Goal: Task Accomplishment & Management: Manage account settings

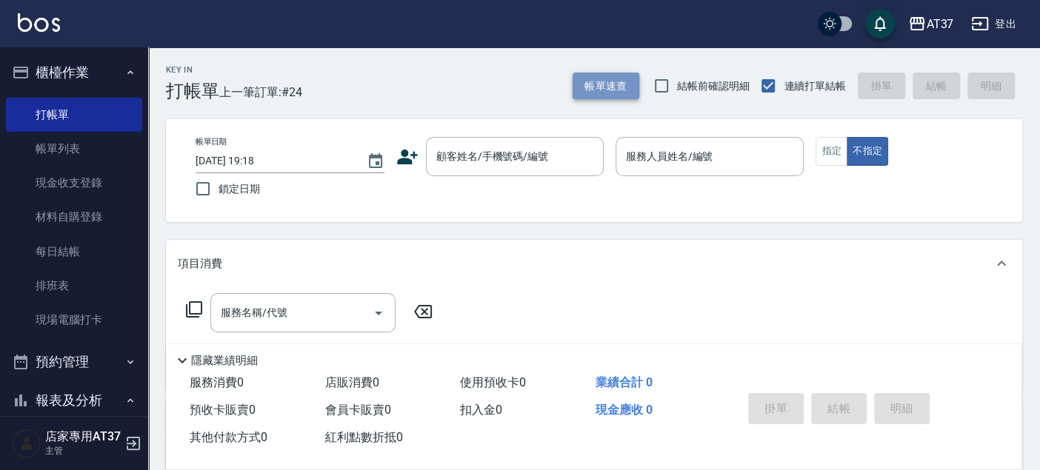
click at [604, 91] on button "帳單速查" at bounding box center [605, 86] width 67 height 27
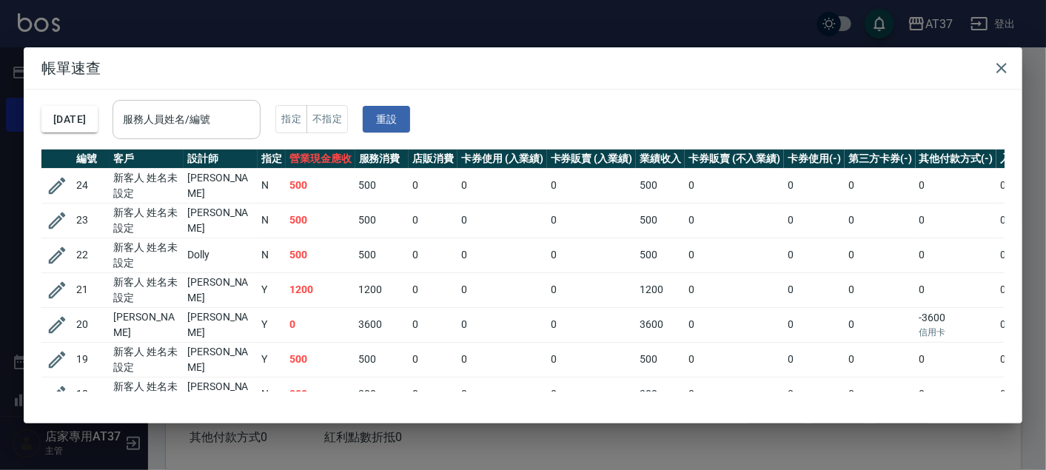
click at [261, 118] on div "服務人員姓名/編號" at bounding box center [187, 119] width 148 height 39
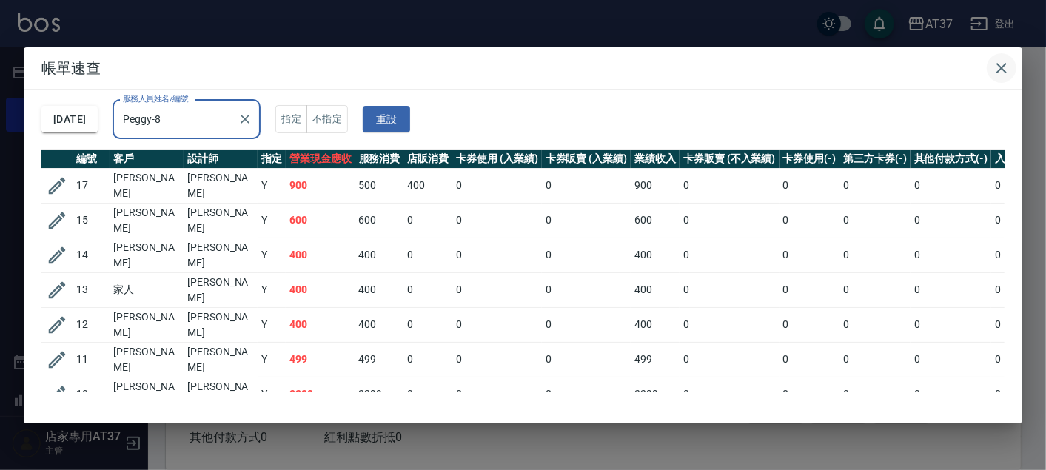
type input "Peggy-8"
click at [1003, 63] on icon "button" at bounding box center [1002, 68] width 18 height 18
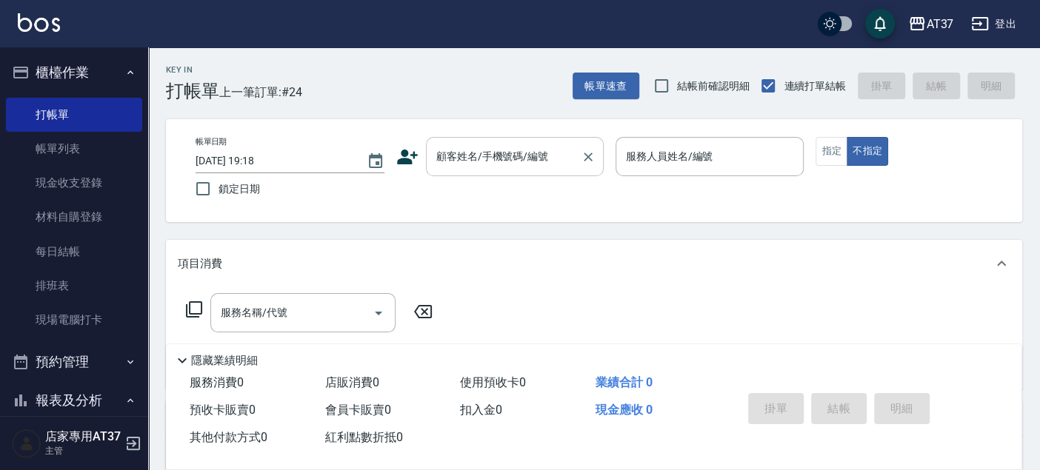
click at [449, 158] on input "顧客姓名/手機號碼/編號" at bounding box center [503, 157] width 142 height 26
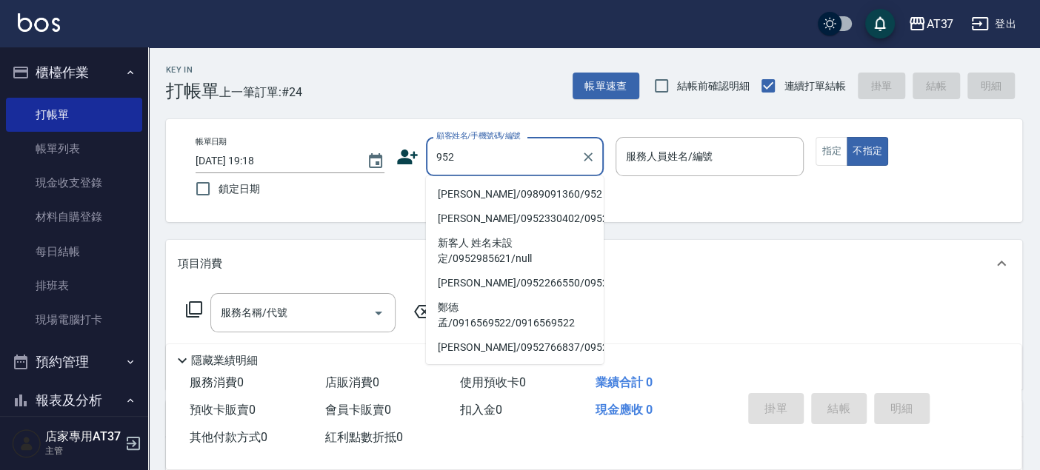
drag, startPoint x: 495, startPoint y: 187, endPoint x: 465, endPoint y: 206, distance: 35.6
click at [495, 188] on li "劉寶智/0989091360/952" at bounding box center [515, 194] width 178 height 24
type input "劉寶智/0989091360/952"
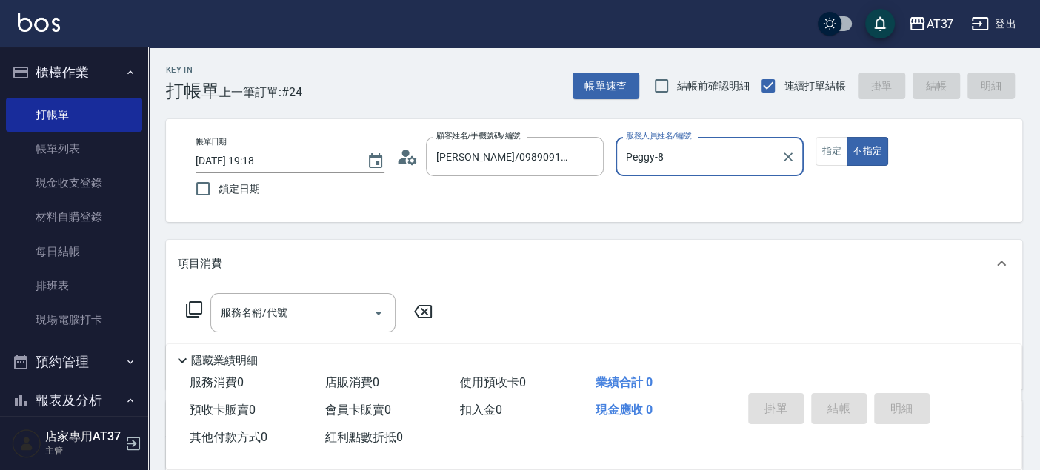
type input "Peggy-8"
click at [823, 154] on button "指定" at bounding box center [831, 151] width 32 height 29
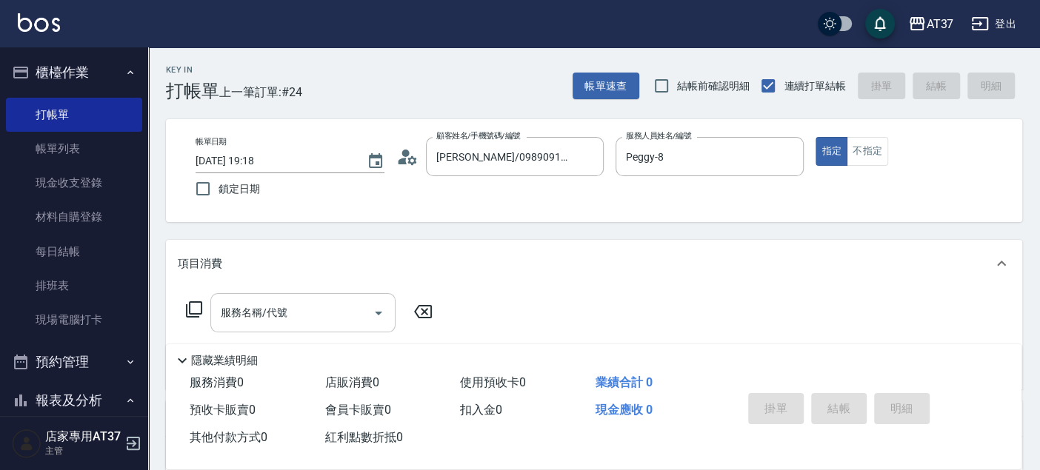
drag, startPoint x: 365, startPoint y: 310, endPoint x: 368, endPoint y: 296, distance: 14.4
click at [365, 304] on input "服務名稱/代號" at bounding box center [292, 313] width 150 height 26
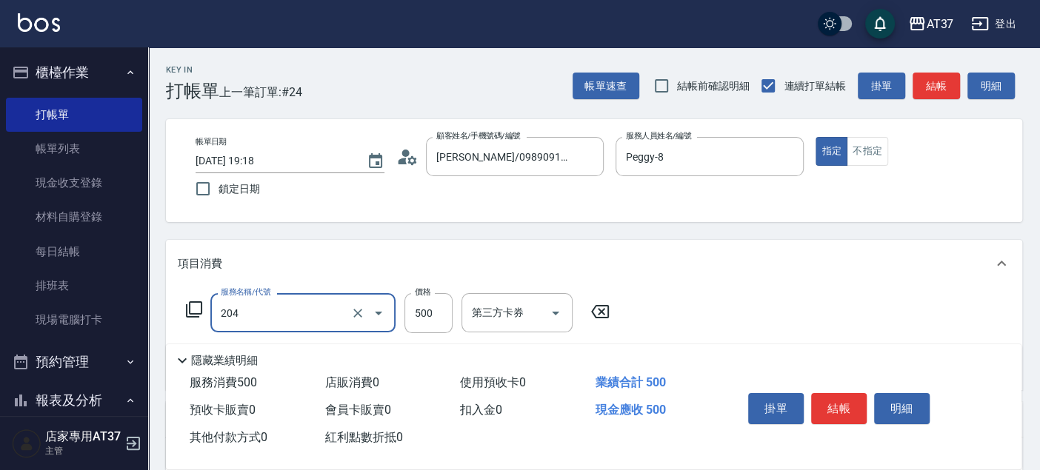
type input "A級洗+剪(204)"
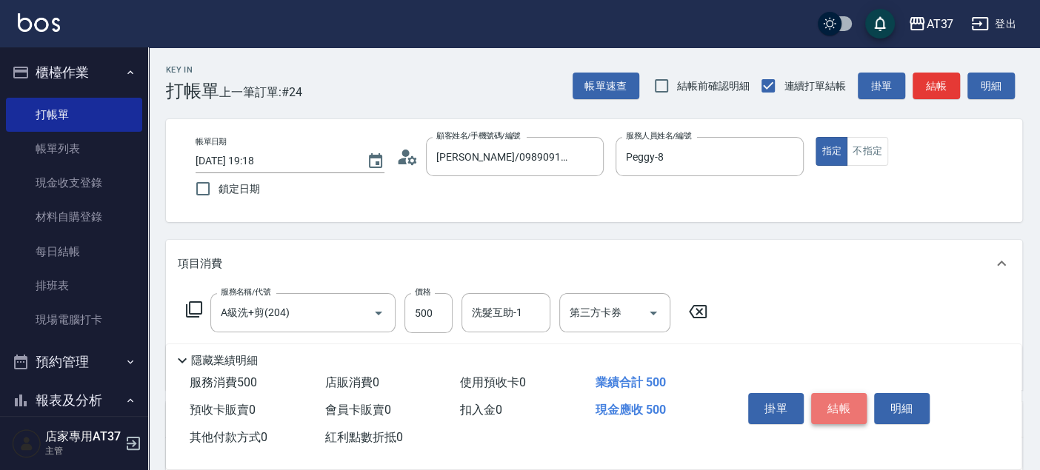
click at [865, 406] on button "結帳" at bounding box center [839, 408] width 56 height 31
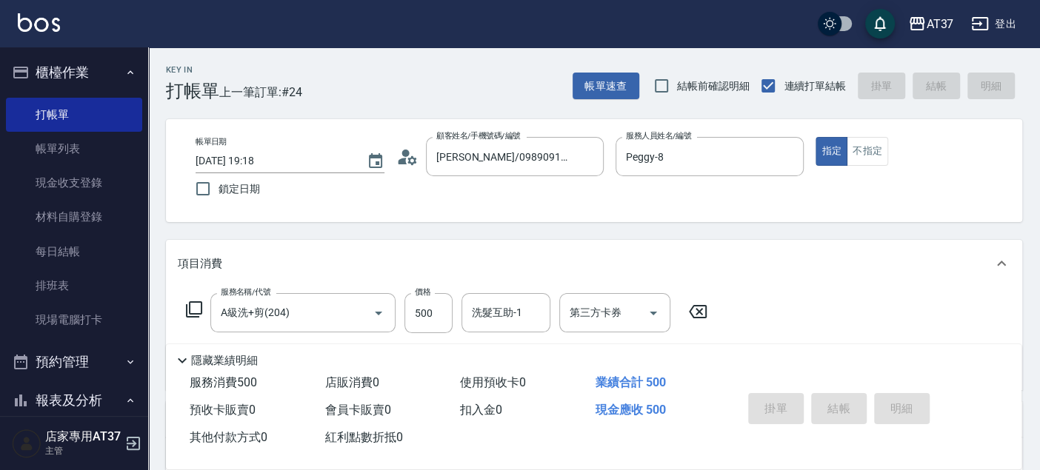
type input "2025/08/16 20:07"
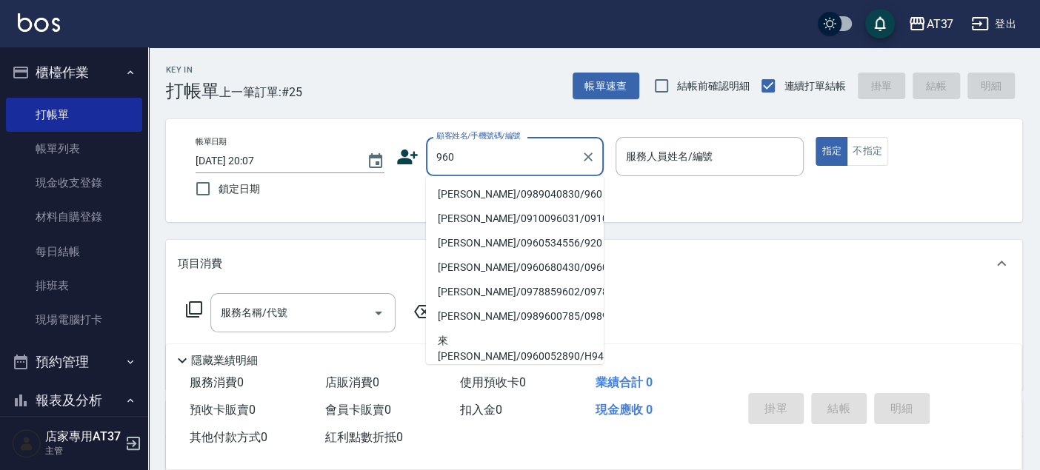
click at [533, 194] on li "李珩/0989040830/960" at bounding box center [515, 194] width 178 height 24
type input "李珩/0989040830/960"
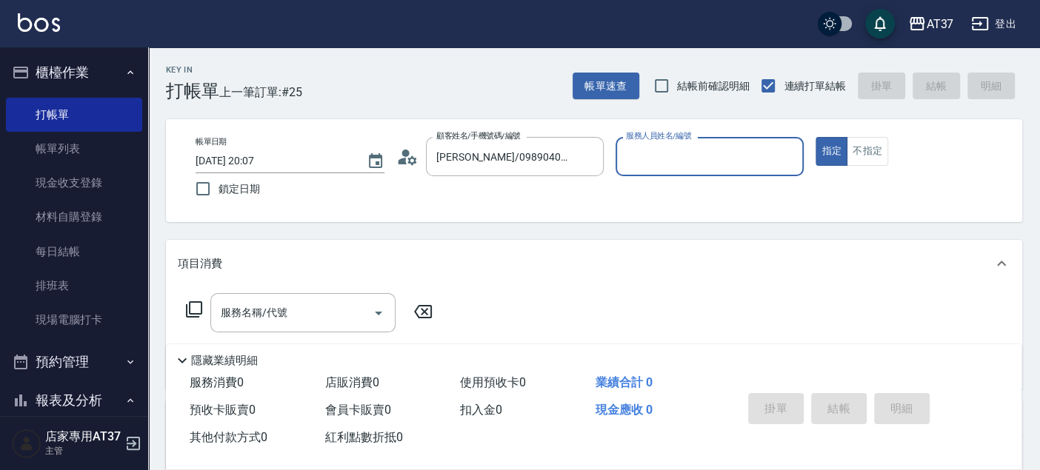
type input "Peggy-8"
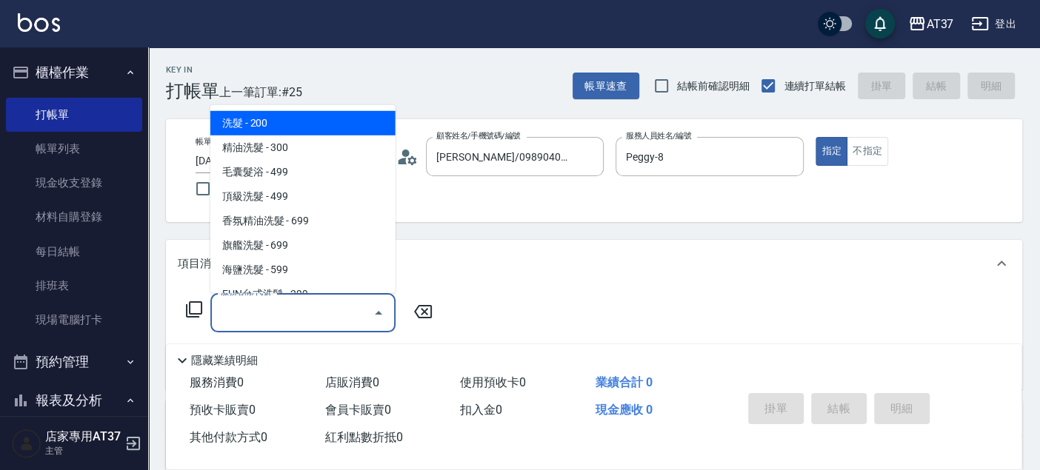
click at [307, 318] on input "服務名稱/代號" at bounding box center [292, 313] width 150 height 26
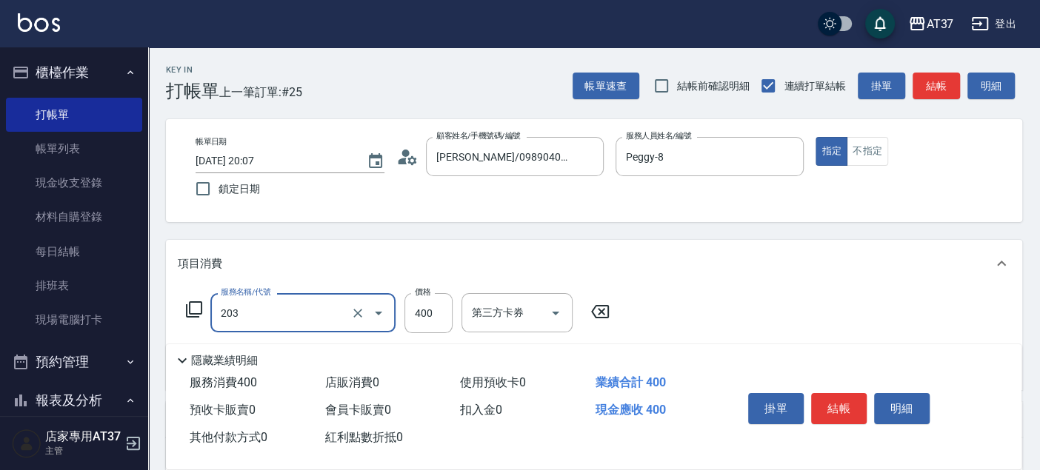
type input "B級洗+剪(203)"
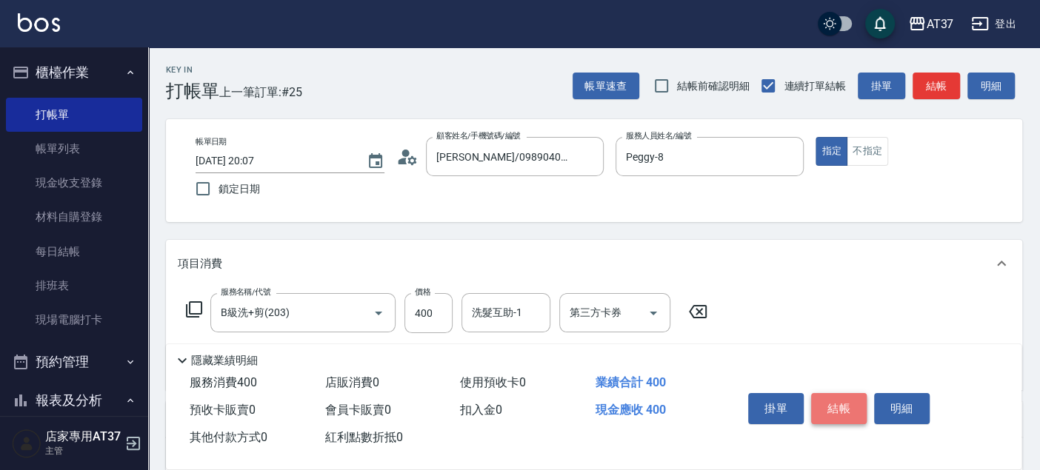
click at [848, 406] on button "結帳" at bounding box center [839, 408] width 56 height 31
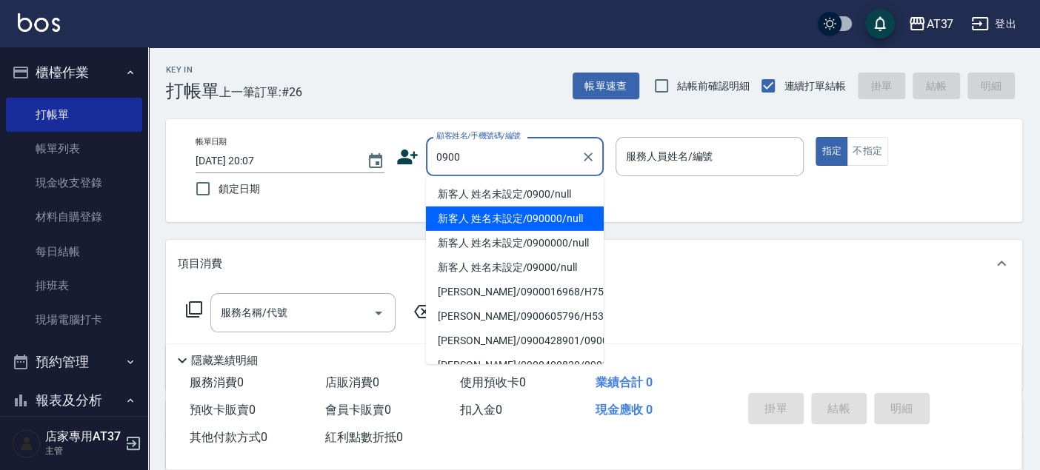
click at [498, 189] on li "新客人 姓名未設定/0900/null" at bounding box center [515, 194] width 178 height 24
type input "新客人 姓名未設定/0900/null"
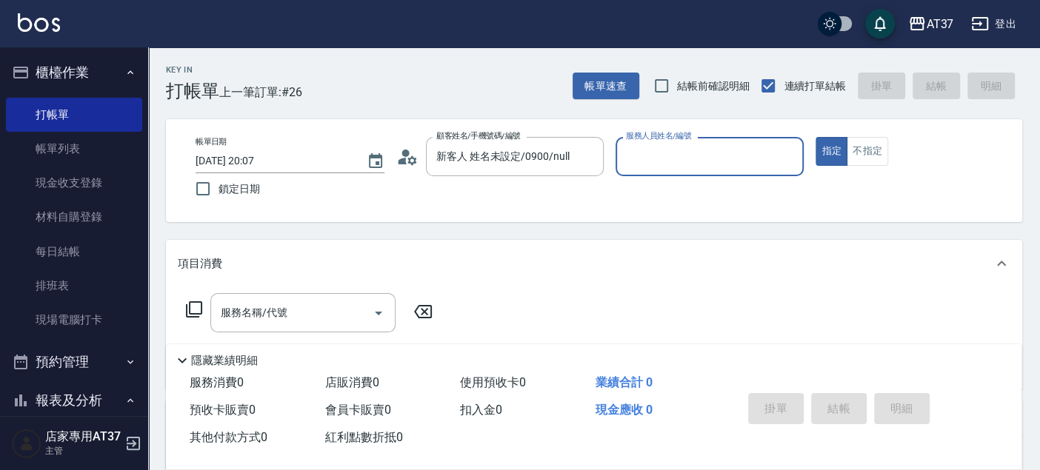
click at [635, 161] on input "服務人員姓名/編號" at bounding box center [709, 157] width 175 height 26
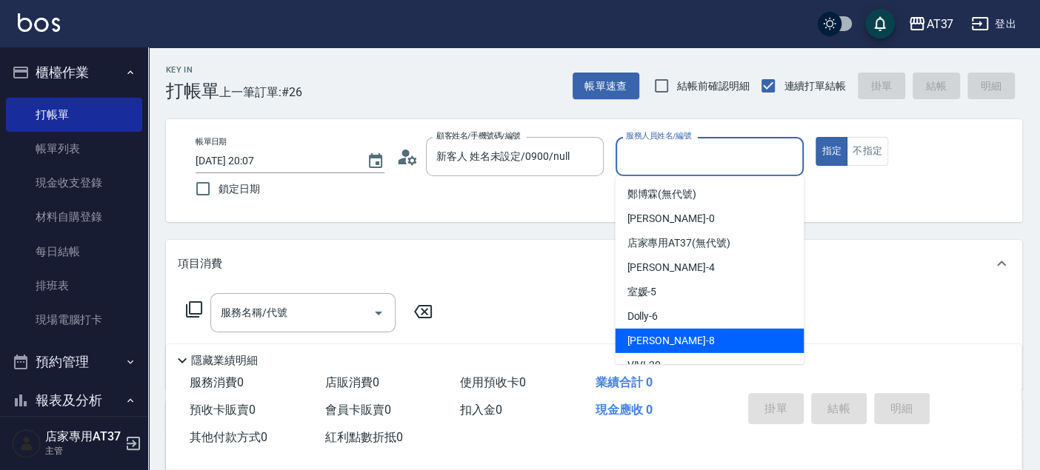
click at [668, 336] on div "Peggy -8" at bounding box center [709, 341] width 189 height 24
type input "Peggy-8"
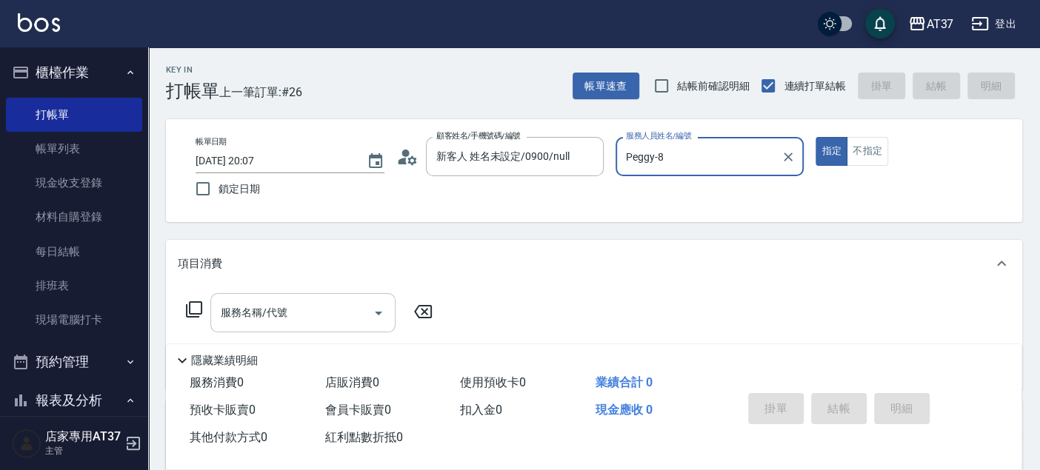
click at [349, 305] on input "服務名稱/代號" at bounding box center [292, 313] width 150 height 26
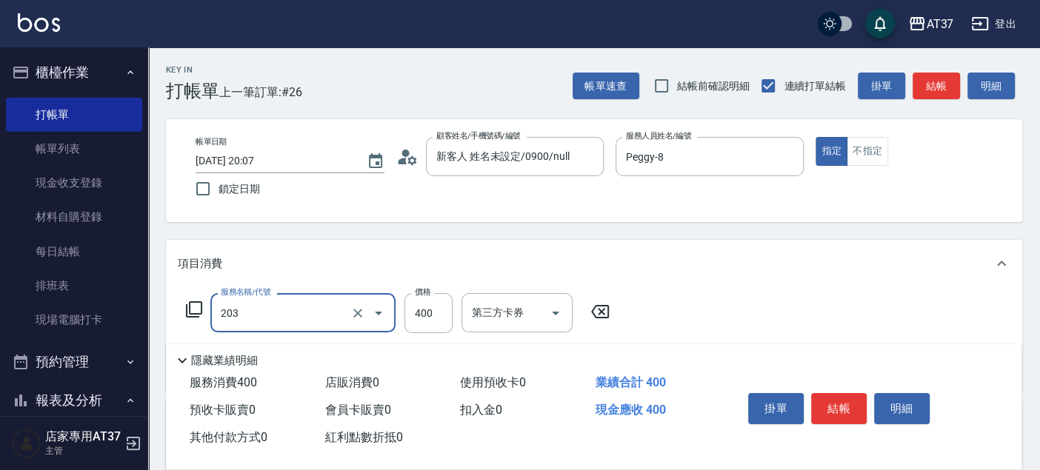
type input "B級洗+剪(203)"
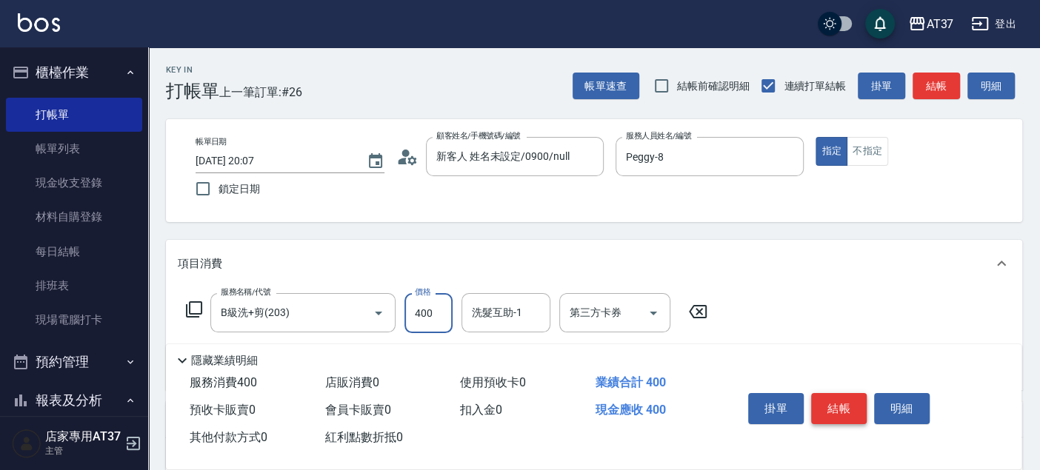
click at [829, 412] on button "結帳" at bounding box center [839, 408] width 56 height 31
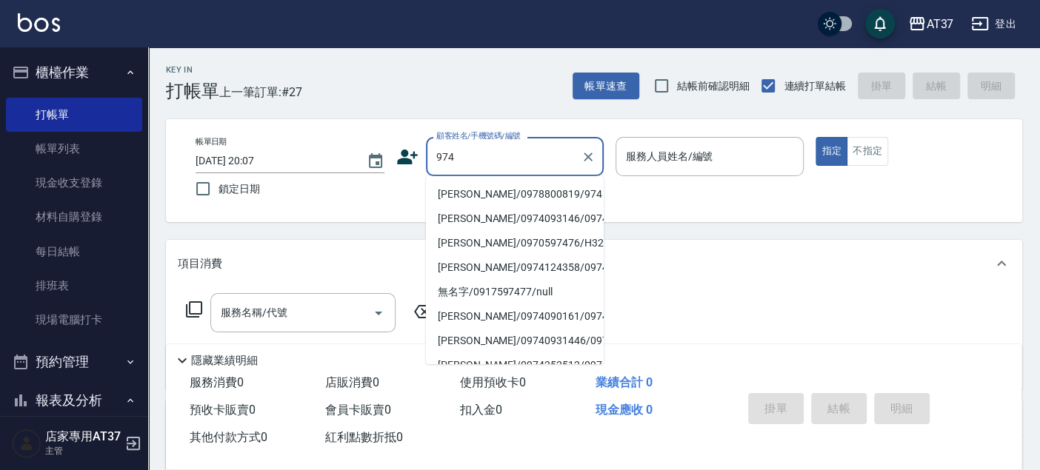
click at [514, 193] on li "蔡亞芹/0978800819/974" at bounding box center [515, 194] width 178 height 24
type input "蔡亞芹/0978800819/974"
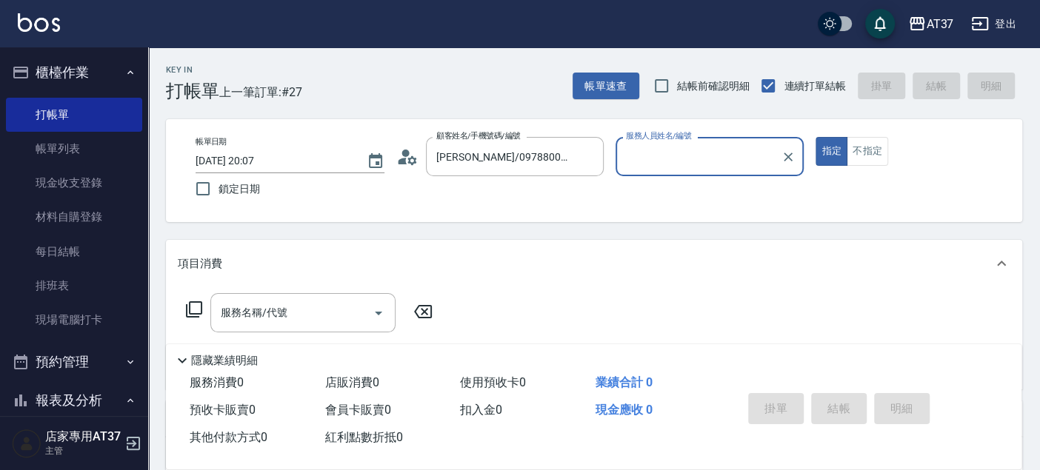
type input "Peggy-8"
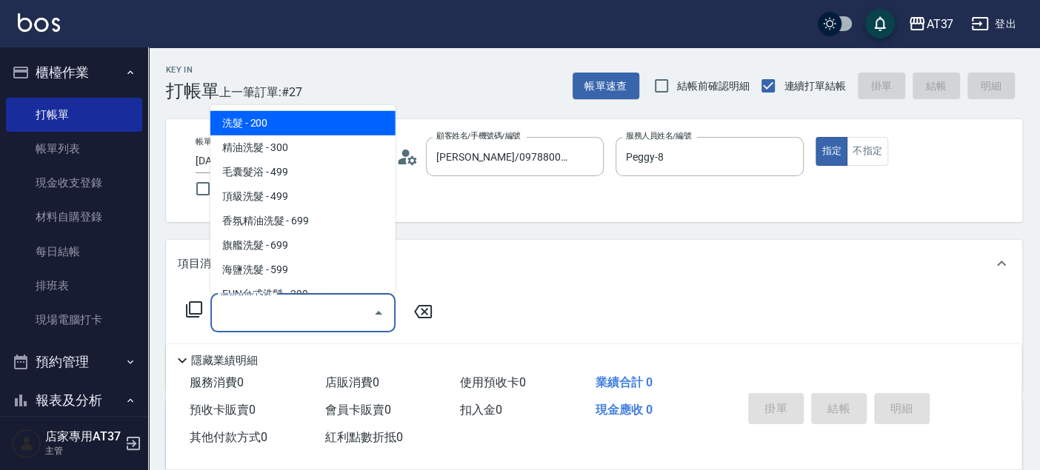
click at [302, 304] on input "服務名稱/代號" at bounding box center [292, 313] width 150 height 26
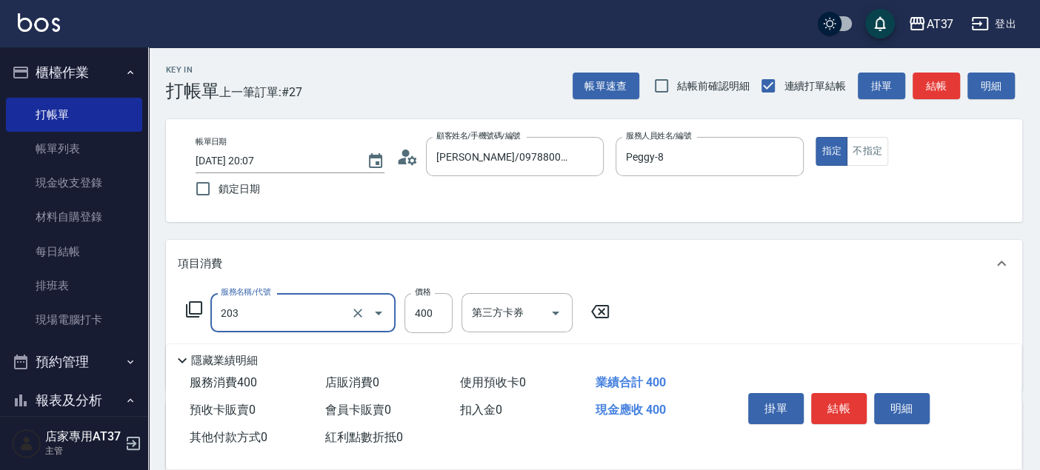
type input "B級洗+剪(203)"
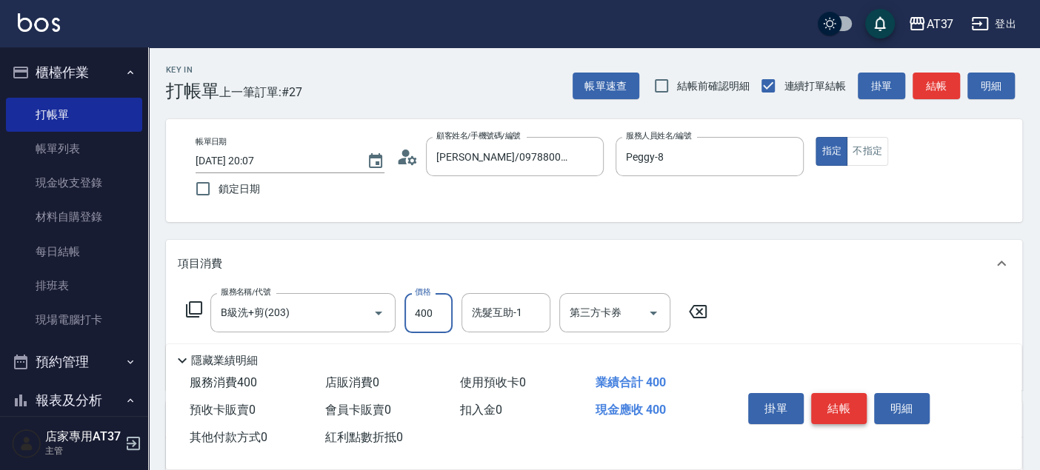
click at [853, 408] on button "結帳" at bounding box center [839, 408] width 56 height 31
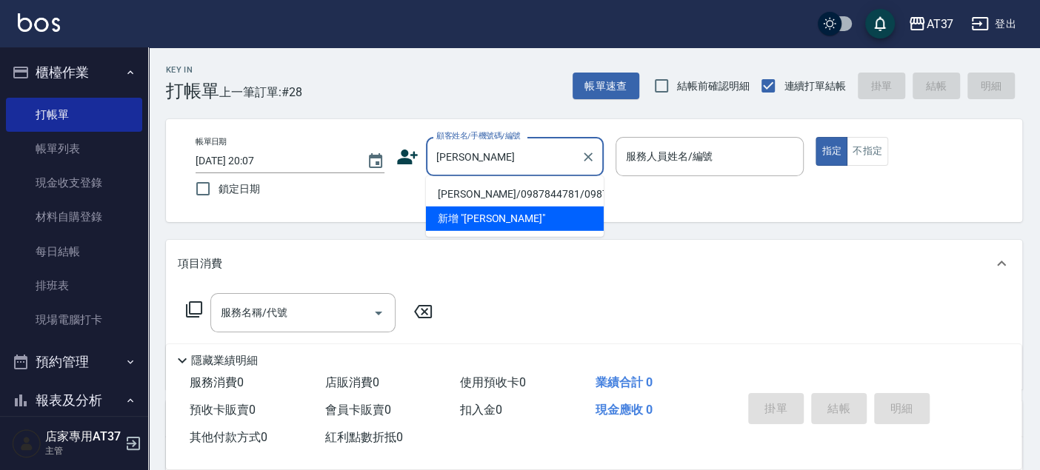
click at [478, 191] on li "郭天生/0987844781/0987844781" at bounding box center [515, 194] width 178 height 24
type input "郭天生/0987844781/0987844781"
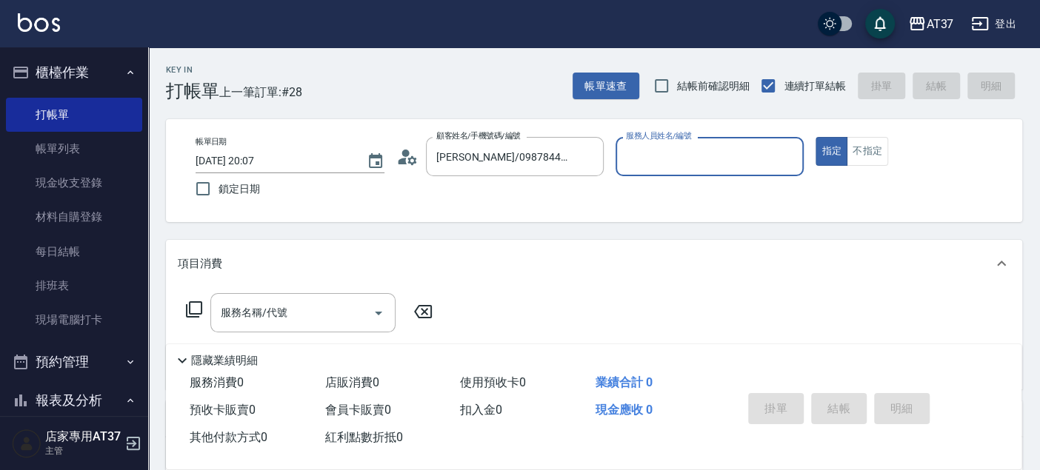
type input "Peggy-8"
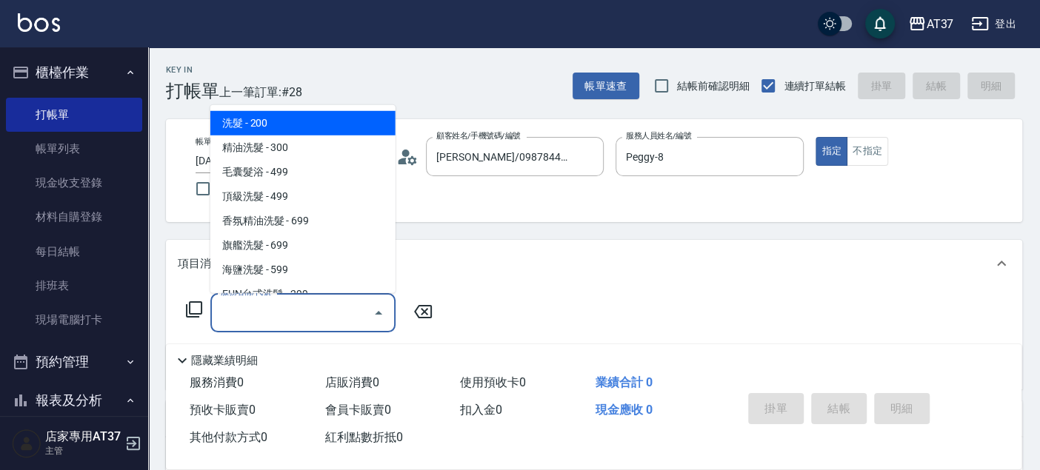
click at [359, 305] on input "服務名稱/代號" at bounding box center [292, 313] width 150 height 26
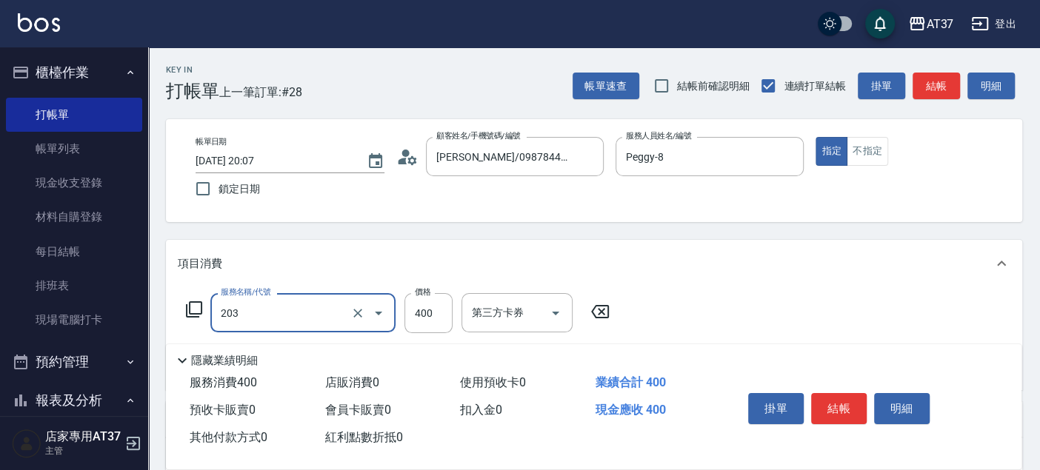
type input "B級洗+剪(203)"
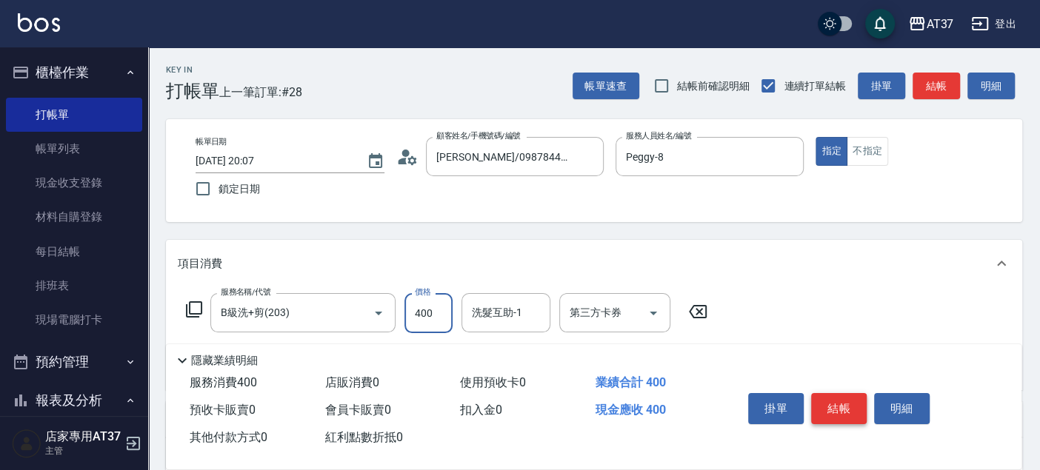
click at [852, 408] on button "結帳" at bounding box center [839, 408] width 56 height 31
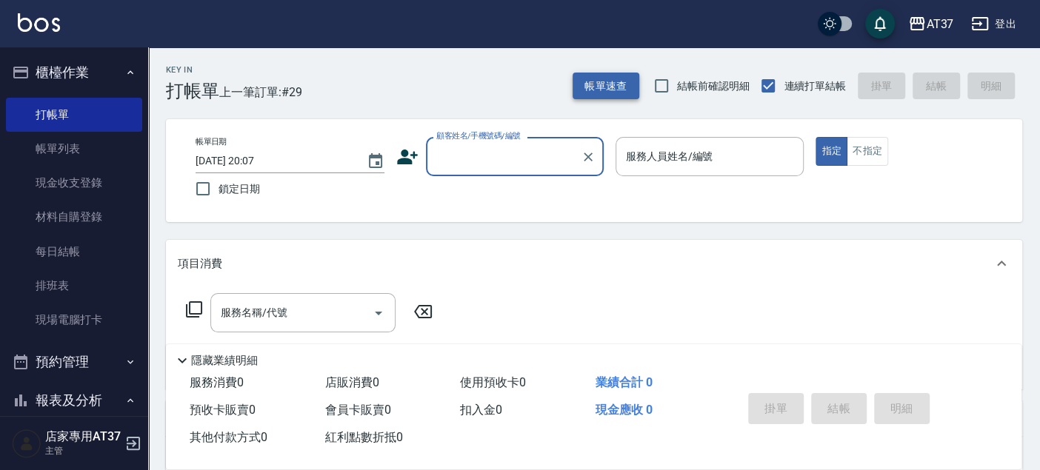
click at [624, 82] on button "帳單速查" at bounding box center [605, 86] width 67 height 27
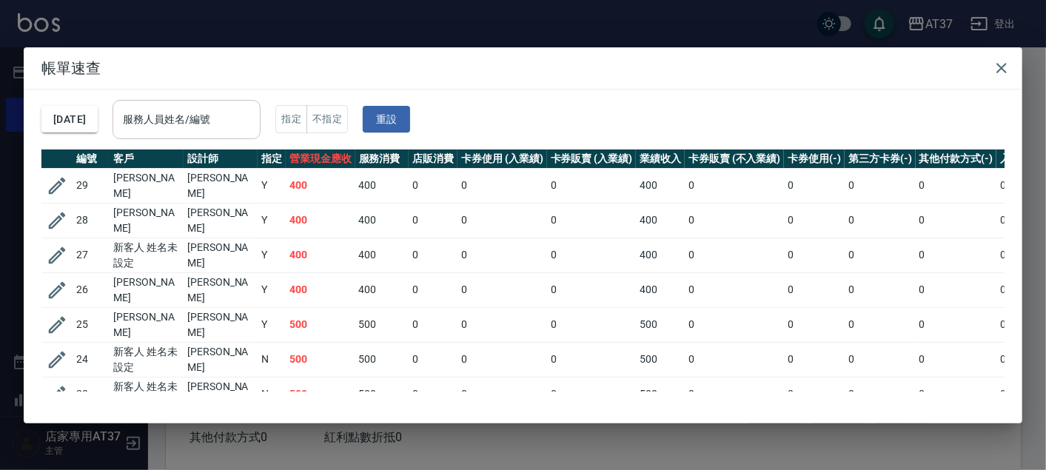
click at [203, 120] on input "服務人員姓名/編號" at bounding box center [186, 120] width 135 height 26
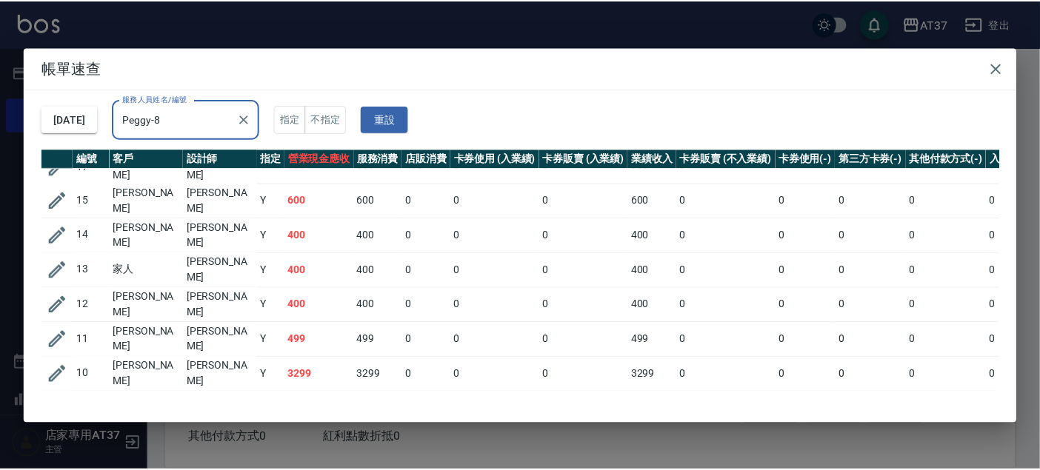
scroll to position [222, 0]
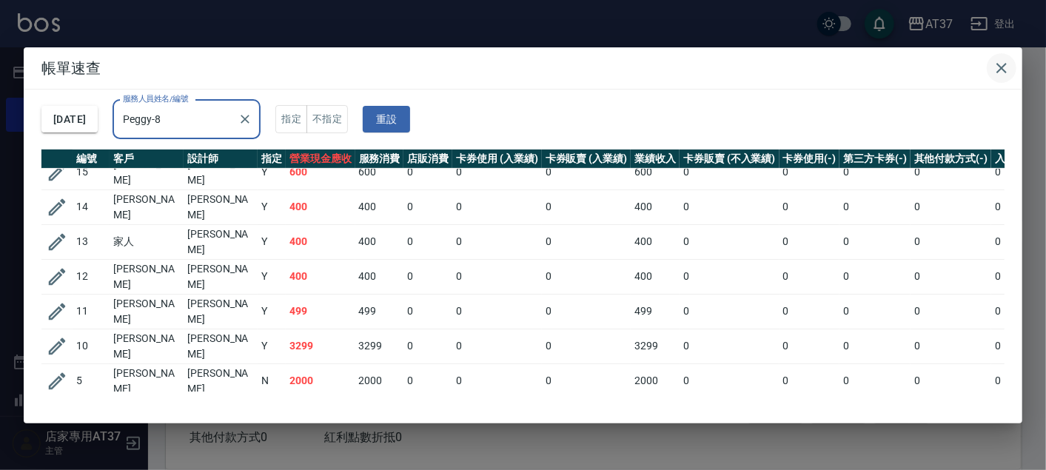
type input "Peggy-8"
click at [1001, 55] on button "button" at bounding box center [1002, 68] width 30 height 30
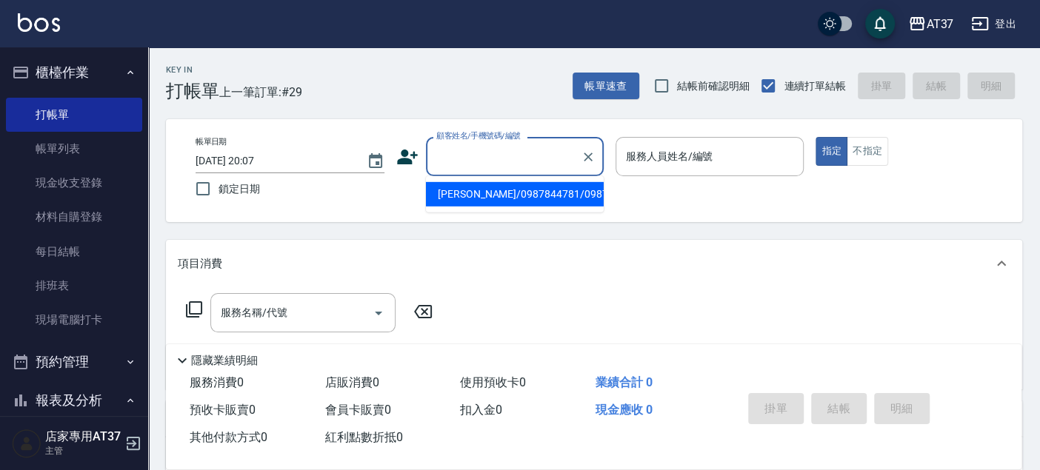
click at [519, 150] on input "顧客姓名/手機號碼/編號" at bounding box center [503, 157] width 142 height 26
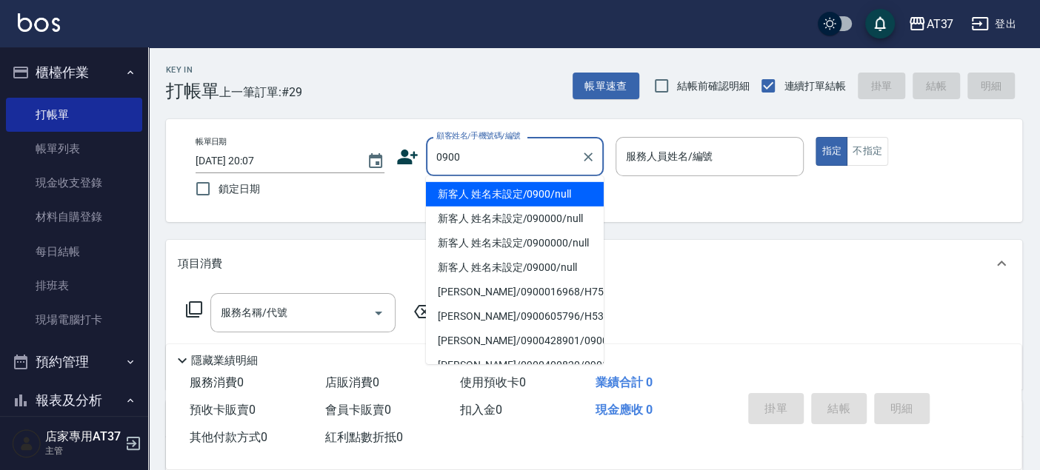
click at [518, 191] on li "新客人 姓名未設定/0900/null" at bounding box center [515, 194] width 178 height 24
type input "新客人 姓名未設定/0900/null"
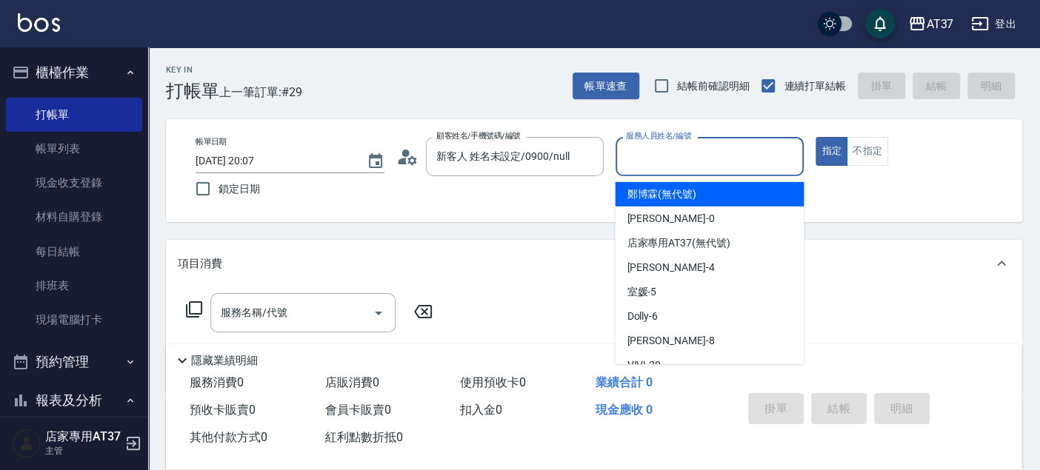
click at [662, 156] on input "服務人員姓名/編號" at bounding box center [709, 157] width 175 height 26
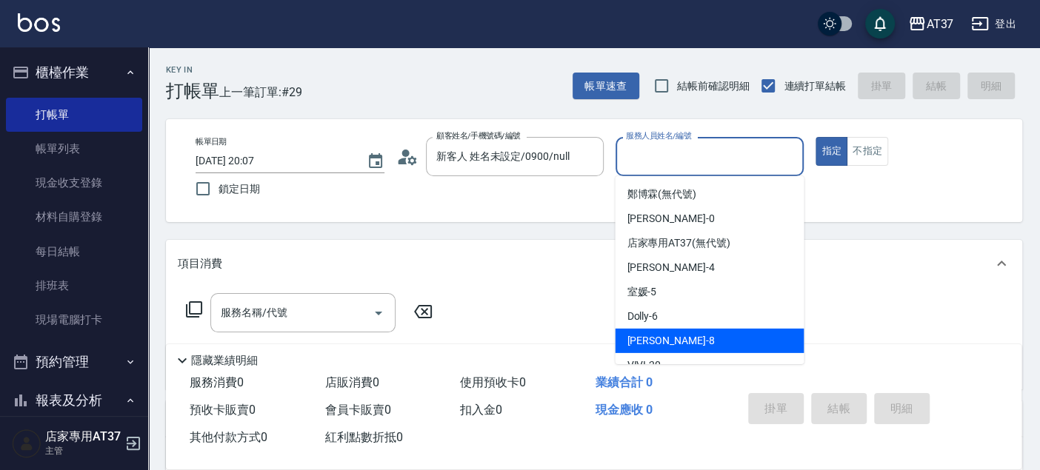
click at [703, 351] on div "Peggy -8" at bounding box center [709, 341] width 189 height 24
type input "Peggy-8"
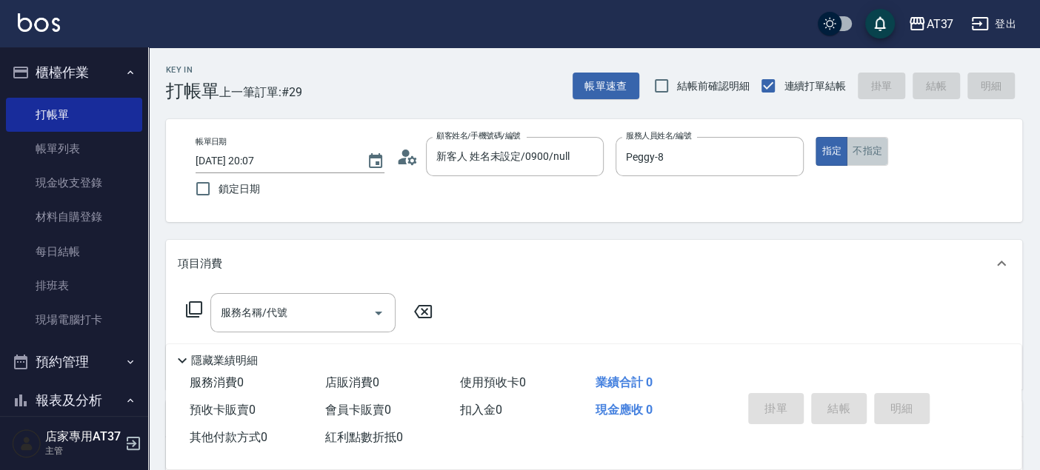
click at [859, 156] on button "不指定" at bounding box center [866, 151] width 41 height 29
click at [287, 336] on div "服務名稱/代號 服務名稱/代號" at bounding box center [310, 335] width 264 height 84
click at [292, 328] on div "服務名稱/代號" at bounding box center [302, 312] width 185 height 39
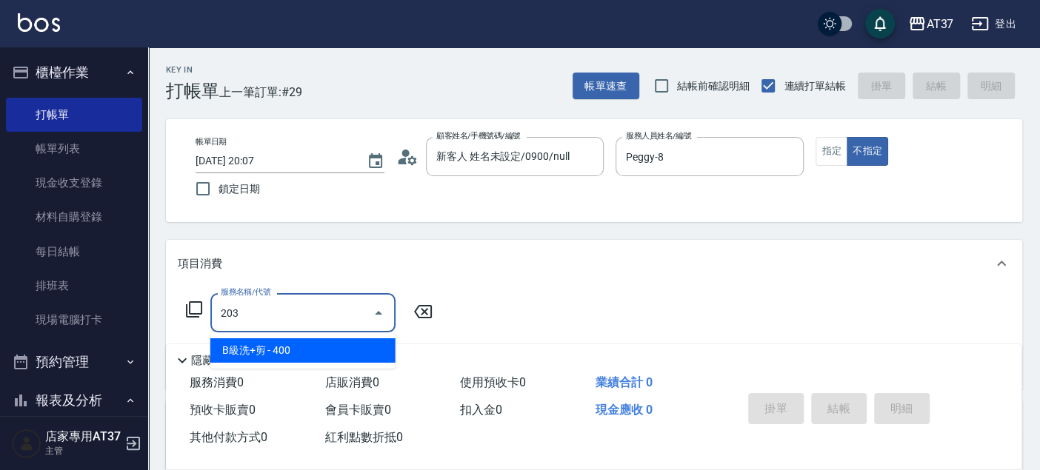
type input "B級洗+剪(203)"
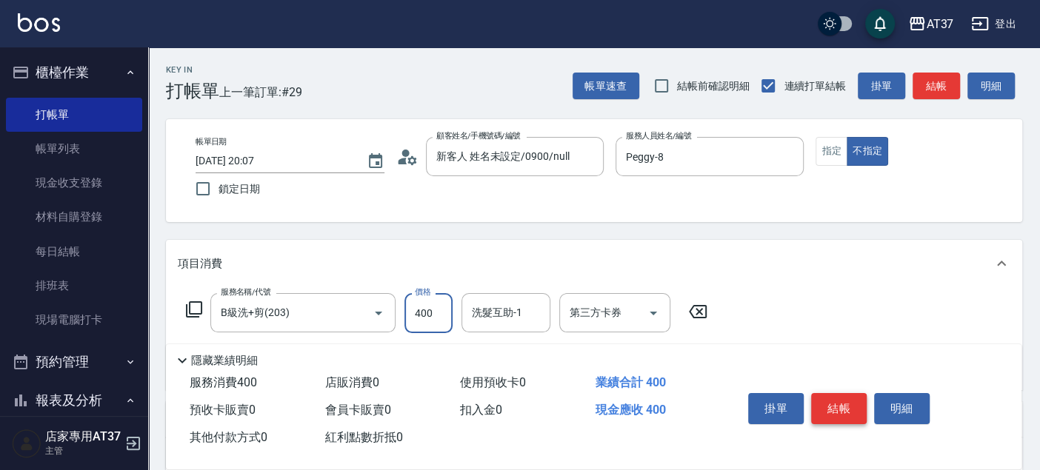
click at [856, 407] on button "結帳" at bounding box center [839, 408] width 56 height 31
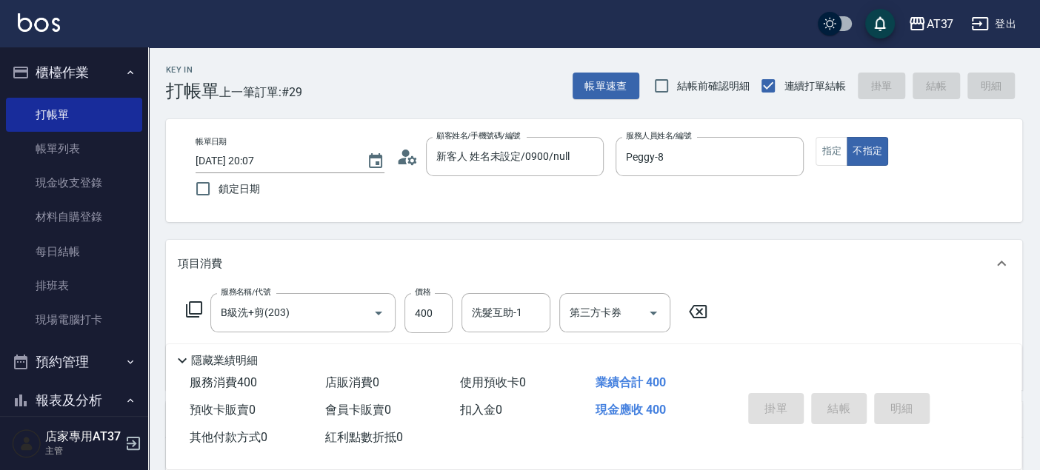
type input "2025/08/16 20:08"
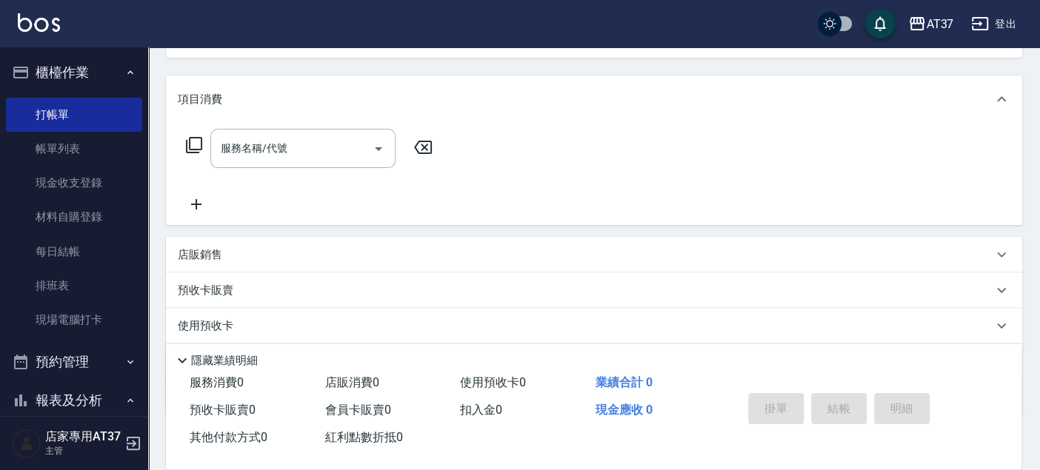
scroll to position [247, 0]
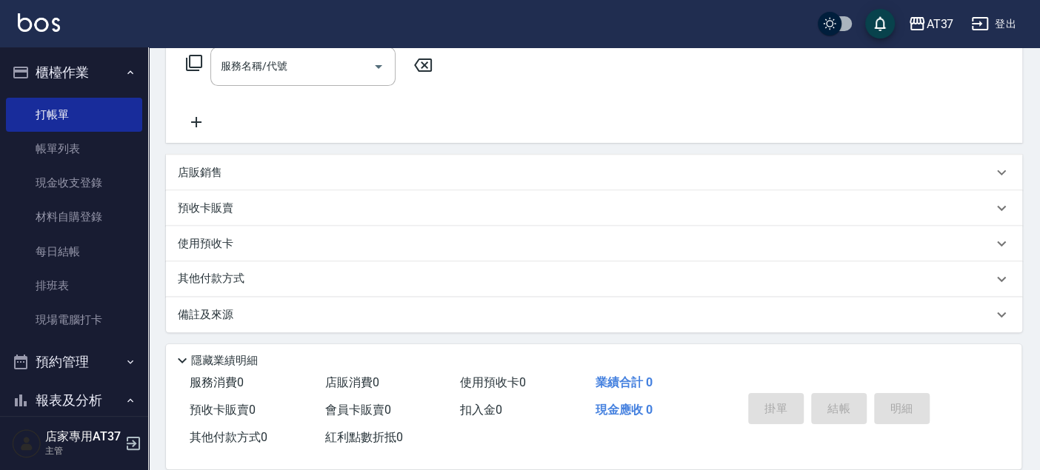
click at [178, 170] on p "店販銷售" at bounding box center [200, 173] width 44 height 16
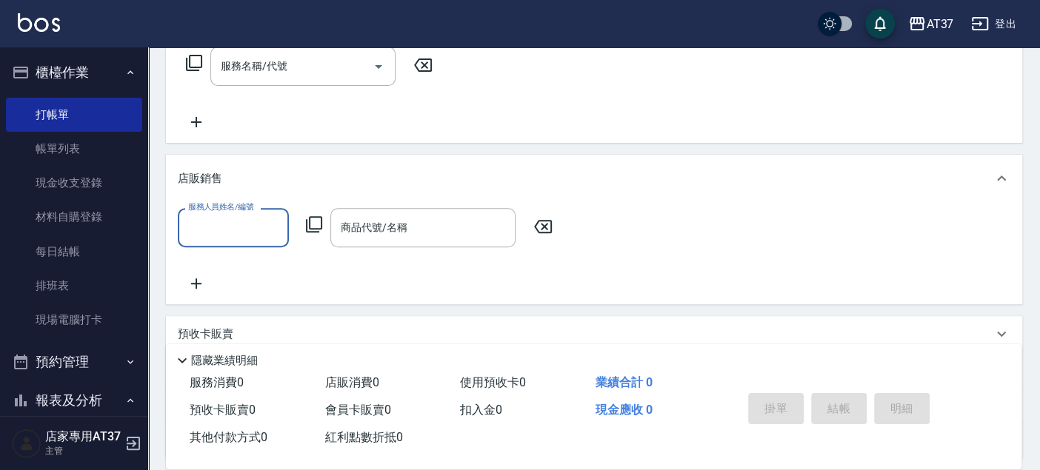
scroll to position [0, 0]
click at [381, 225] on div "商品代號/名稱 商品代號/名稱" at bounding box center [422, 227] width 185 height 39
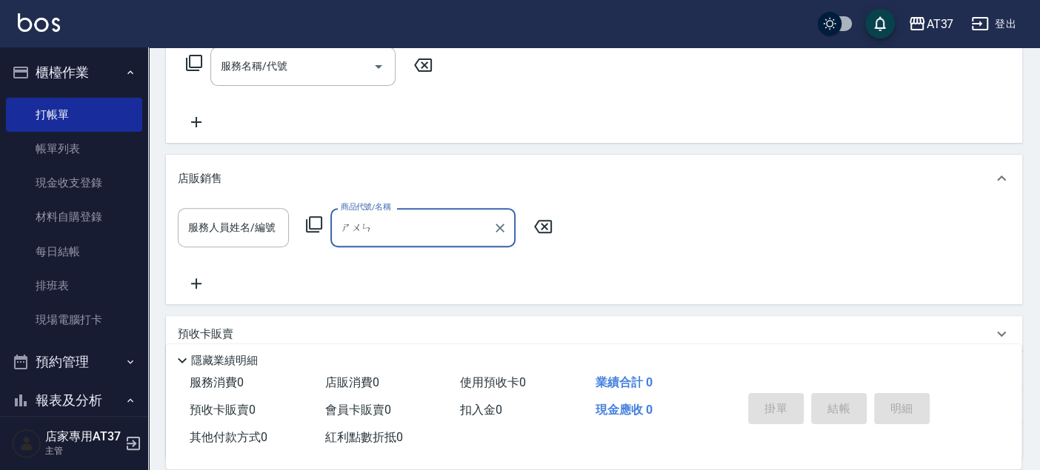
type input "順"
type input "露"
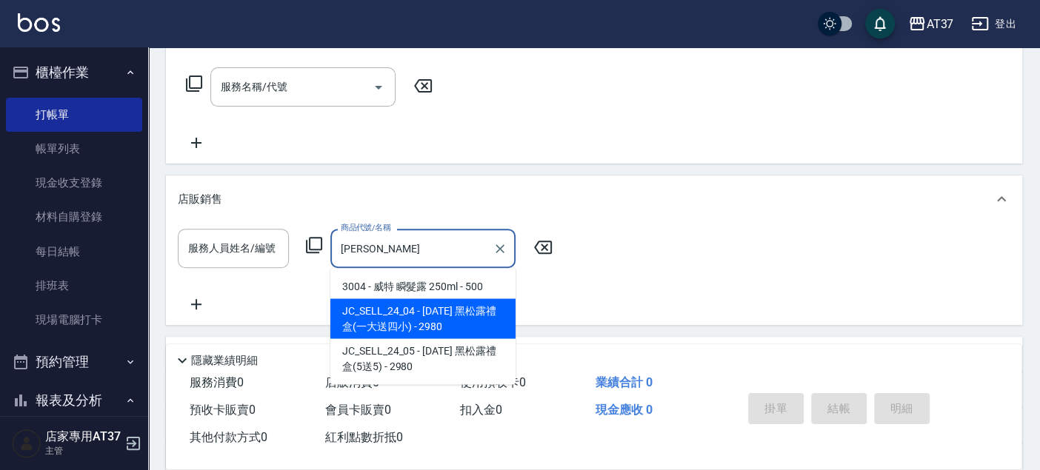
scroll to position [329, 0]
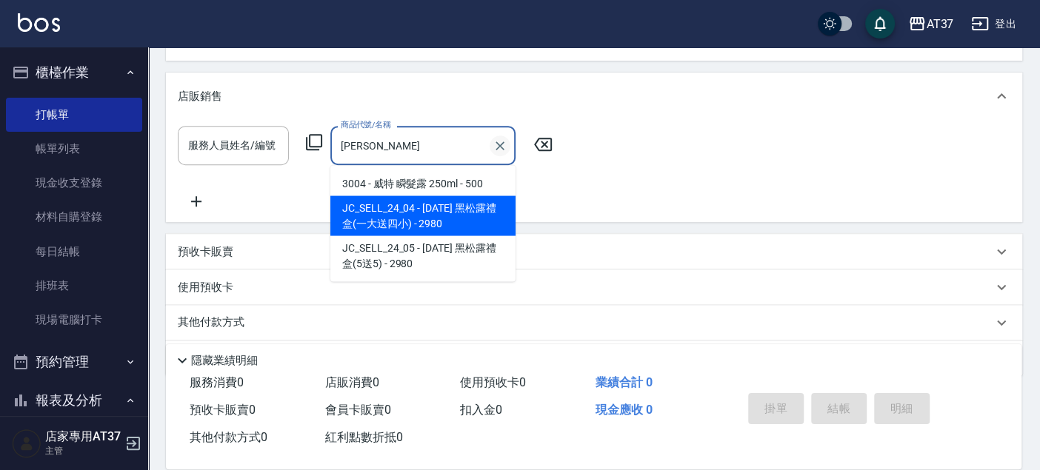
click at [498, 145] on icon "Clear" at bounding box center [499, 145] width 15 height 15
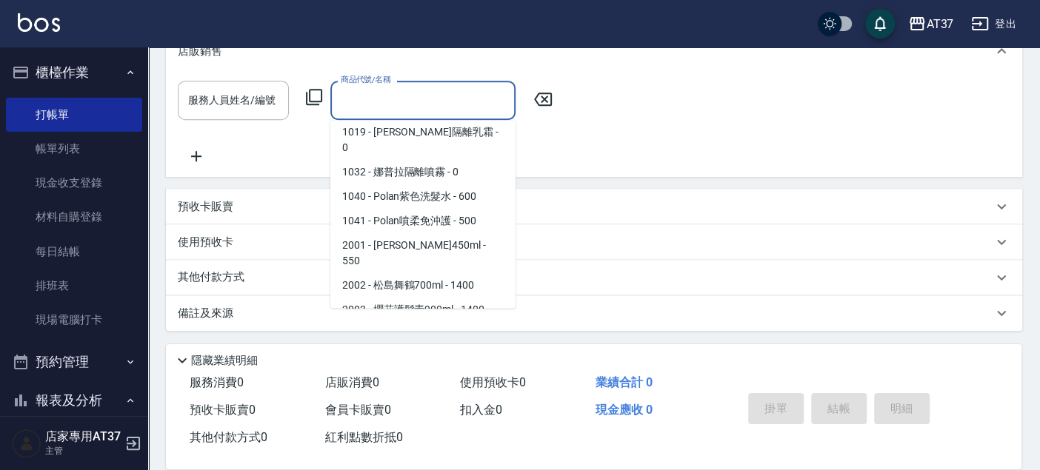
scroll to position [0, 0]
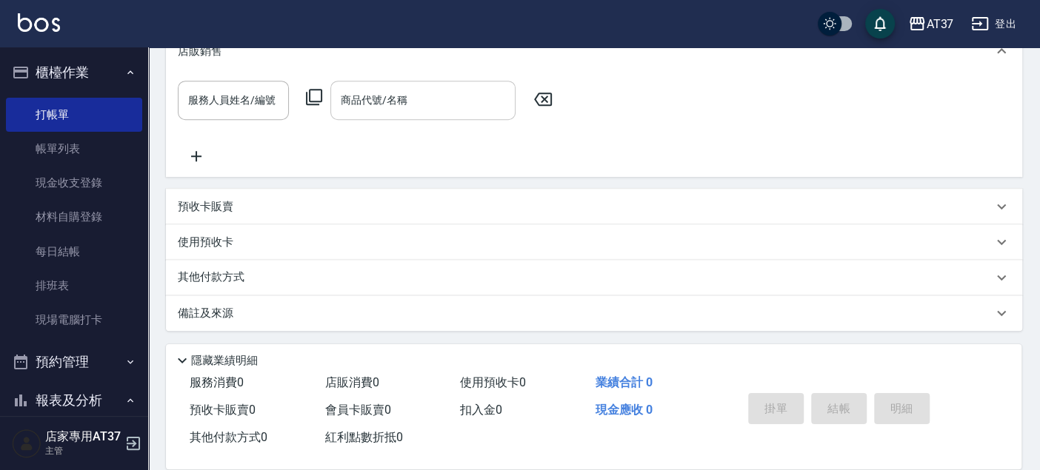
click at [612, 123] on div "服務人員姓名/編號 服務人員姓名/編號 商品代號/名稱 商品代號/名稱" at bounding box center [594, 123] width 832 height 84
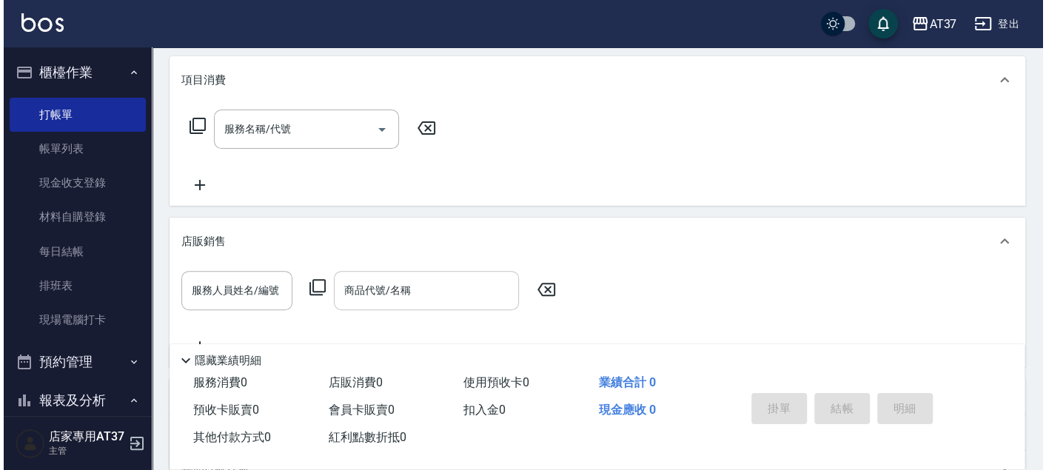
scroll to position [209, 0]
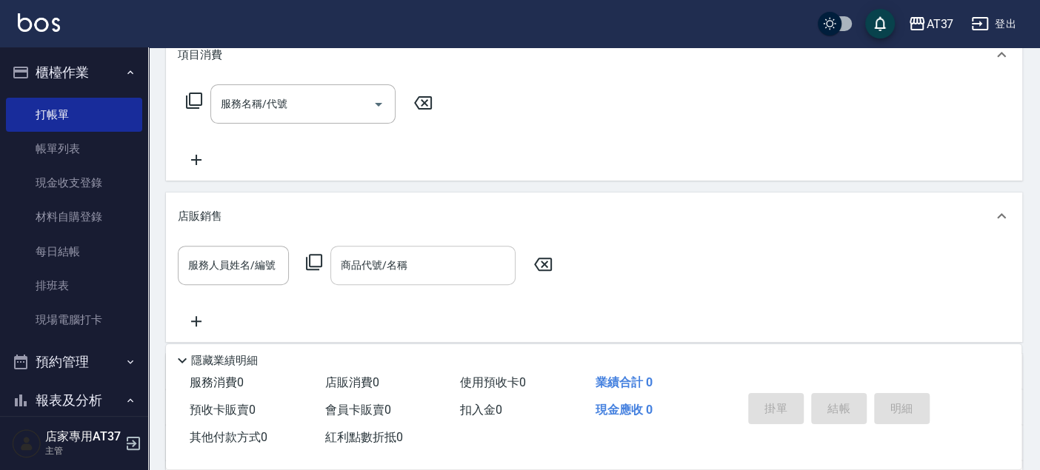
click at [321, 253] on icon at bounding box center [314, 262] width 18 height 18
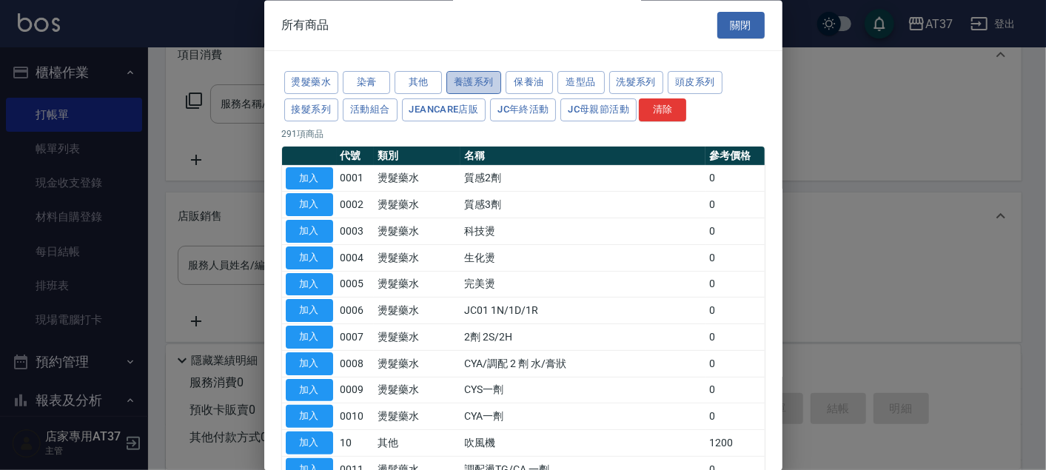
click at [482, 82] on button "養護系列" at bounding box center [474, 83] width 55 height 23
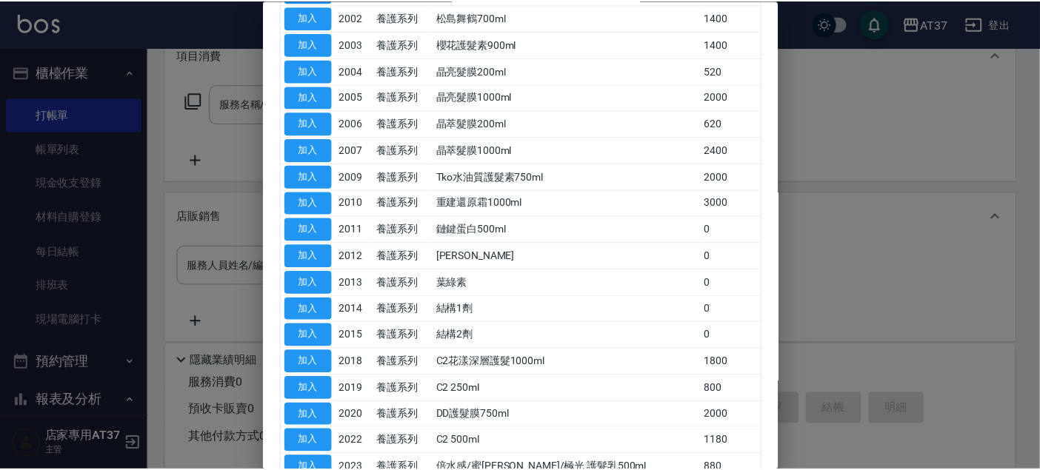
scroll to position [0, 0]
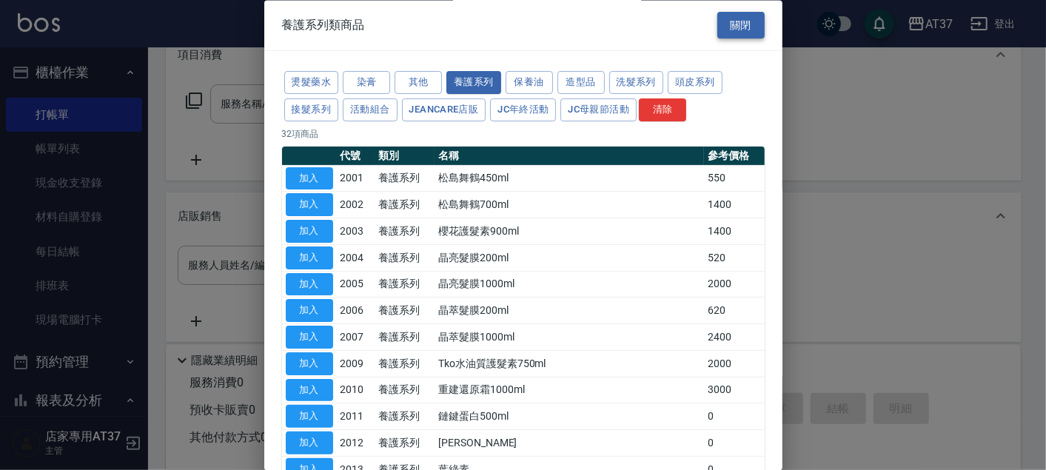
click at [737, 16] on button "關閉" at bounding box center [741, 25] width 47 height 27
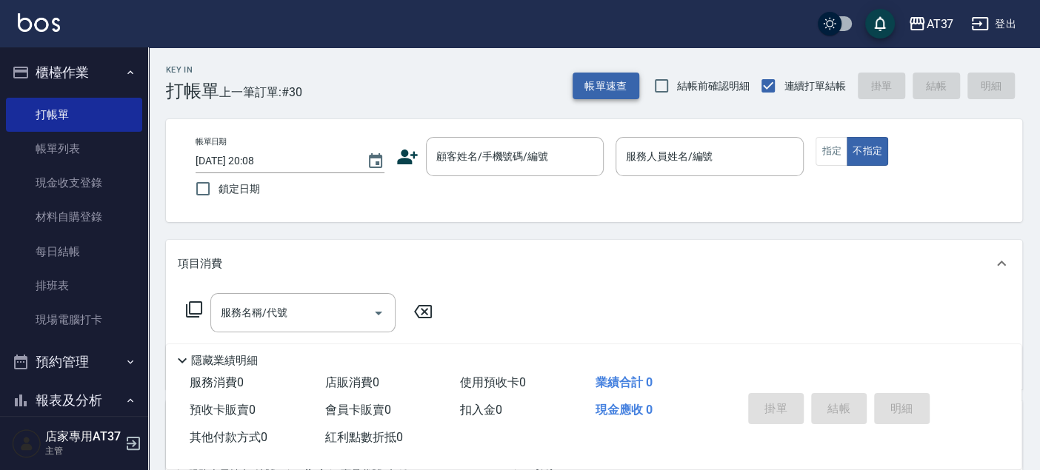
click at [585, 95] on button "帳單速查" at bounding box center [605, 86] width 67 height 27
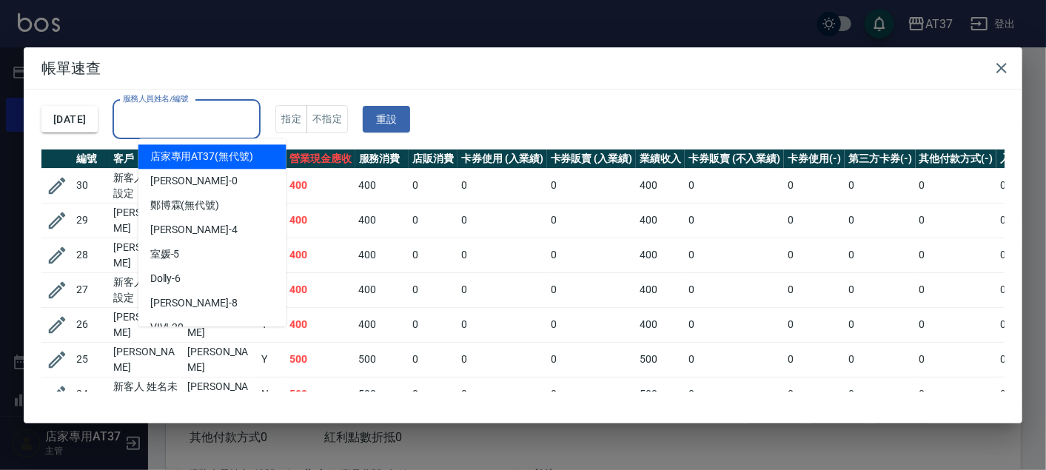
click at [181, 118] on input "服務人員姓名/編號" at bounding box center [186, 120] width 135 height 26
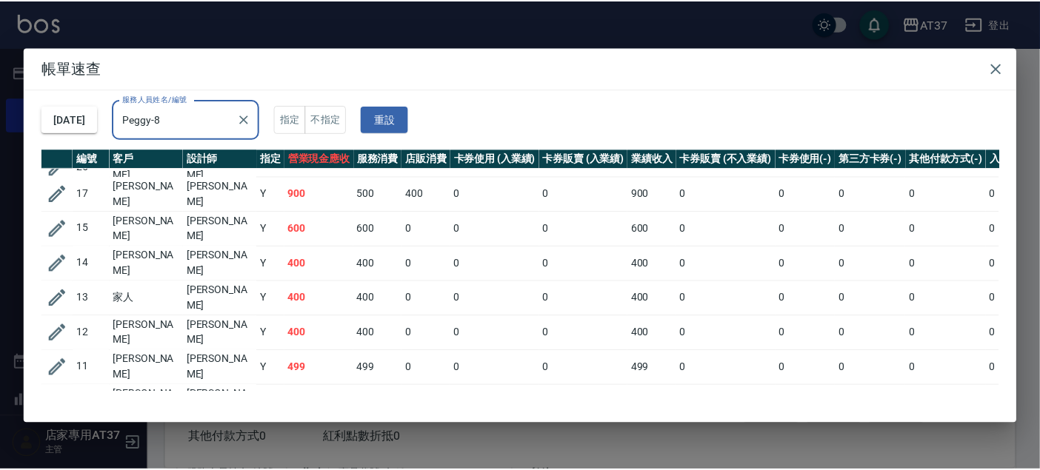
scroll to position [256, 0]
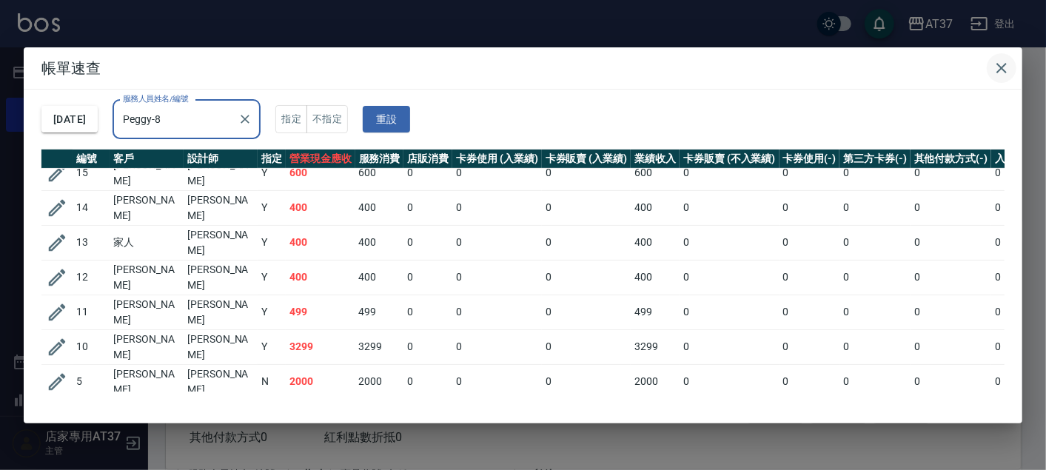
type input "Peggy-8"
click at [1000, 61] on icon "button" at bounding box center [1002, 68] width 18 height 18
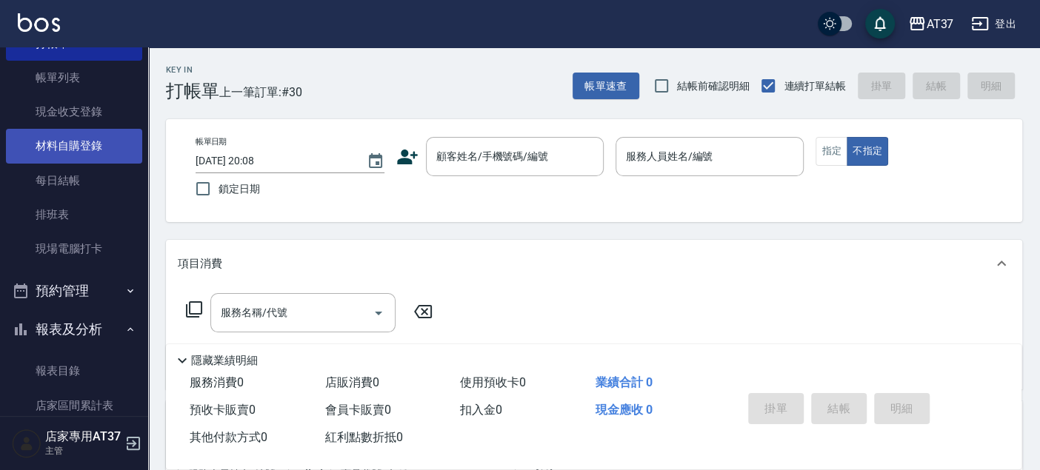
scroll to position [247, 0]
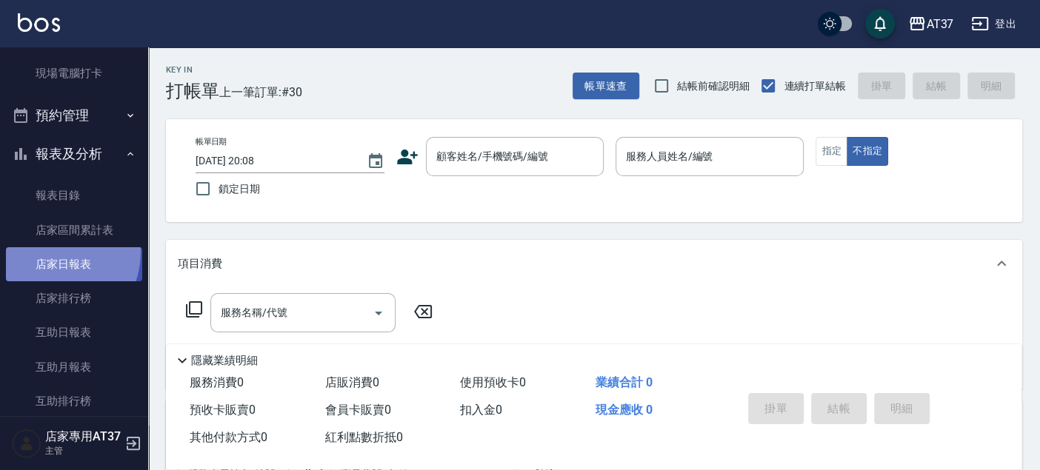
click at [50, 252] on link "店家日報表" at bounding box center [74, 264] width 136 height 34
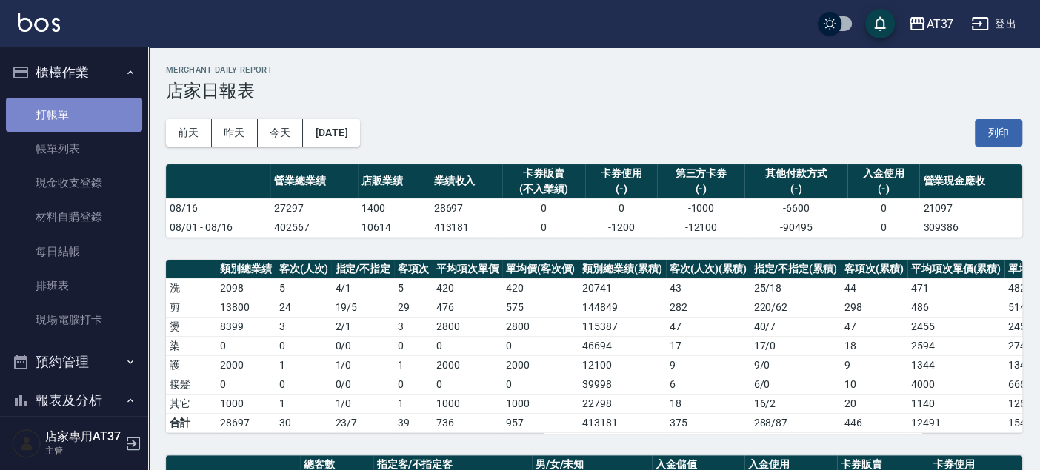
click at [90, 116] on link "打帳單" at bounding box center [74, 115] width 136 height 34
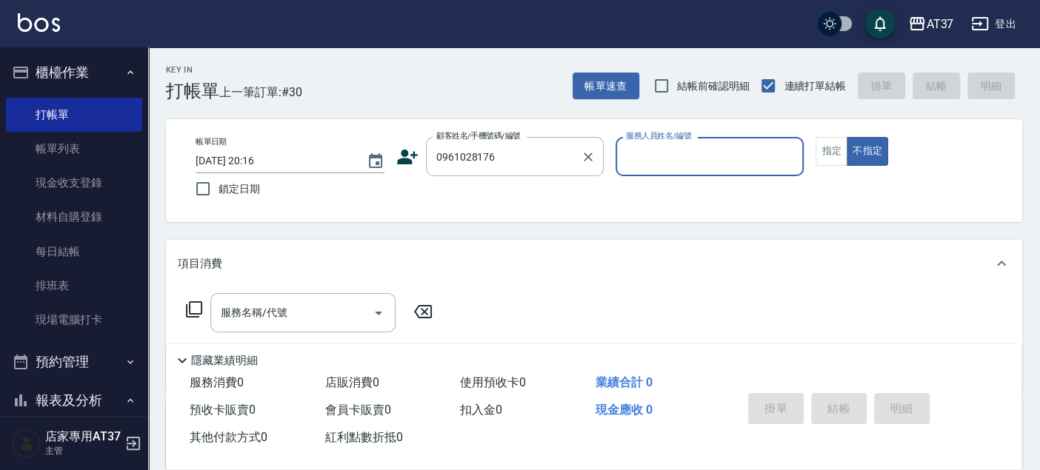
type input "0961028176"
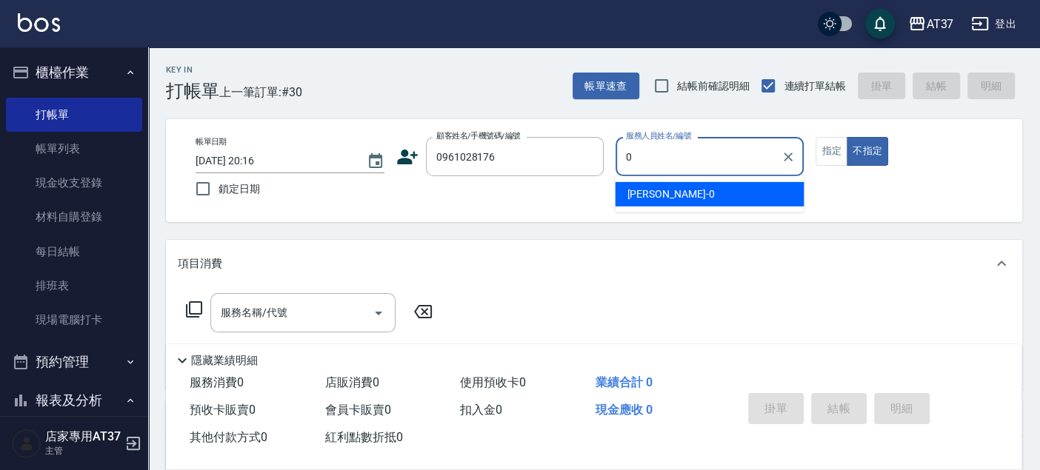
click at [693, 198] on div "NINA -0" at bounding box center [709, 194] width 189 height 24
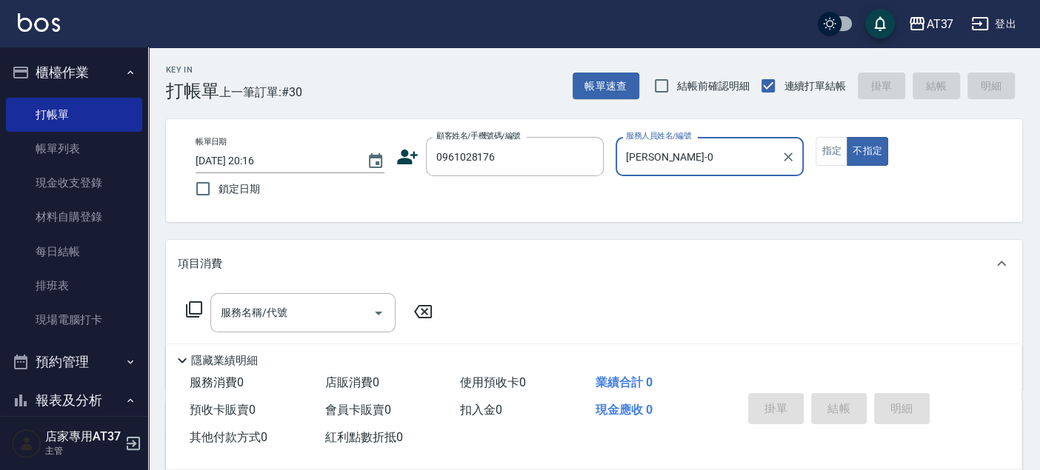
type input "NINA-0"
click at [190, 311] on icon at bounding box center [194, 309] width 16 height 16
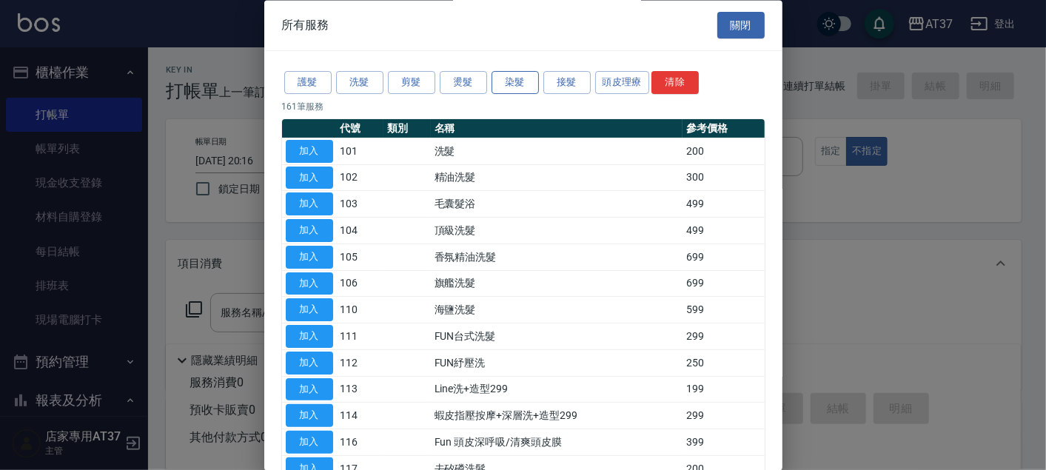
click at [532, 87] on button "染髮" at bounding box center [515, 83] width 47 height 23
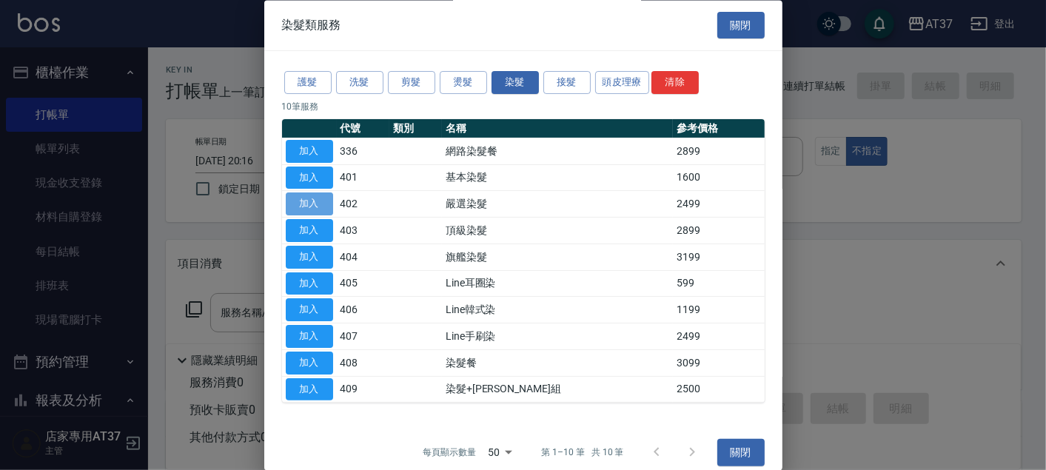
click at [310, 195] on button "加入" at bounding box center [309, 204] width 47 height 23
type input "嚴選染髮(402)"
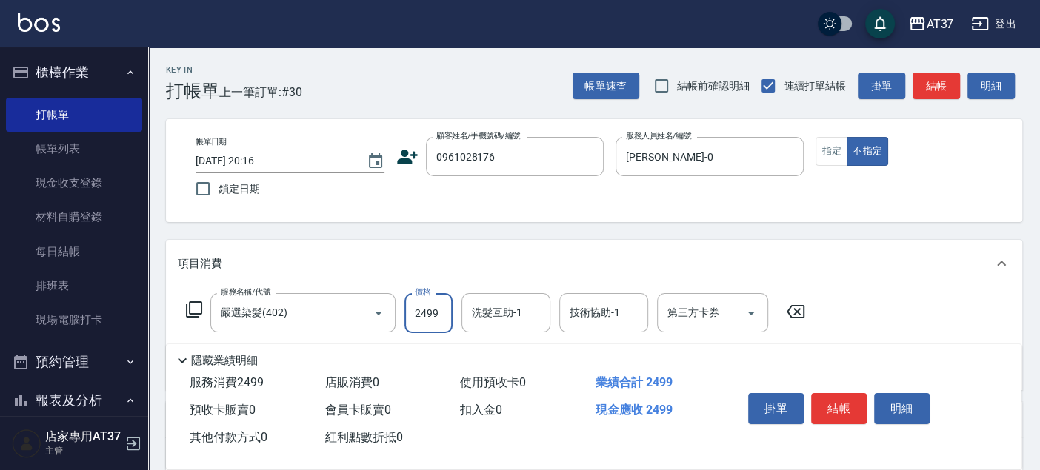
click at [444, 309] on input "2499" at bounding box center [428, 313] width 48 height 40
type input "4999"
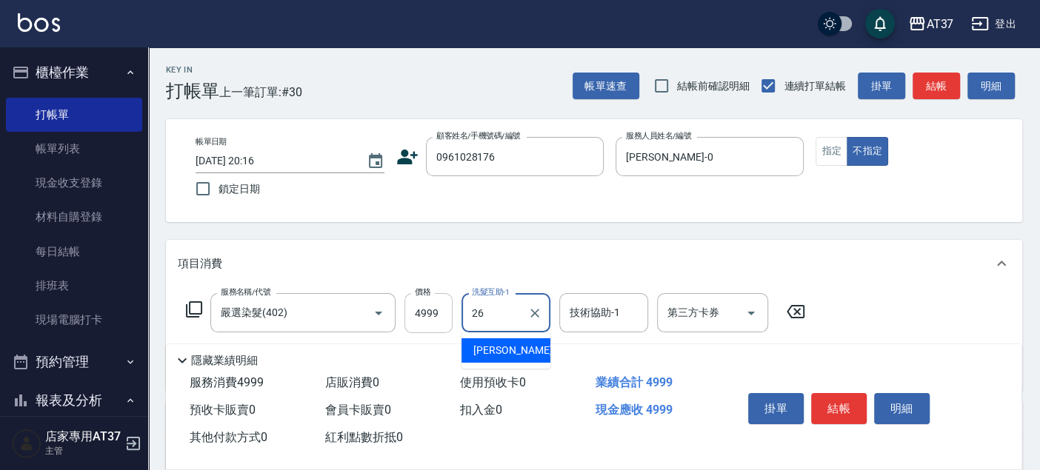
type input "鄧懷頎-26"
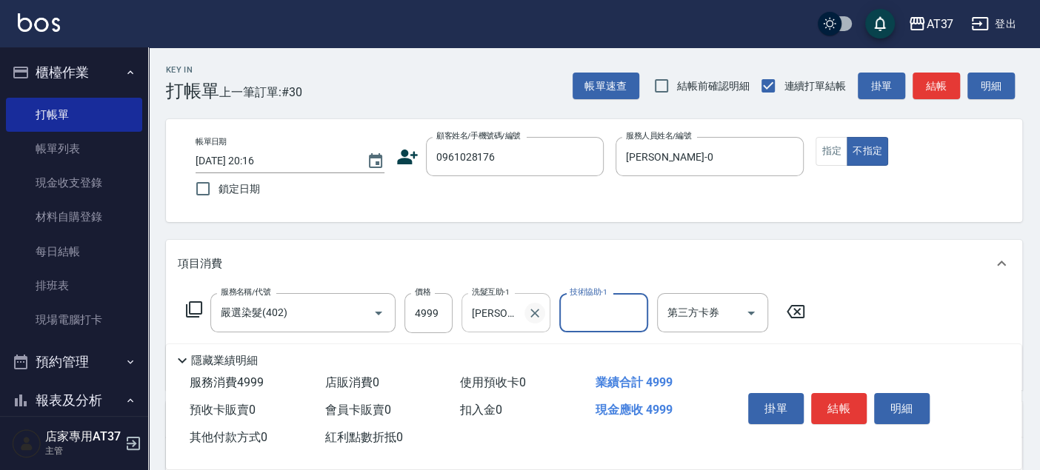
click at [537, 306] on icon "Clear" at bounding box center [534, 313] width 15 height 15
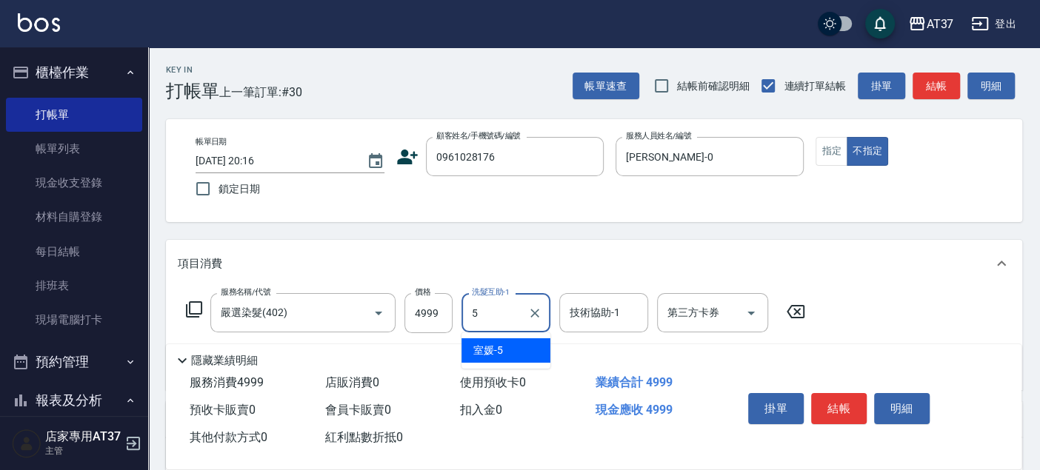
type input "室媛-5"
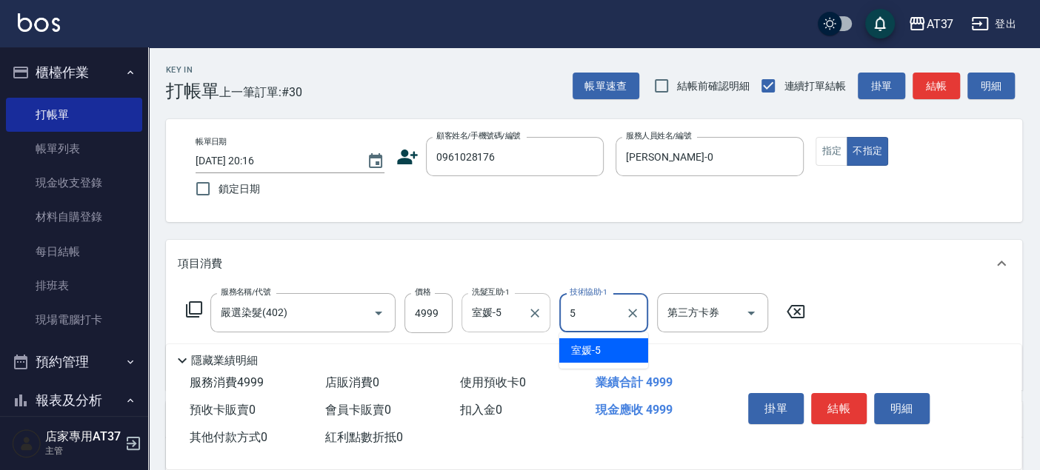
type input "室媛-5"
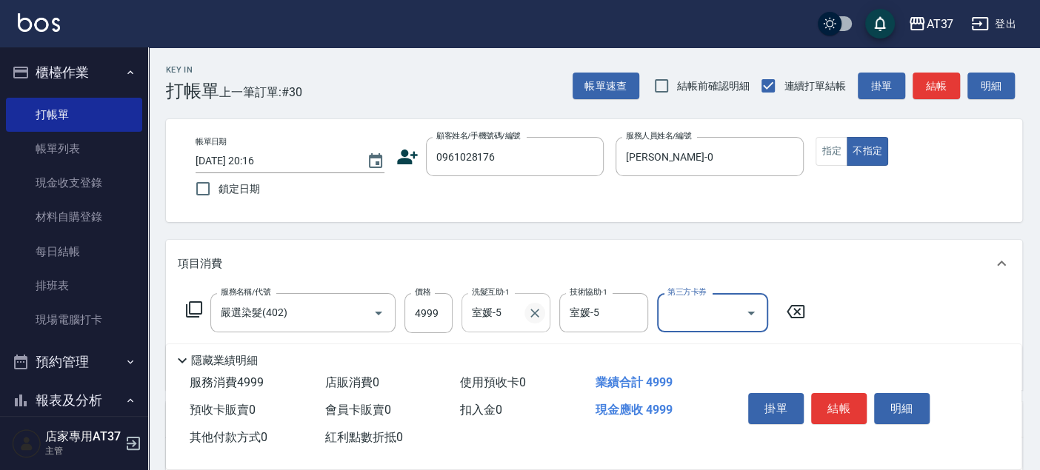
click at [530, 314] on icon "Clear" at bounding box center [534, 313] width 15 height 15
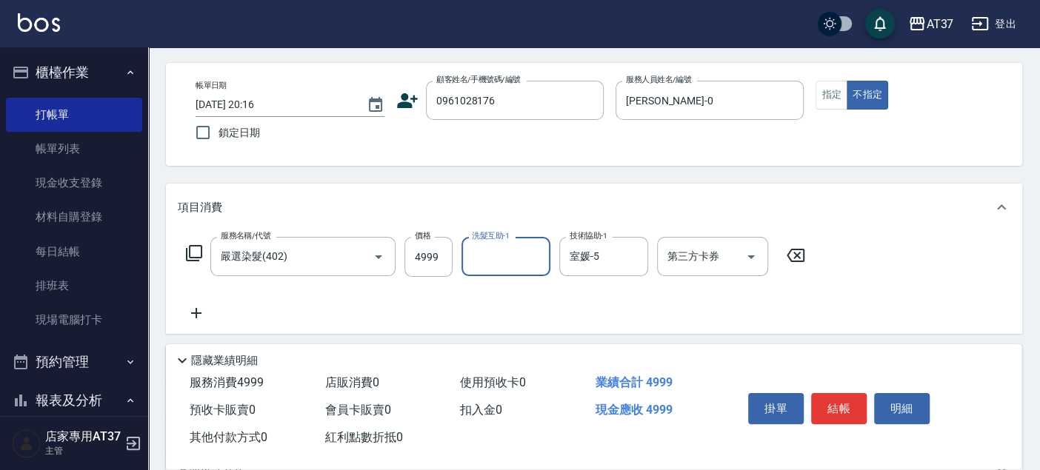
scroll to position [82, 0]
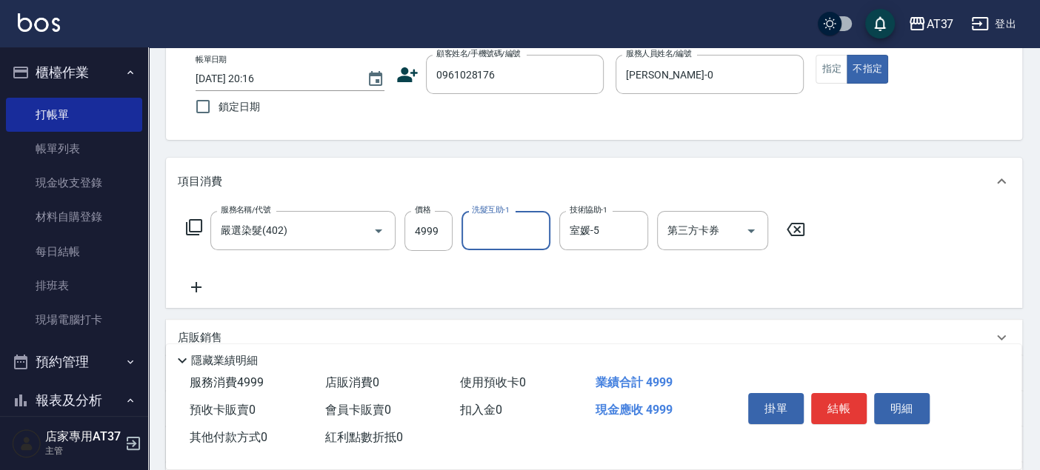
click at [195, 220] on icon at bounding box center [194, 227] width 16 height 16
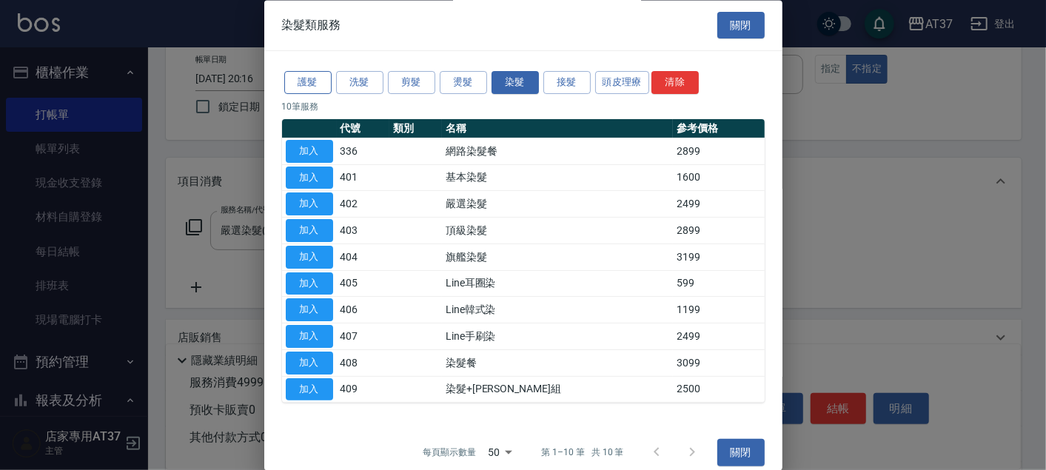
click at [311, 80] on button "護髮" at bounding box center [307, 83] width 47 height 23
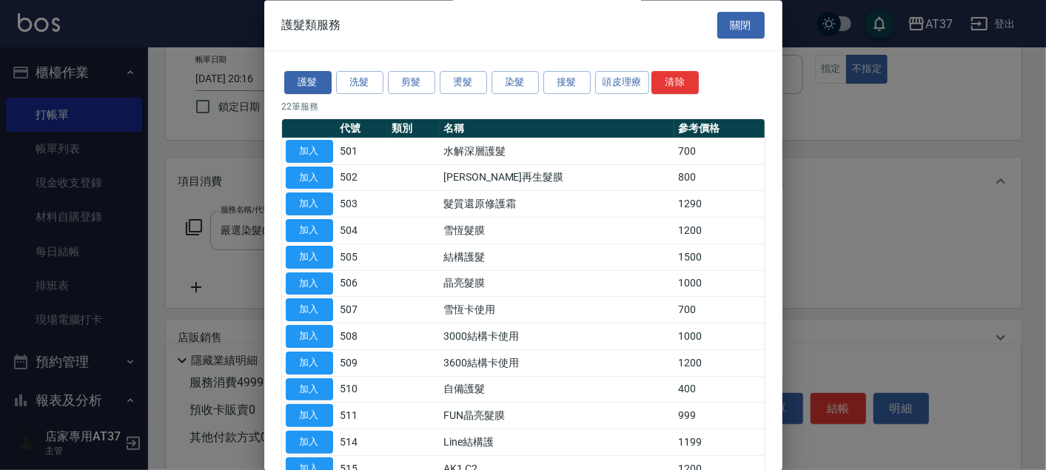
click at [283, 247] on td "加入" at bounding box center [309, 257] width 55 height 27
click at [303, 262] on button "加入" at bounding box center [309, 257] width 47 height 23
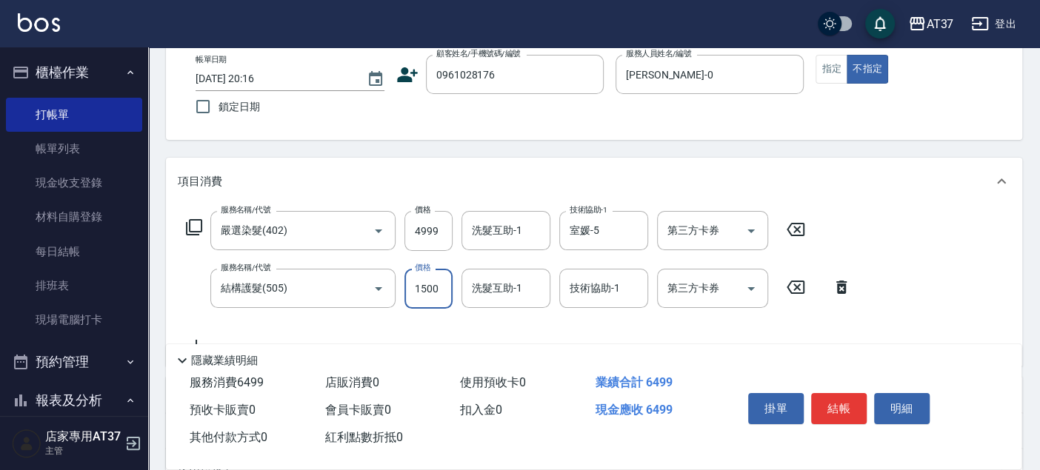
click at [445, 290] on input "1500" at bounding box center [428, 289] width 48 height 40
type input "1000"
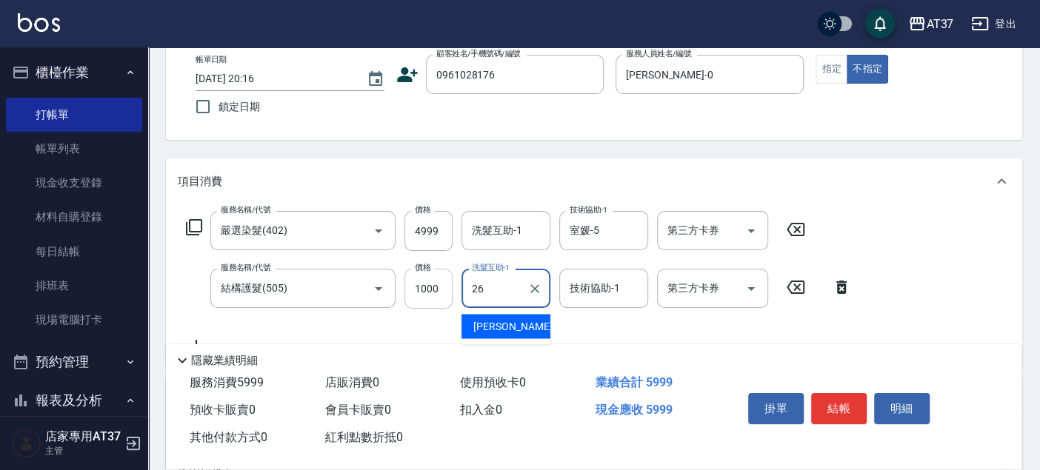
type input "鄧懷頎-26"
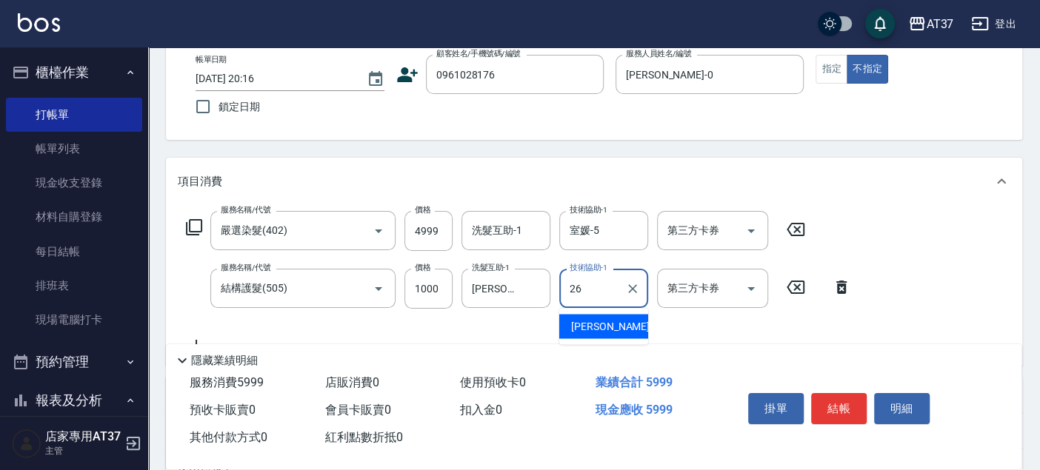
click at [620, 330] on div "鄧懷頎 -26" at bounding box center [603, 326] width 89 height 24
click at [540, 245] on div "洗髮互助-1" at bounding box center [505, 230] width 89 height 39
type input "鄧懷頎-26"
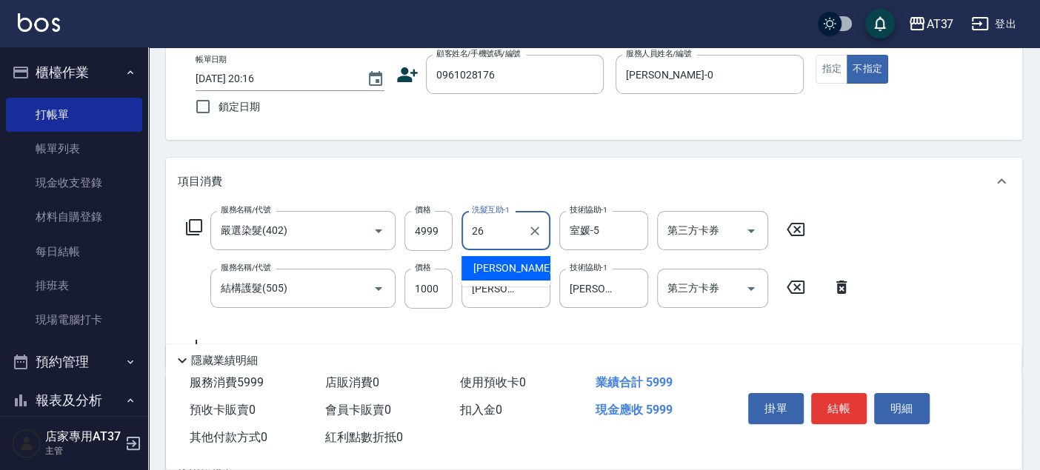
type input "2"
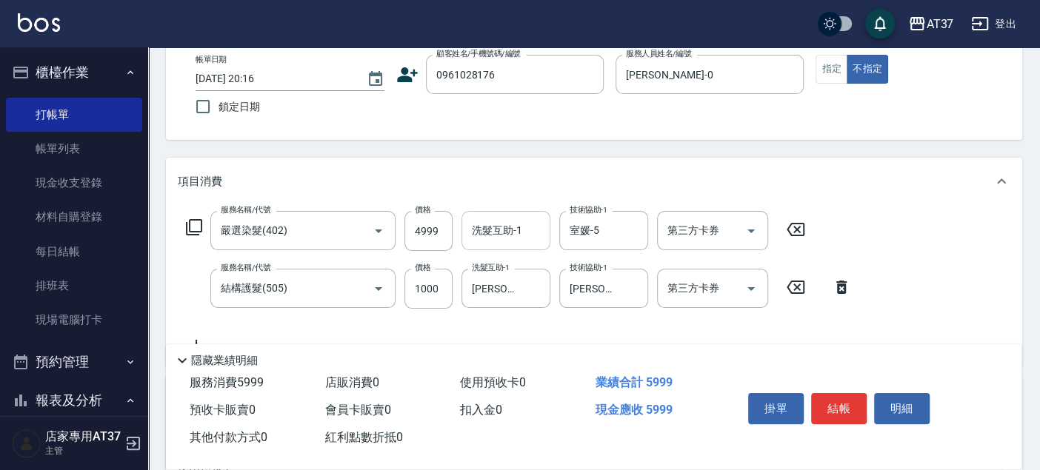
click at [659, 180] on div "項目消費" at bounding box center [585, 182] width 815 height 16
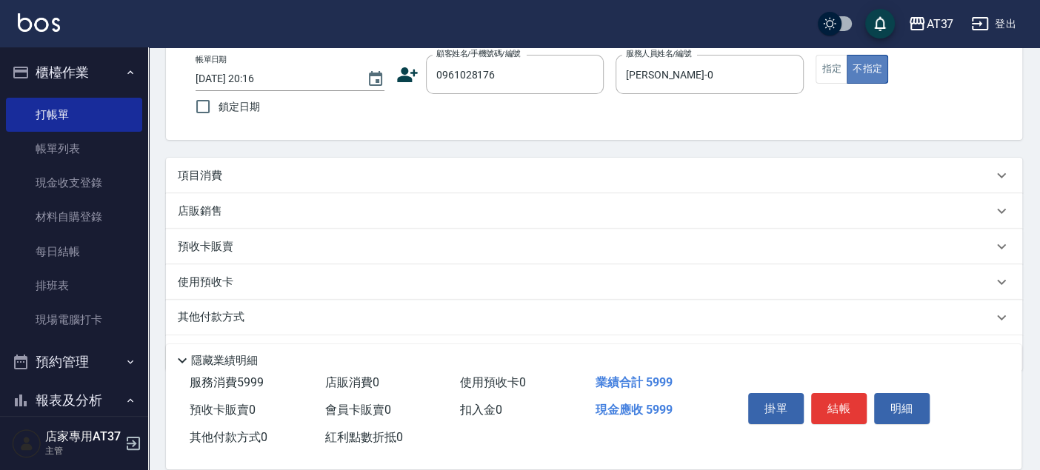
click at [850, 59] on button "不指定" at bounding box center [866, 69] width 41 height 29
click at [829, 83] on div "帳單日期 2025/08/16 20:16 鎖定日期 顧客姓名/手機號碼/編號 0961028176 顧客姓名/手機號碼/編號 服務人員姓名/編號 NINA-…" at bounding box center [594, 88] width 820 height 67
click at [833, 75] on button "指定" at bounding box center [831, 69] width 32 height 29
click at [834, 404] on button "結帳" at bounding box center [839, 408] width 56 height 31
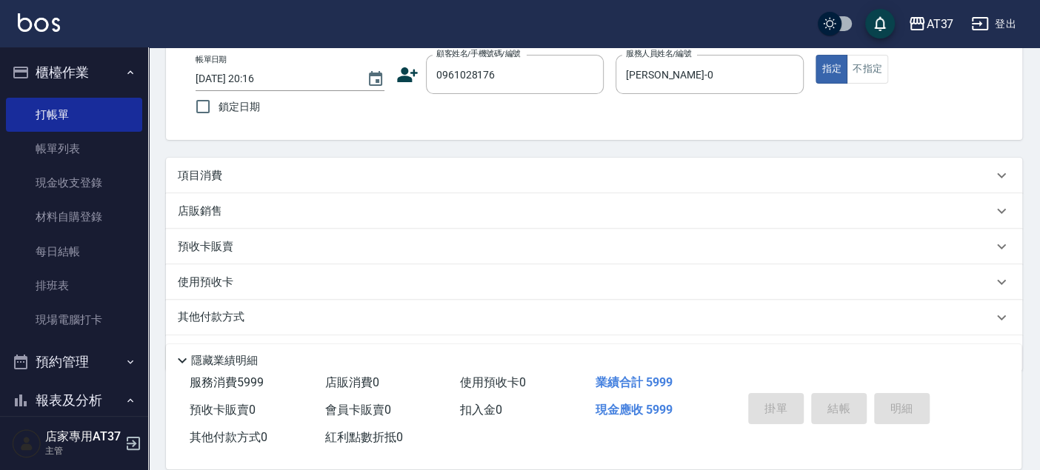
type input "2025/08/16 20:17"
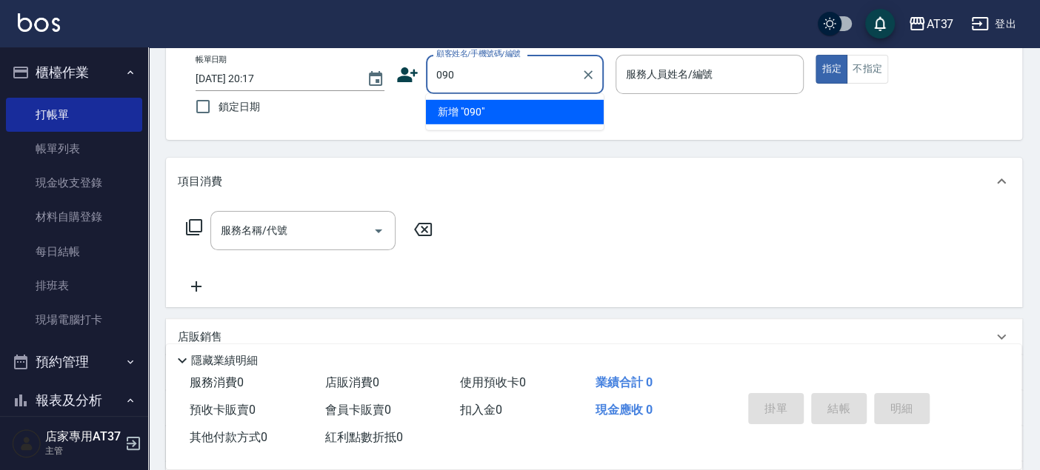
type input "0900"
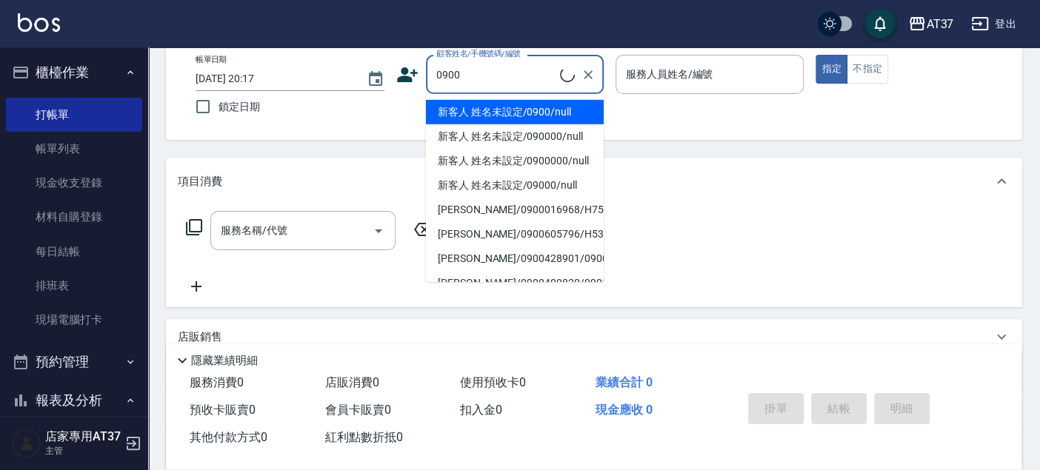
click at [495, 104] on li "新客人 姓名未設定/0900/null" at bounding box center [515, 112] width 178 height 24
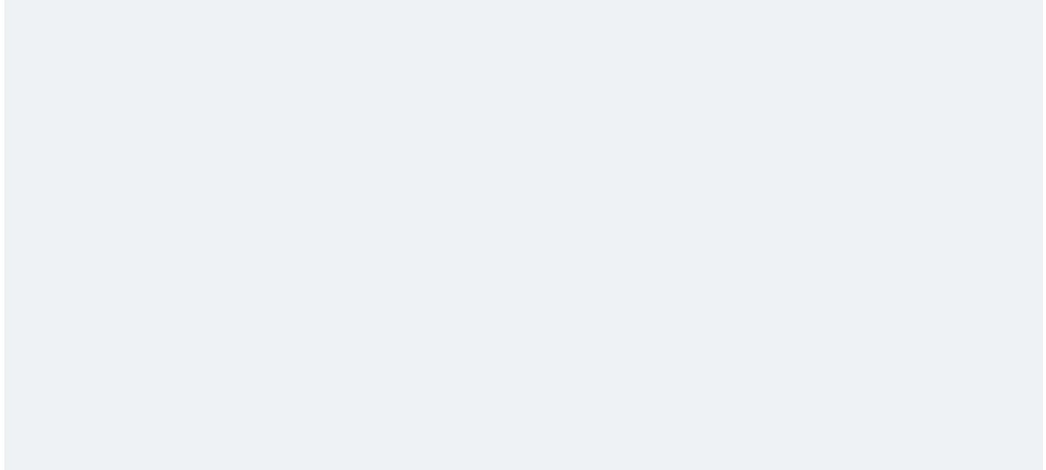
scroll to position [0, 0]
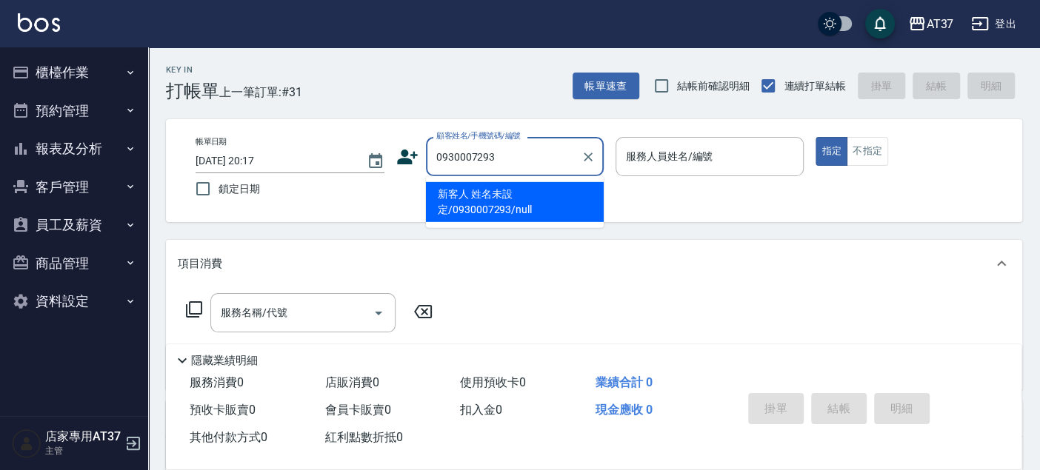
type input "新客人 姓名未設定/0930007293/null"
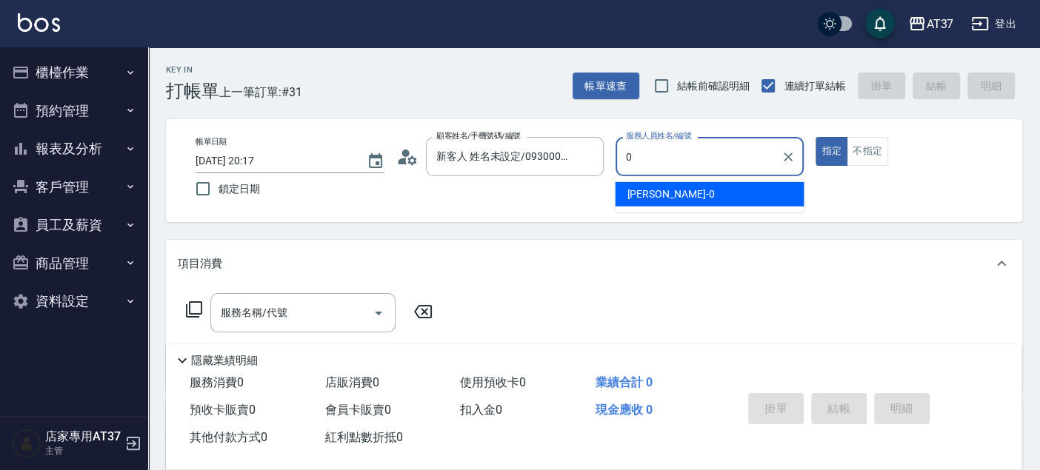
click at [661, 201] on div "[PERSON_NAME] -0" at bounding box center [709, 194] width 189 height 24
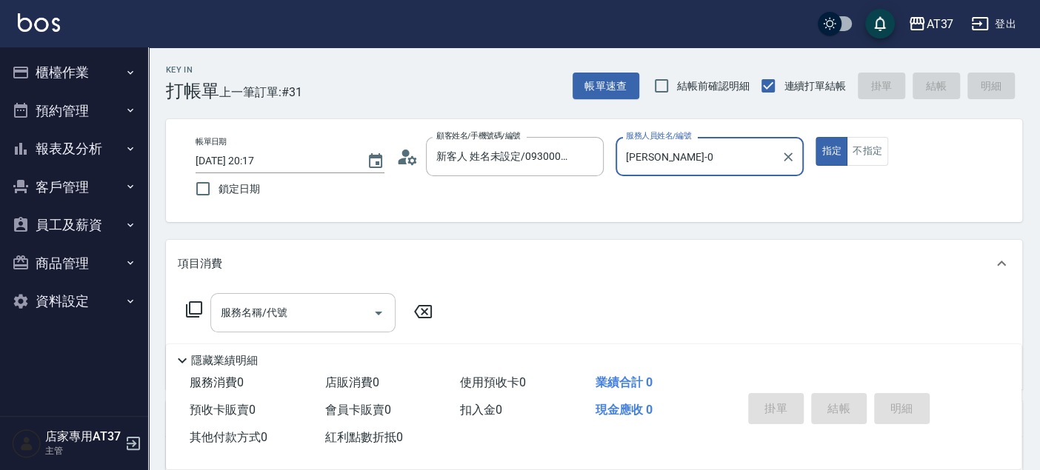
type input "[PERSON_NAME]-0"
click at [287, 302] on input "服務名稱/代號" at bounding box center [292, 313] width 150 height 26
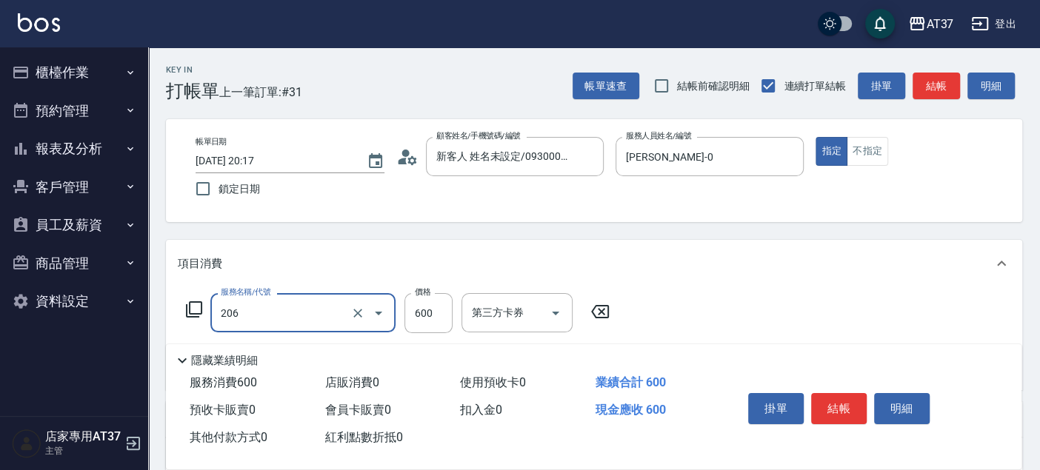
type input "A精油洗+剪(206)"
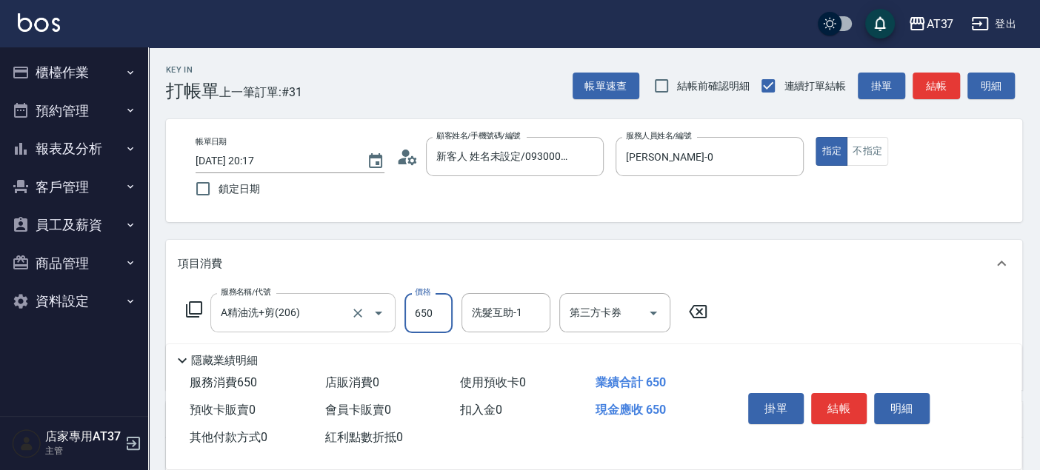
type input "650"
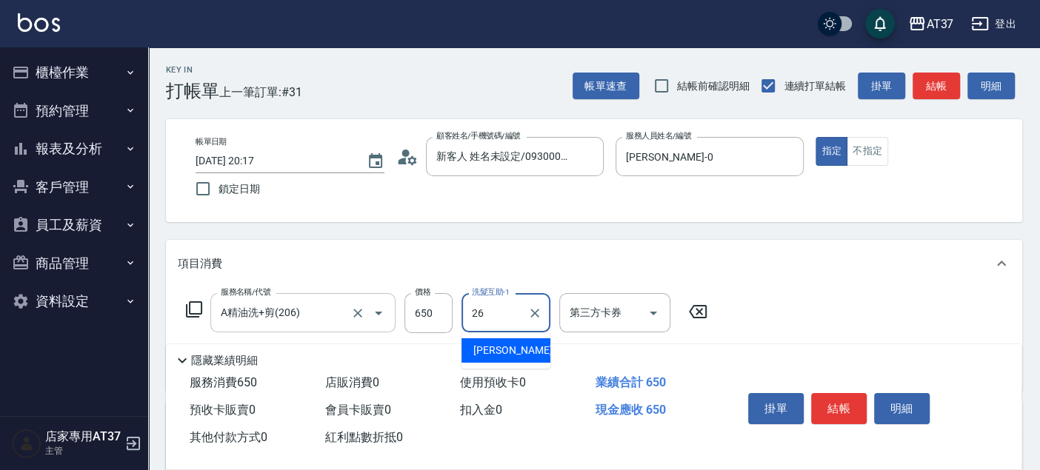
type input "鄧懷頎-26"
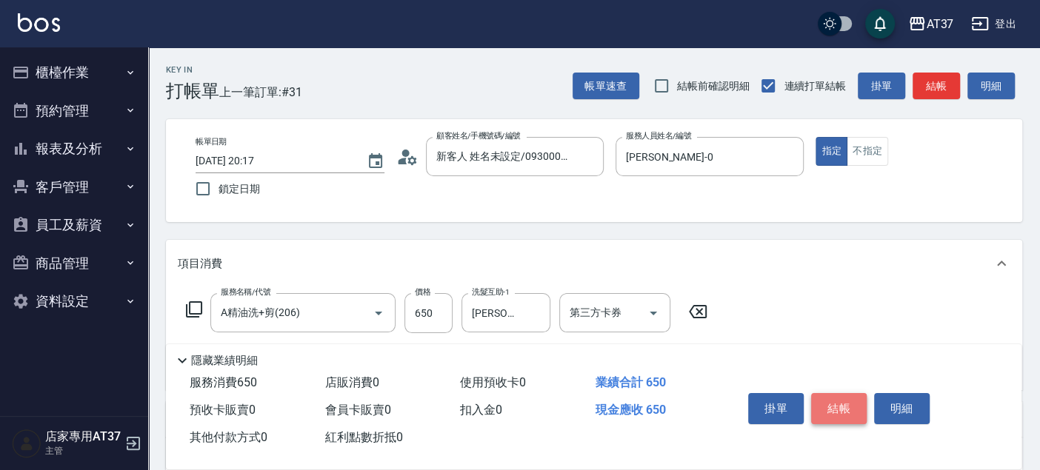
click at [852, 406] on button "結帳" at bounding box center [839, 408] width 56 height 31
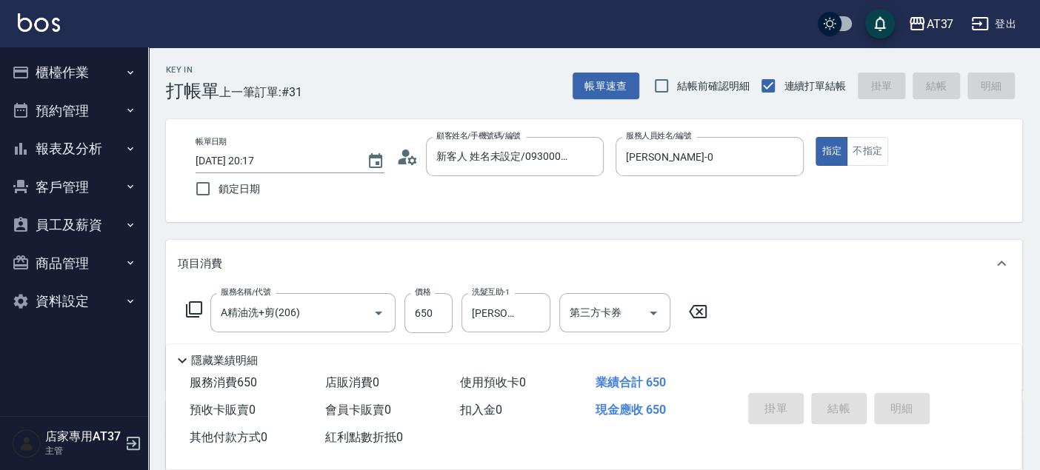
type input "2025/08/16 20:18"
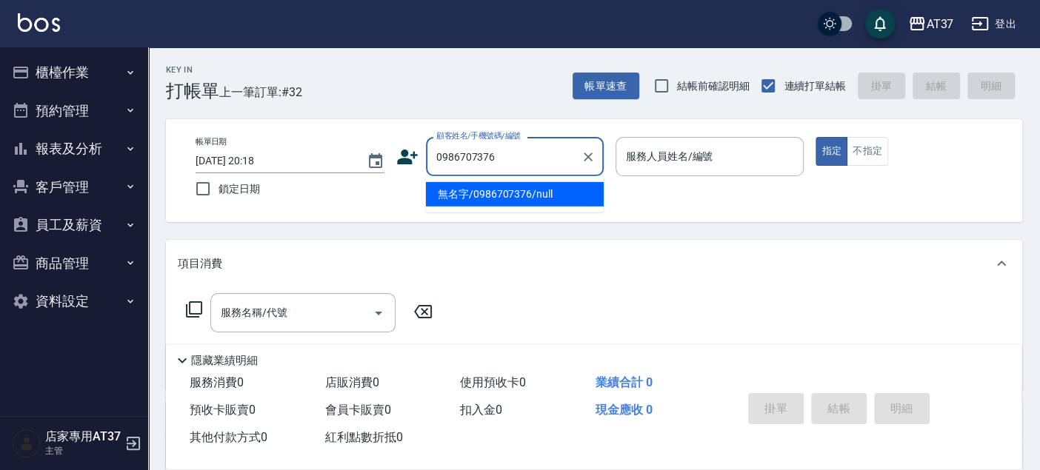
type input "無名字/0986707376/null"
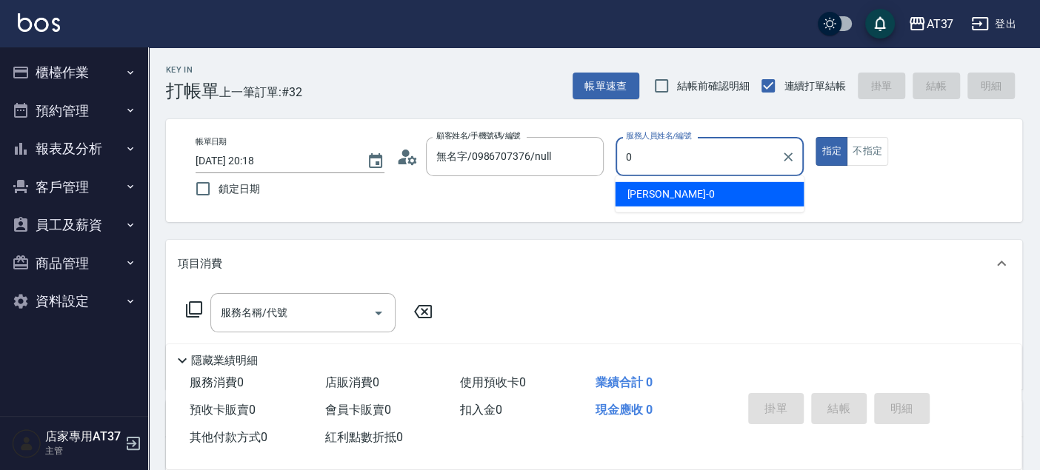
click at [729, 188] on div "NINA -0" at bounding box center [709, 194] width 189 height 24
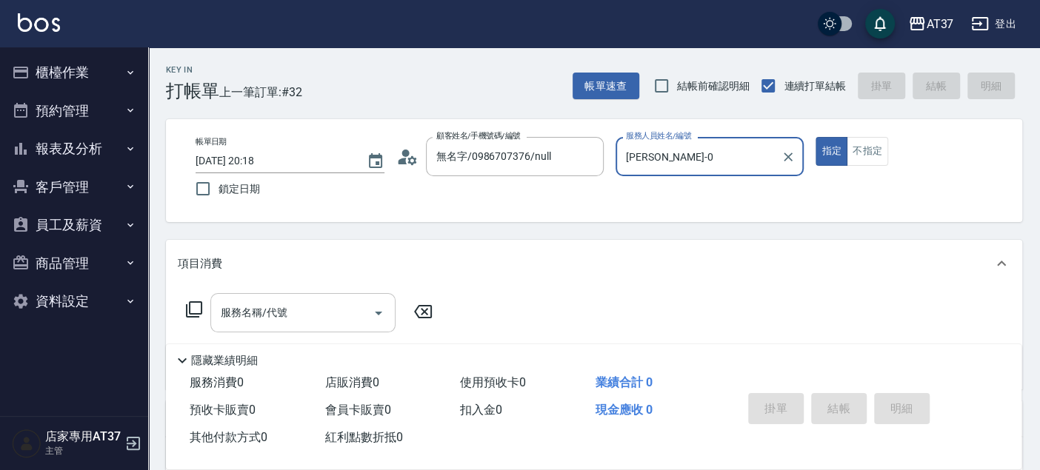
click at [284, 296] on div "服務名稱/代號" at bounding box center [302, 312] width 185 height 39
type input "NINA-0"
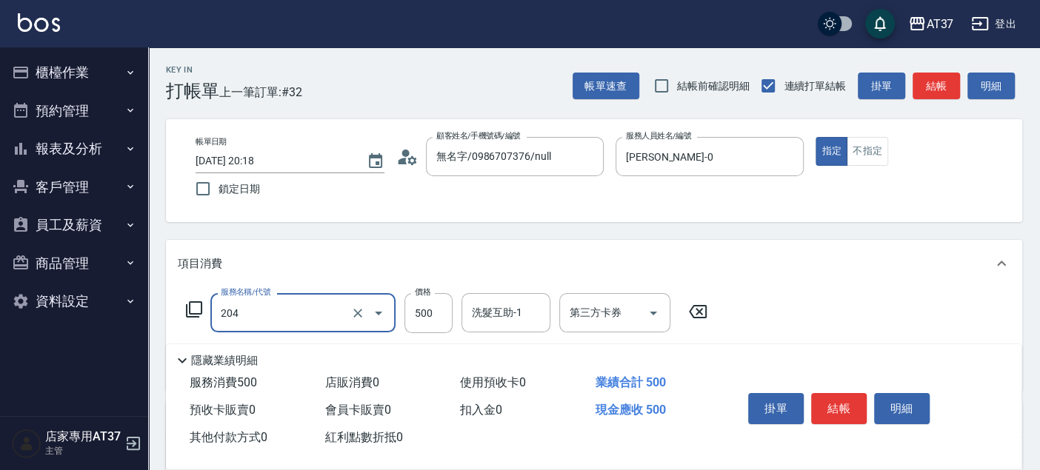
type input "A級洗+剪(204)"
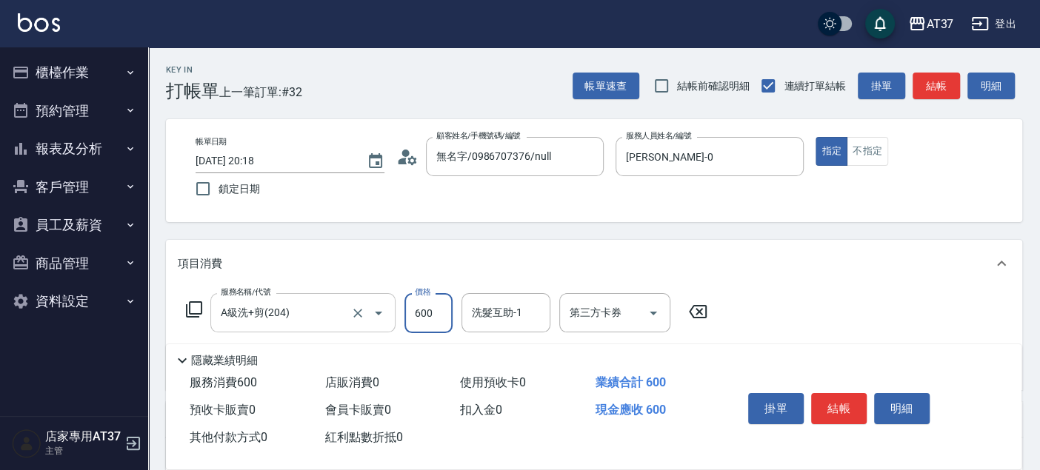
type input "600"
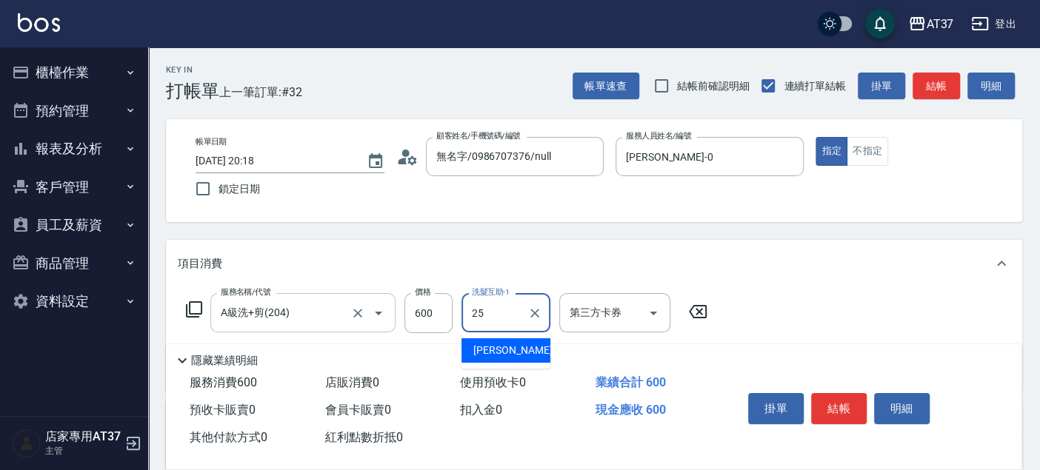
type input "子筠-25"
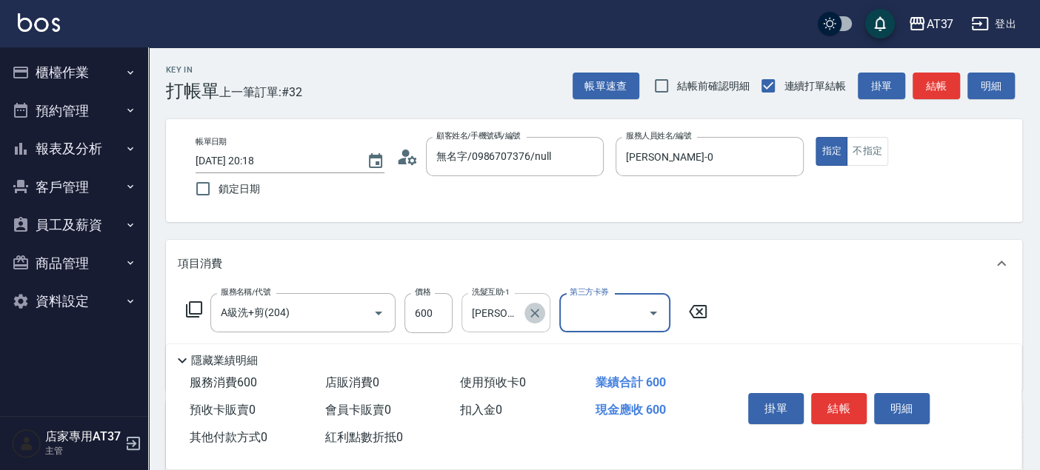
click at [539, 312] on icon "Clear" at bounding box center [534, 313] width 15 height 15
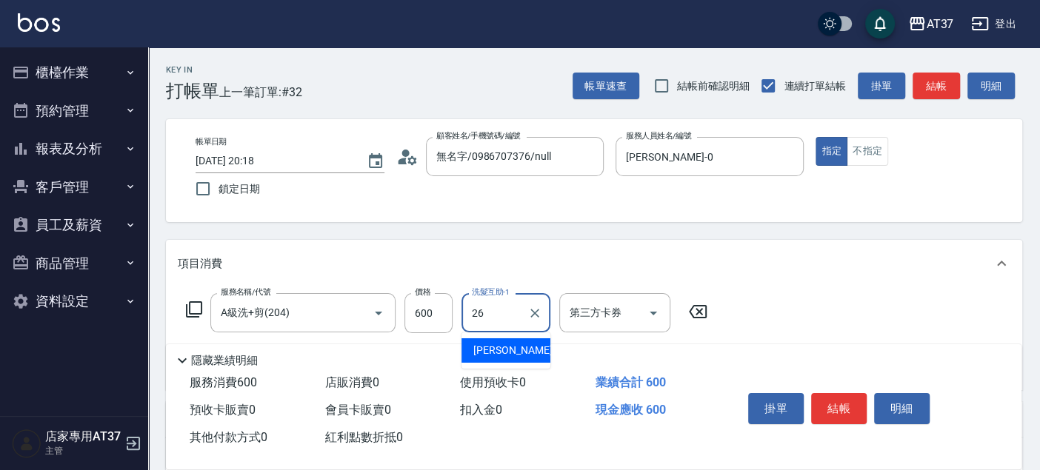
type input "鄧懷頎-26"
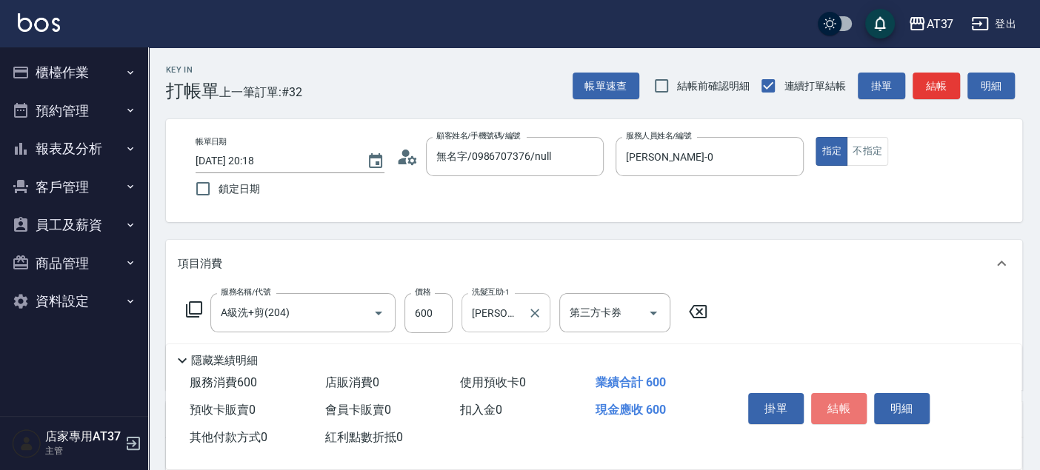
click at [844, 406] on button "結帳" at bounding box center [839, 408] width 56 height 31
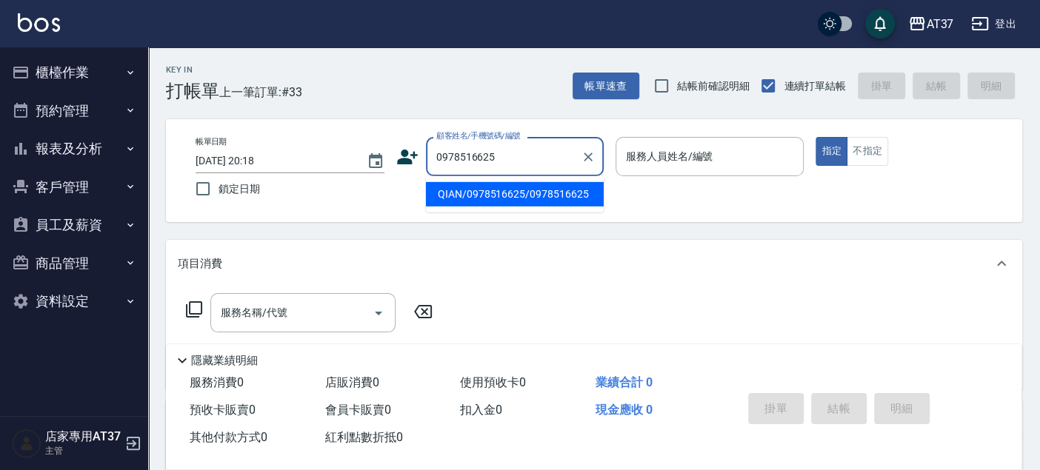
type input "QIAN/0978516625/0978516625"
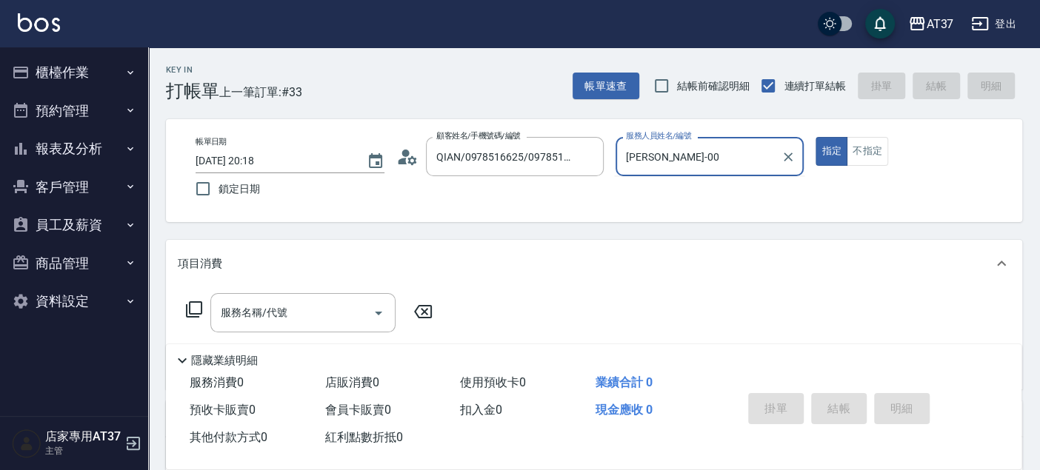
type input "NINA-0"
click at [243, 304] on div "服務名稱/代號 服務名稱/代號" at bounding box center [302, 312] width 185 height 39
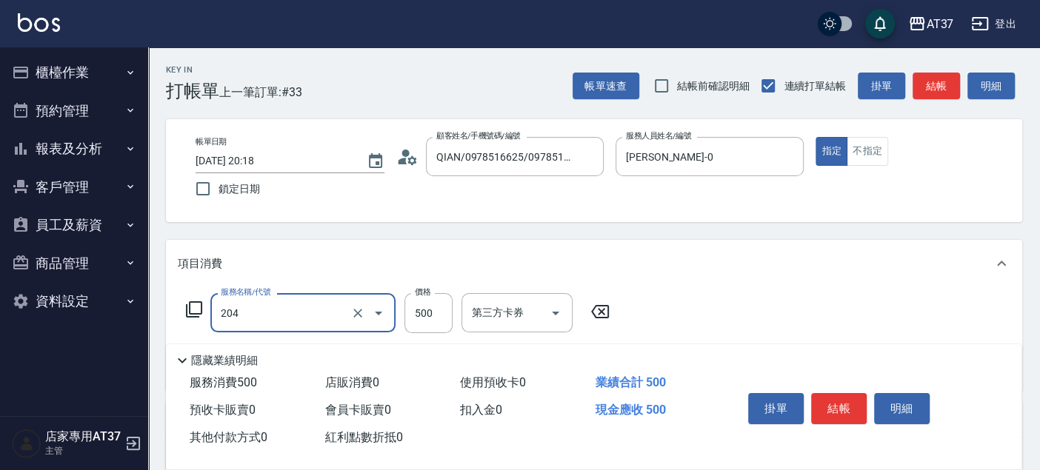
type input "A級洗+剪(204)"
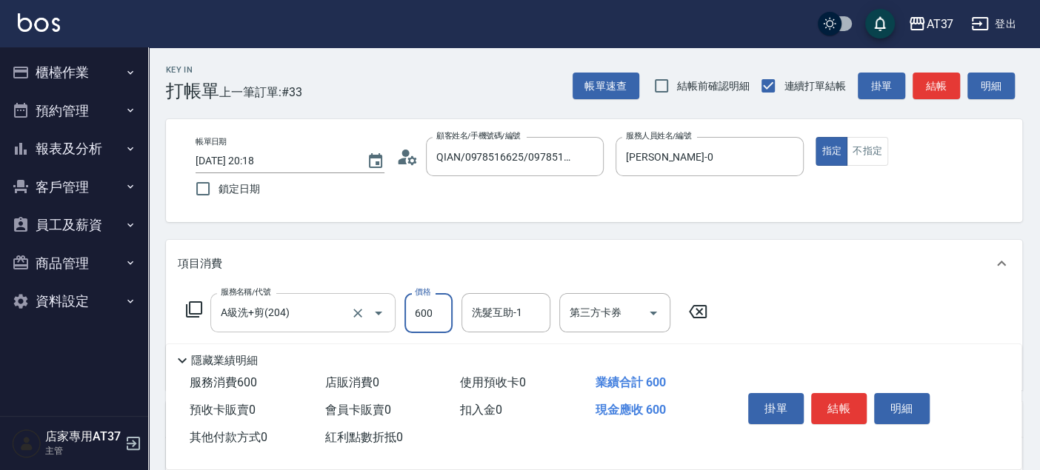
type input "600"
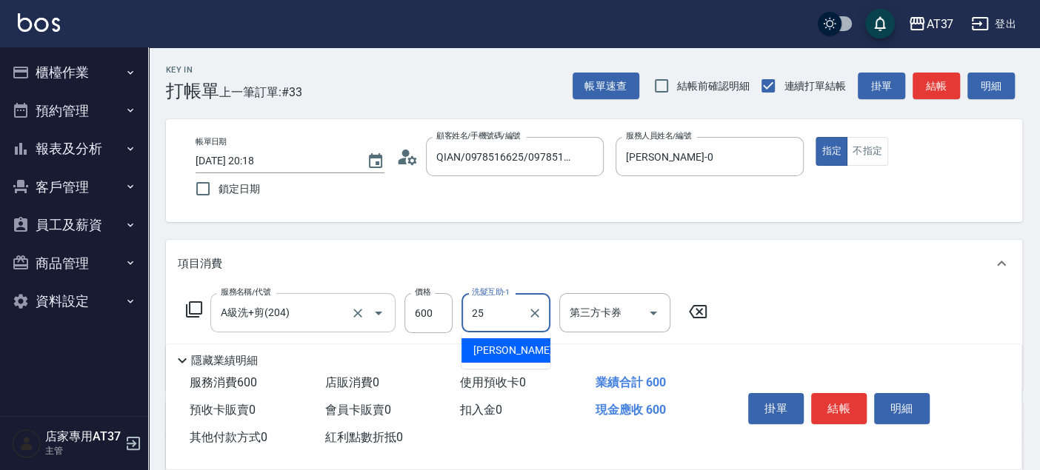
type input "子筠-25"
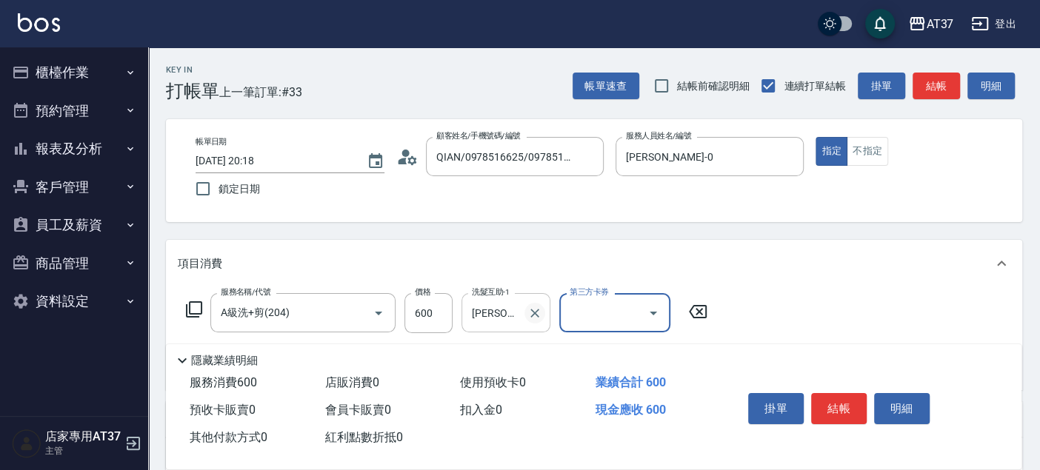
click at [535, 313] on icon "Clear" at bounding box center [534, 313] width 9 height 9
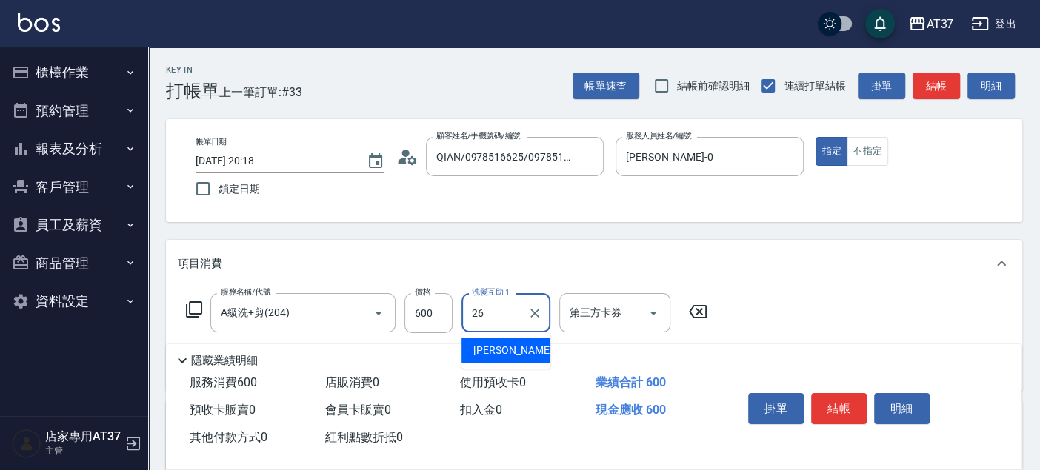
type input "鄧懷頎-26"
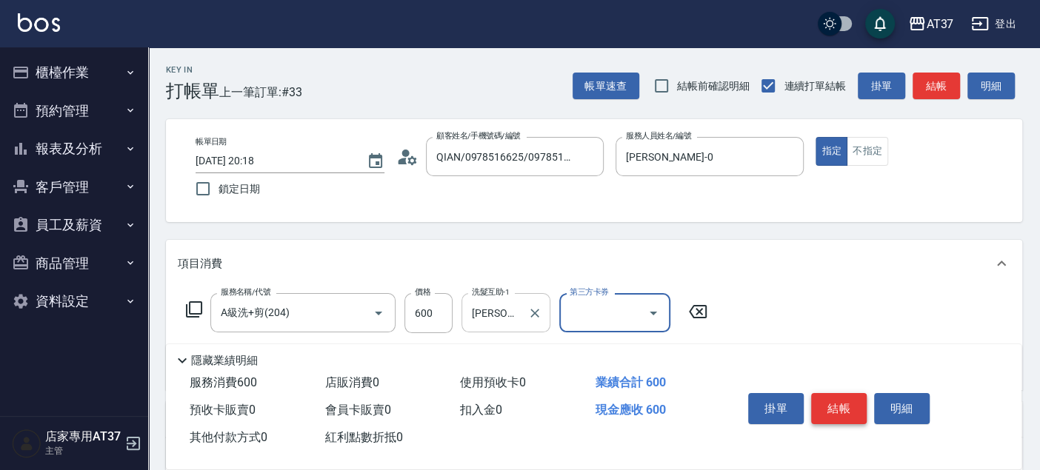
click at [832, 409] on button "結帳" at bounding box center [839, 408] width 56 height 31
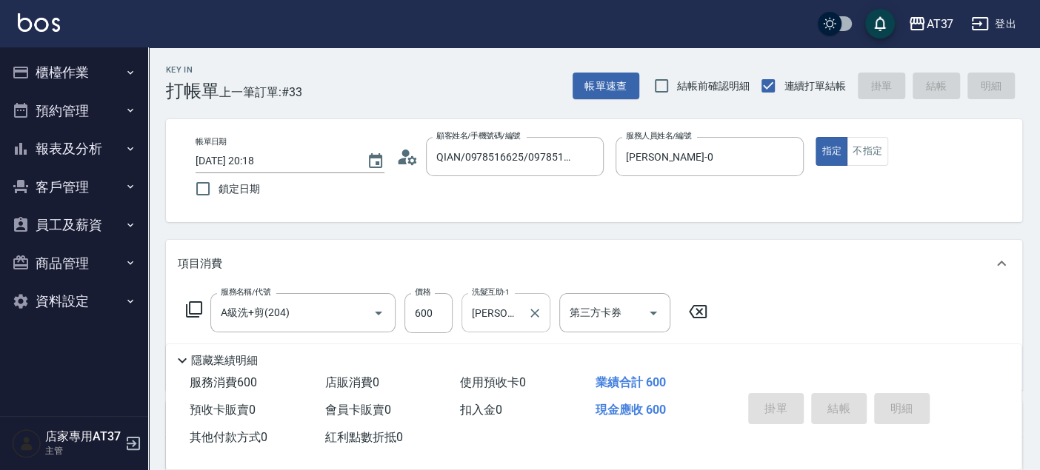
type input "2025/08/16 20:19"
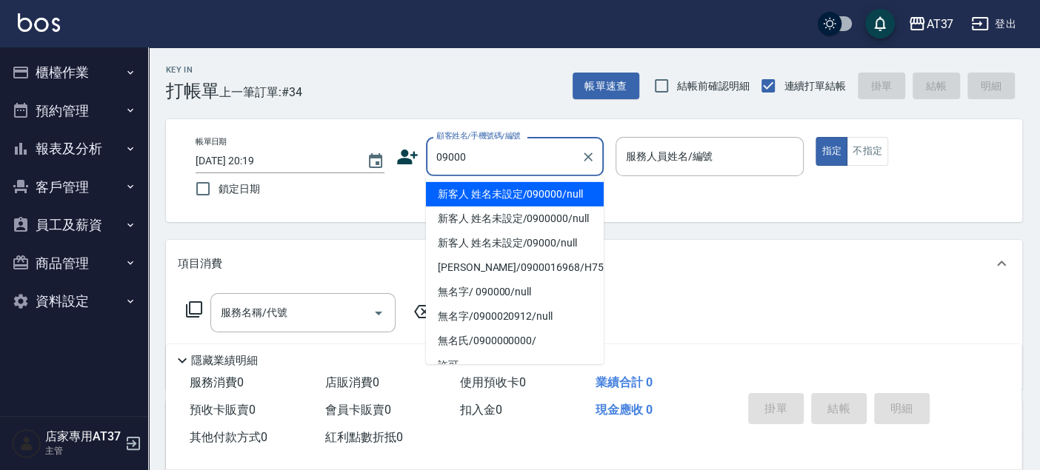
click at [535, 203] on li "新客人 姓名未設定/090000/null" at bounding box center [515, 194] width 178 height 24
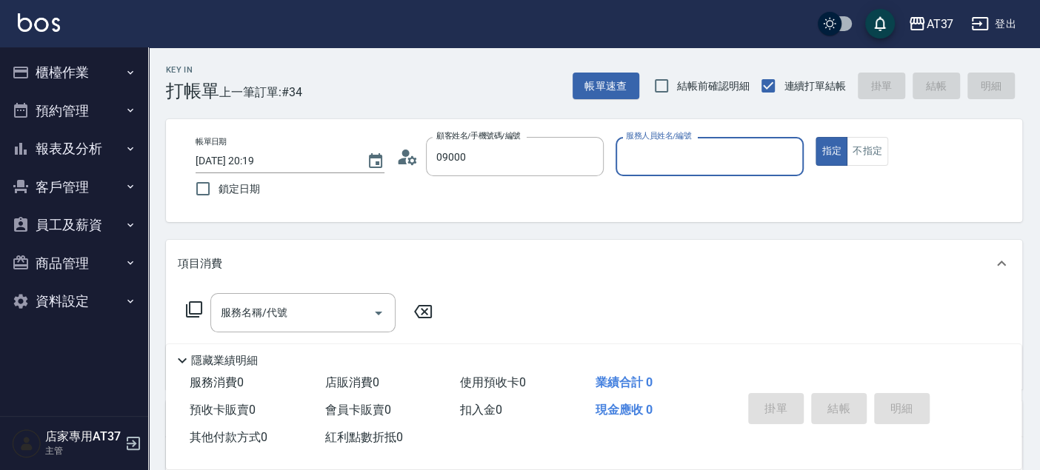
type input "新客人 姓名未設定/090000/null"
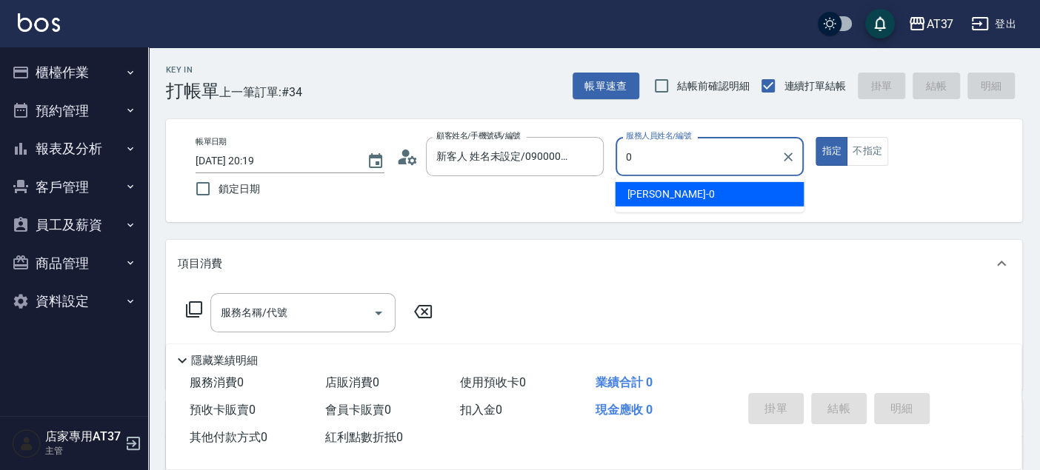
click at [643, 195] on span "NINA -0" at bounding box center [669, 195] width 87 height 16
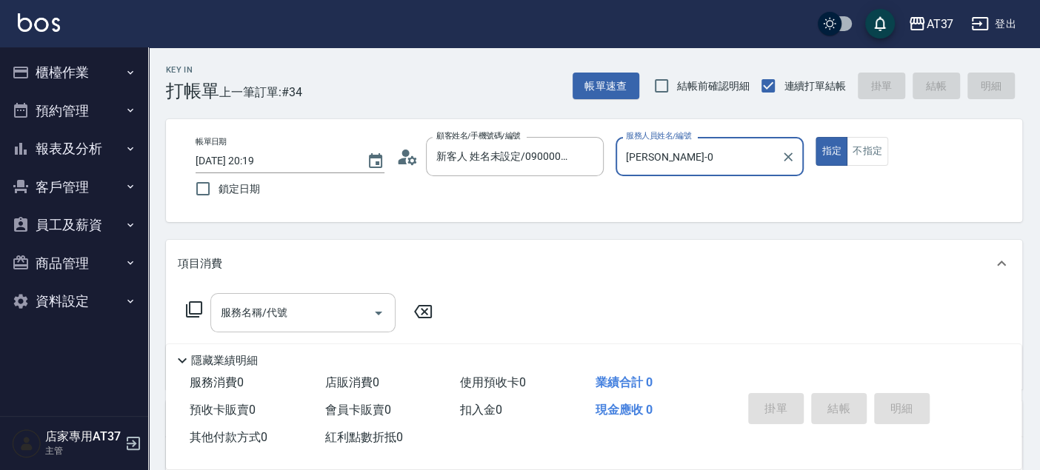
type input "NINA-0"
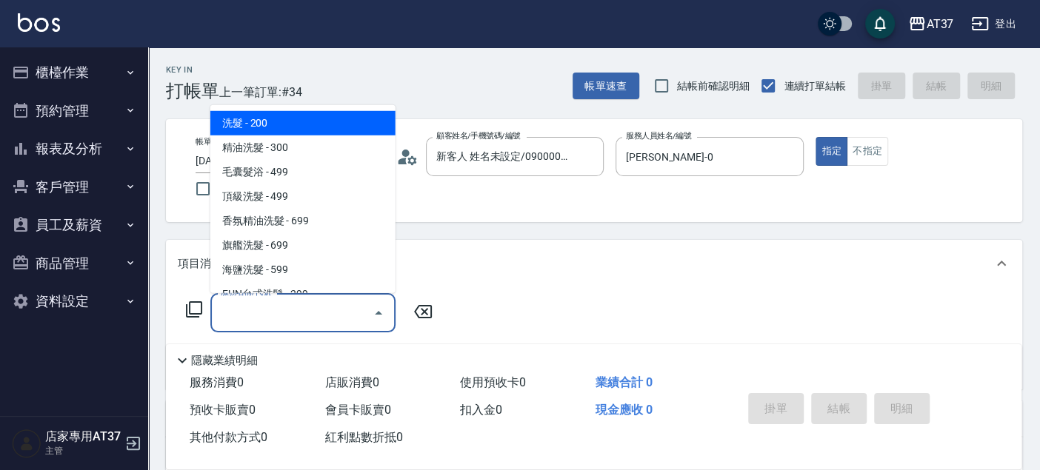
click at [278, 321] on input "服務名稱/代號" at bounding box center [292, 313] width 150 height 26
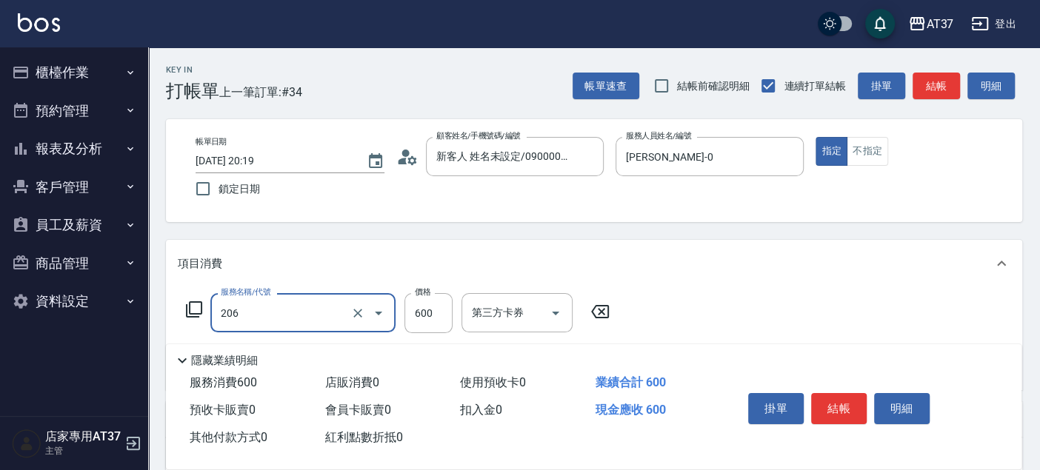
type input "A精油洗+剪(206)"
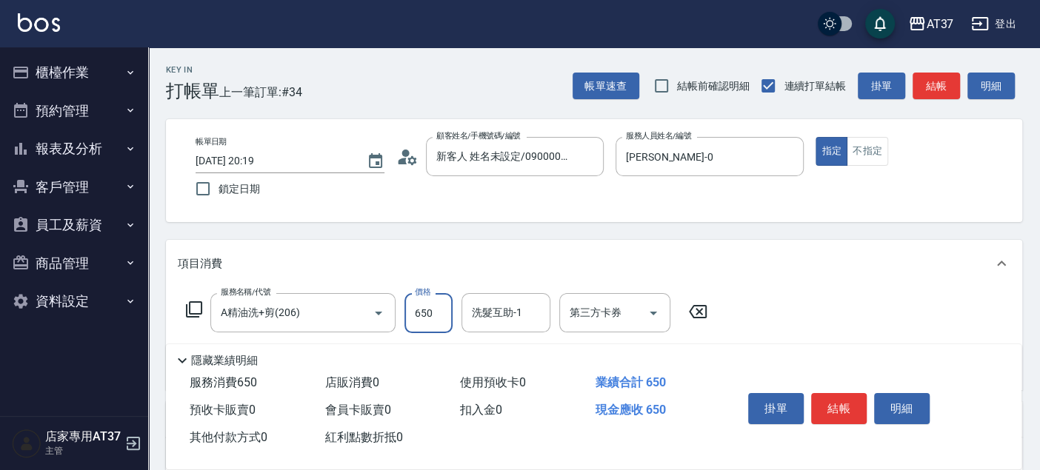
type input "650"
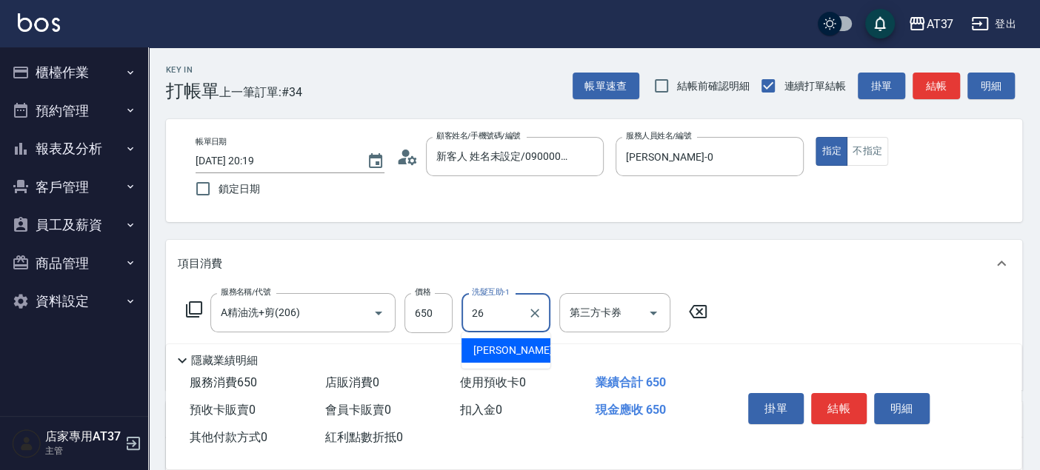
type input "鄧懷頎-26"
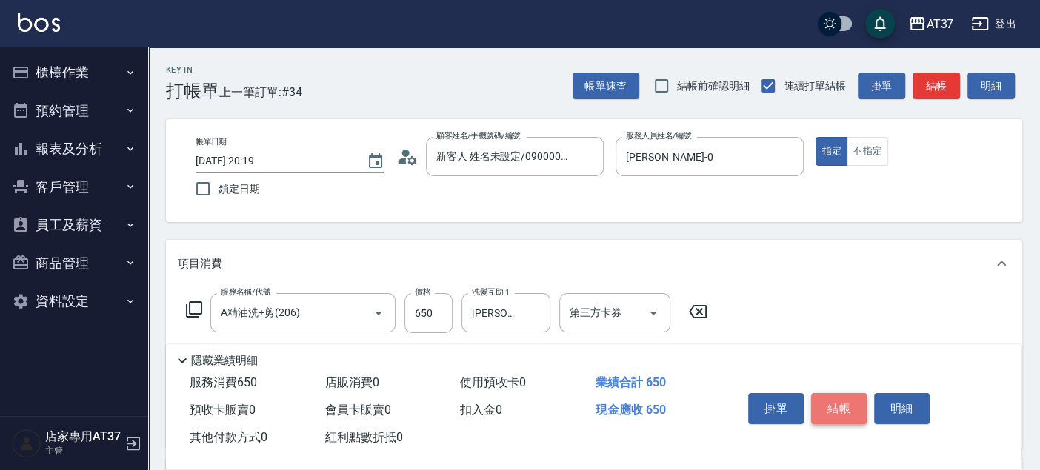
click at [828, 400] on button "結帳" at bounding box center [839, 408] width 56 height 31
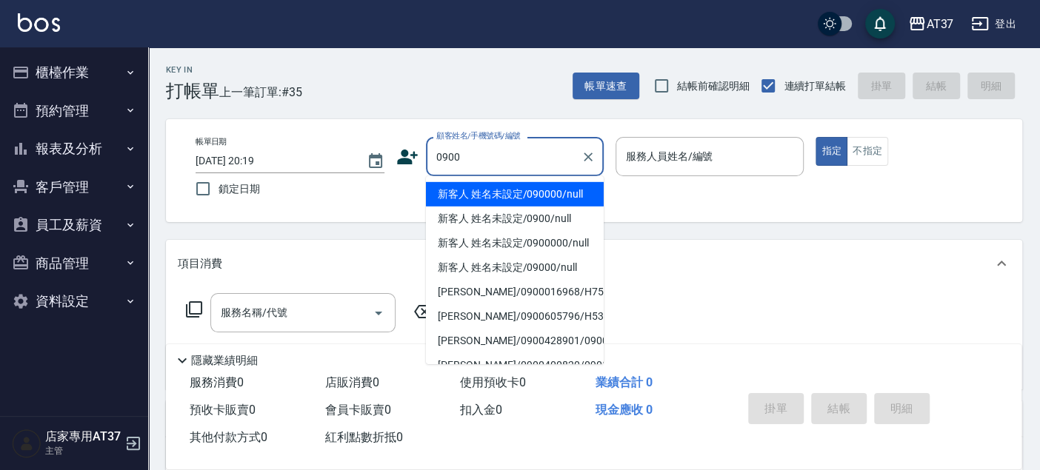
click at [559, 194] on li "新客人 姓名未設定/090000/null" at bounding box center [515, 194] width 178 height 24
type input "新客人 姓名未設定/090000/null"
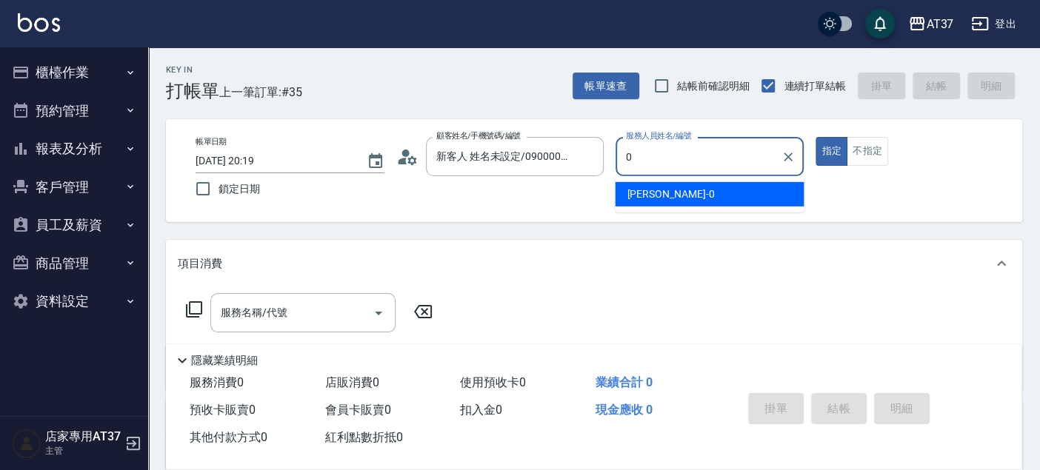
click at [675, 189] on div "NINA -0" at bounding box center [709, 194] width 189 height 24
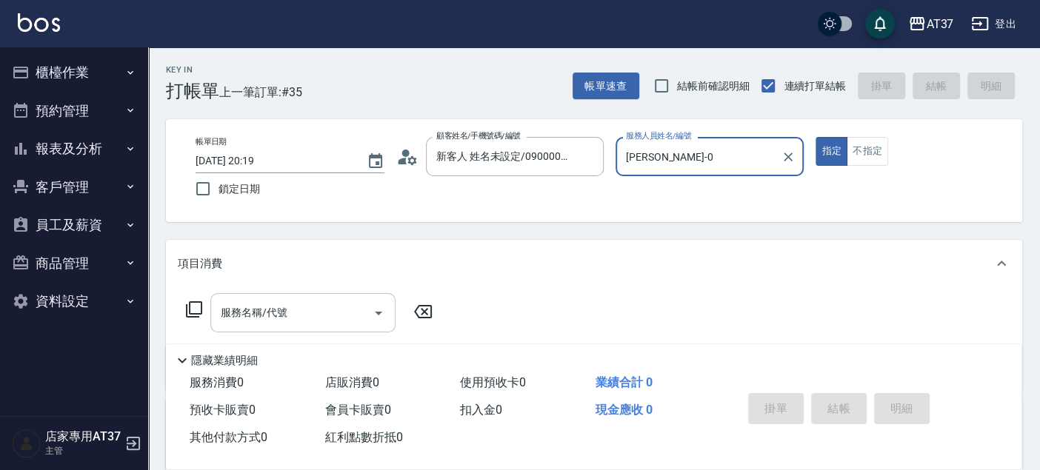
type input "NINA-0"
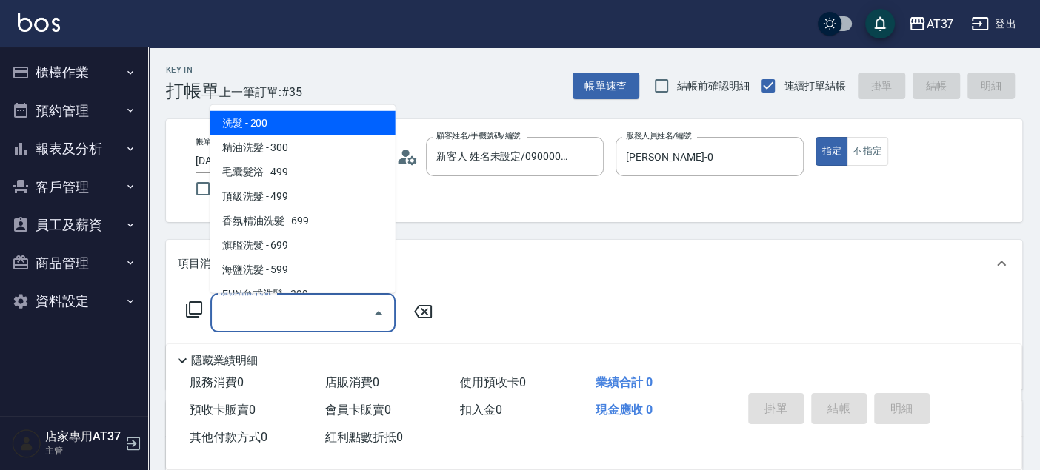
click at [287, 322] on input "服務名稱/代號" at bounding box center [292, 313] width 150 height 26
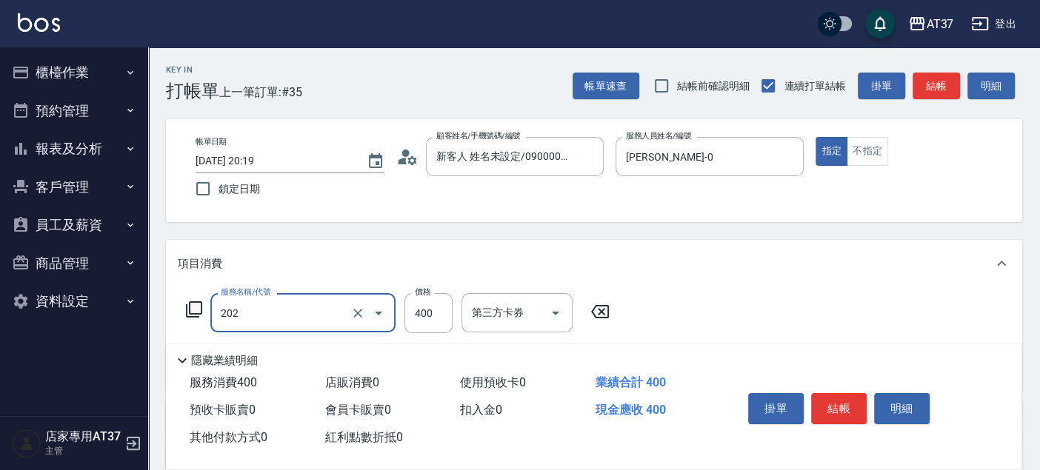
type input "A級單剪(202)"
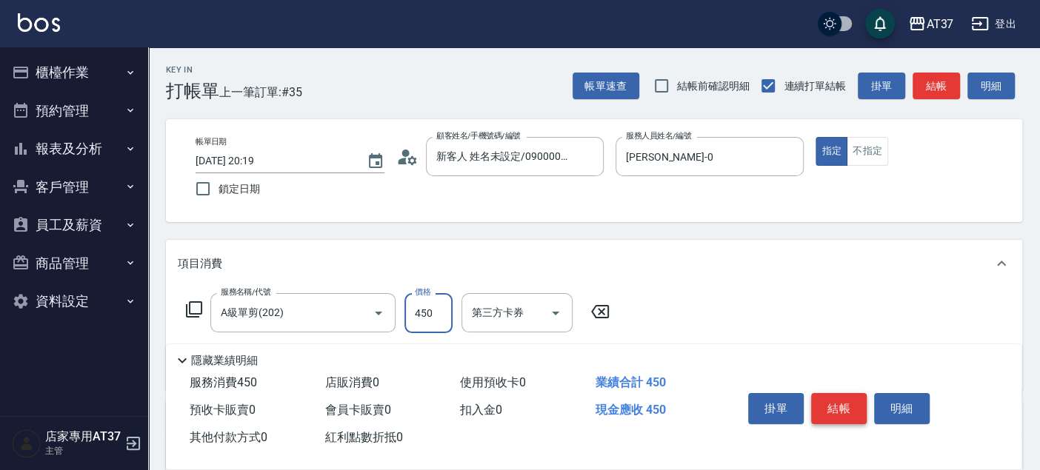
type input "450"
click at [840, 404] on button "結帳" at bounding box center [839, 408] width 56 height 31
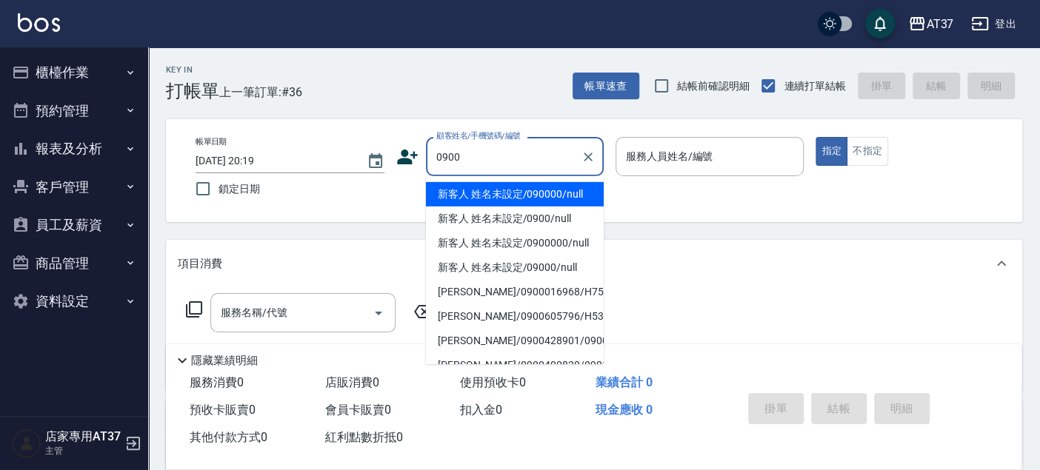
click at [563, 193] on li "新客人 姓名未設定/090000/null" at bounding box center [515, 194] width 178 height 24
type input "新客人 姓名未設定/090000/null"
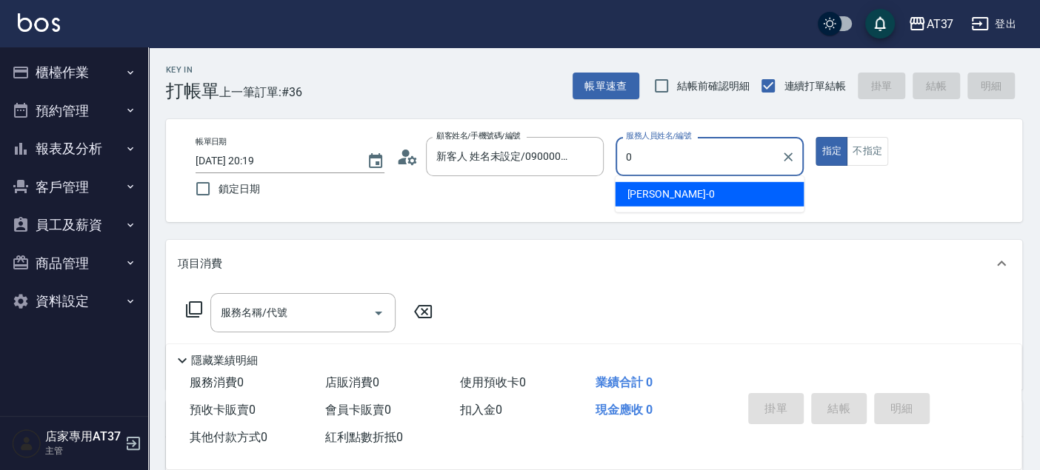
click at [655, 191] on span "NINA -0" at bounding box center [669, 195] width 87 height 16
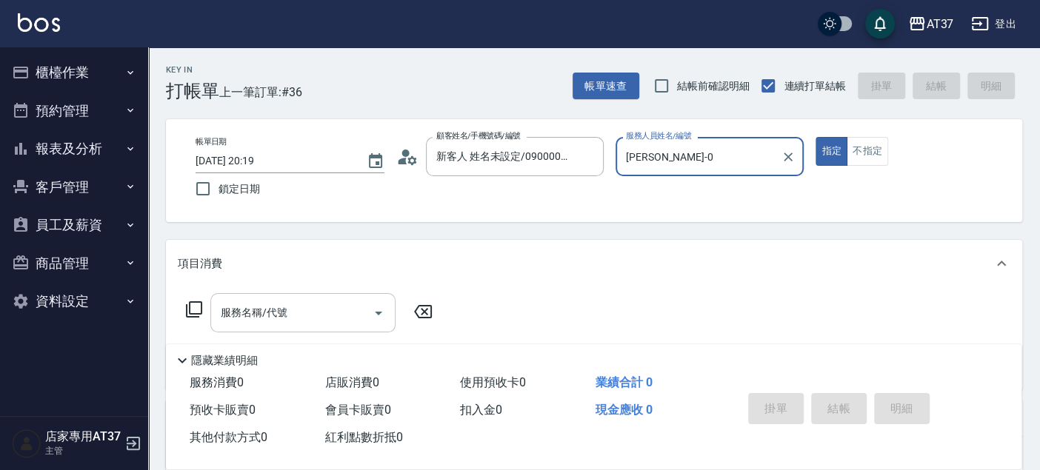
type input "NINA-0"
click at [330, 307] on input "服務名稱/代號" at bounding box center [292, 313] width 150 height 26
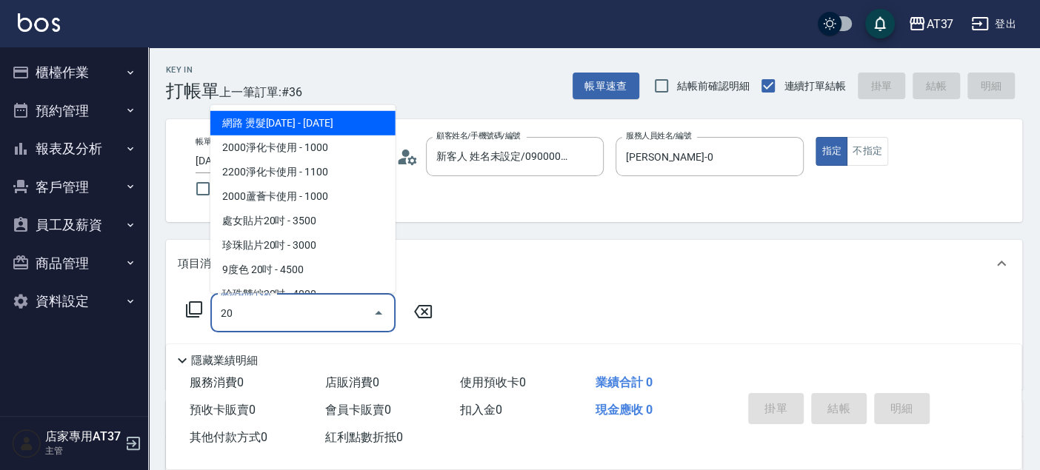
type input "2"
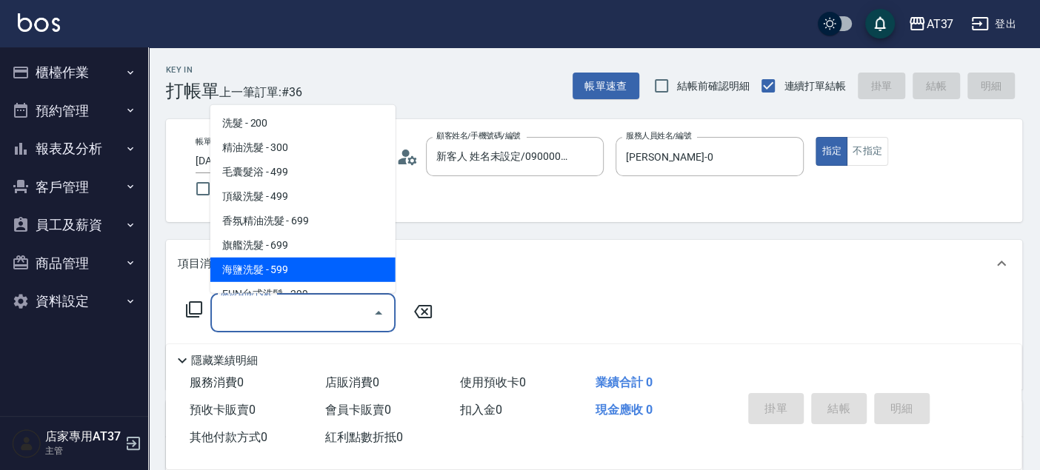
click at [195, 312] on icon at bounding box center [194, 310] width 18 height 18
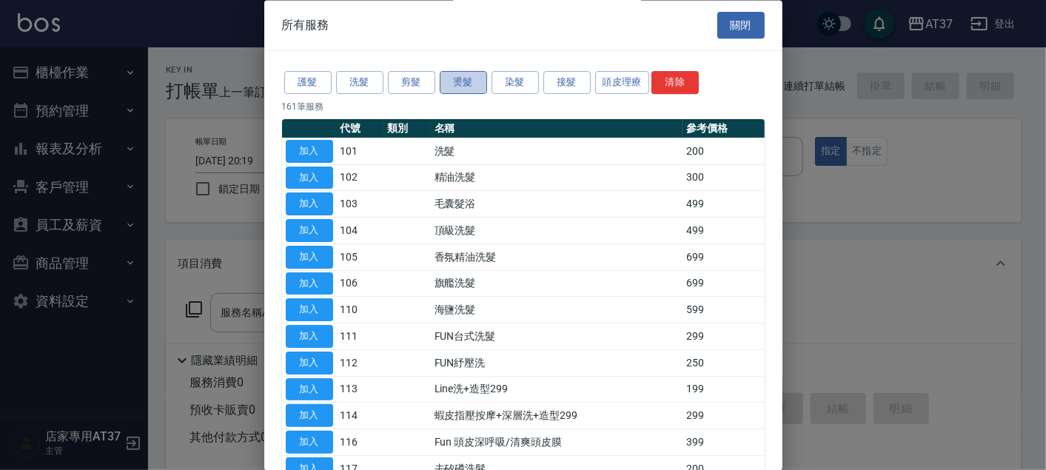
click at [472, 82] on button "燙髮" at bounding box center [463, 83] width 47 height 23
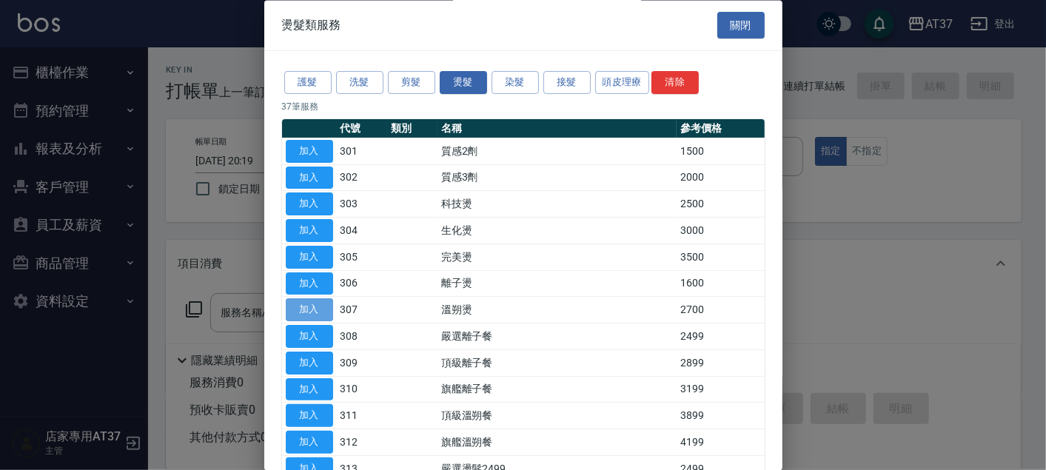
click at [309, 299] on button "加入" at bounding box center [309, 310] width 47 height 23
type input "溫朔燙(307)"
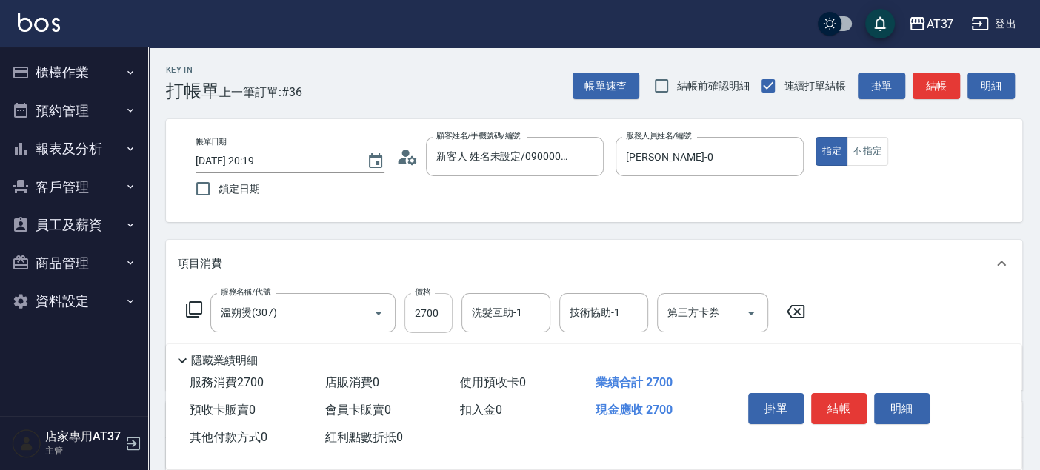
click at [444, 311] on input "2700" at bounding box center [428, 313] width 48 height 40
type input "2500"
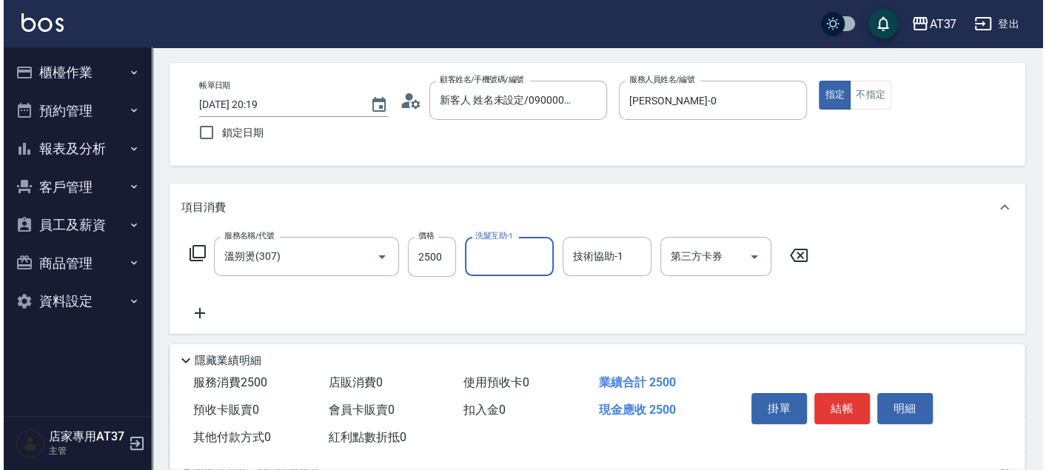
scroll to position [82, 0]
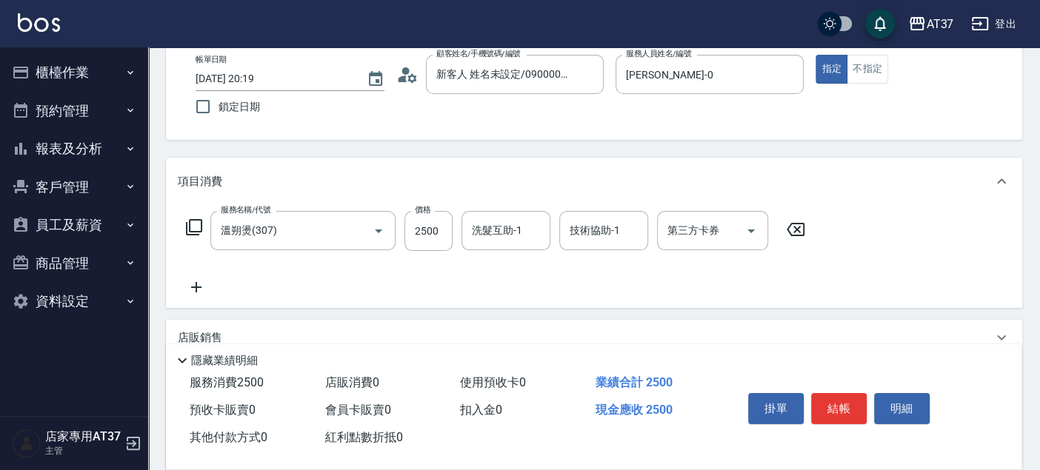
click at [204, 223] on div "服務名稱/代號 溫朔燙(307) 服務名稱/代號 價格 2500 價格 洗髮互助-1 洗髮互助-1 技術協助-1 技術協助-1 第三方卡券 第三方卡券" at bounding box center [496, 231] width 636 height 40
click at [195, 224] on icon at bounding box center [194, 227] width 18 height 18
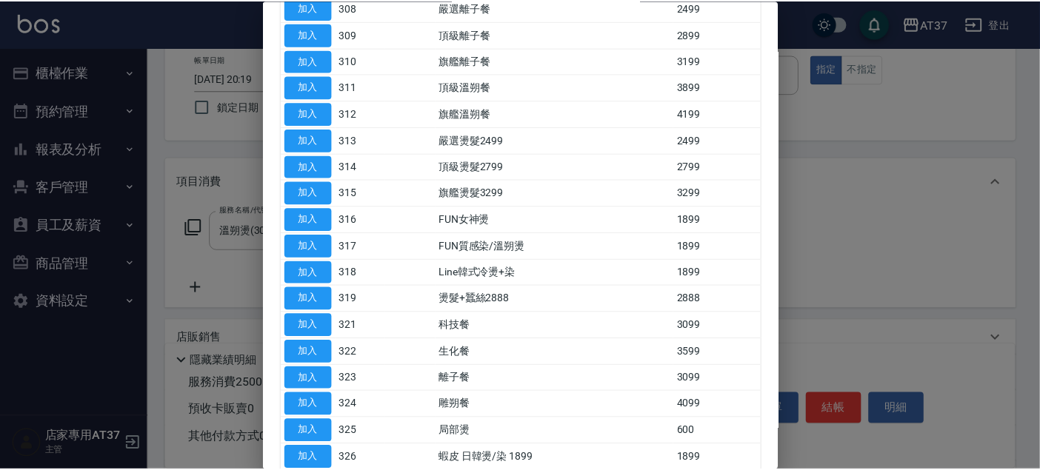
scroll to position [411, 0]
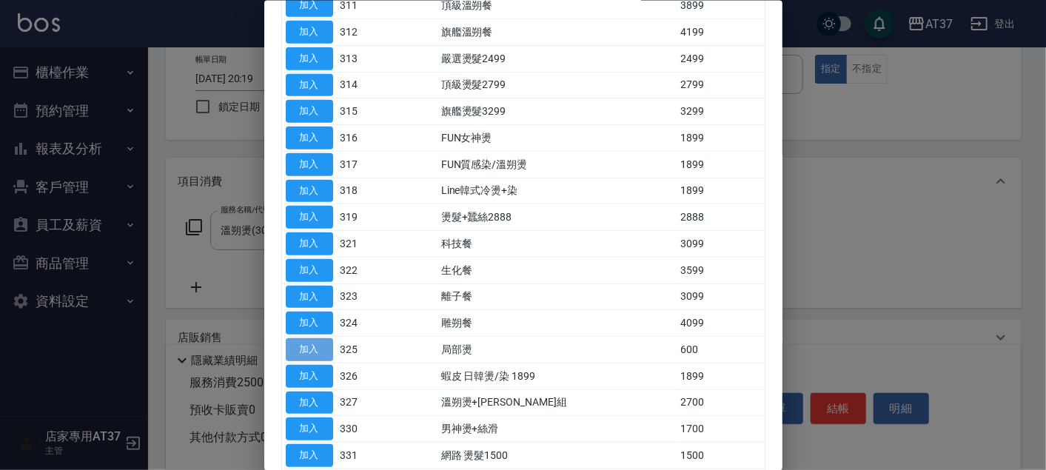
click at [306, 344] on button "加入" at bounding box center [309, 349] width 47 height 23
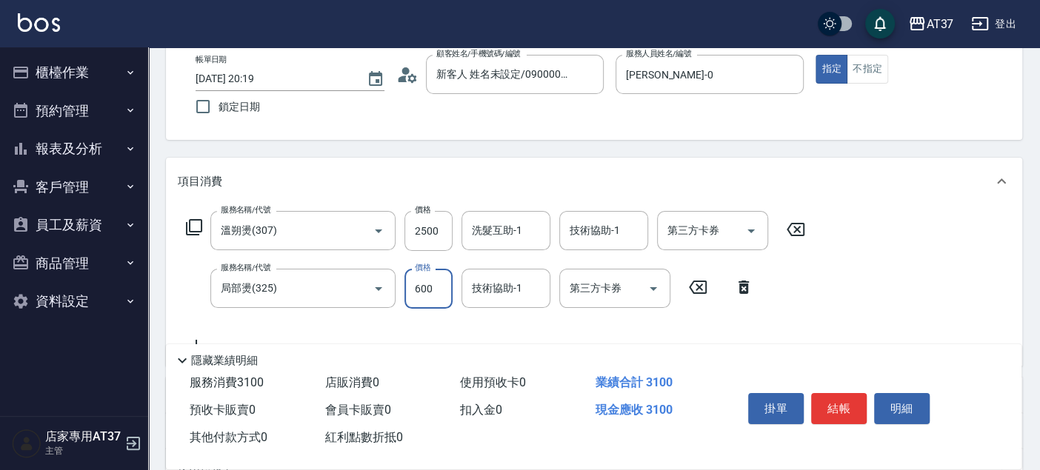
click at [429, 287] on input "600" at bounding box center [428, 289] width 48 height 40
type input "1400"
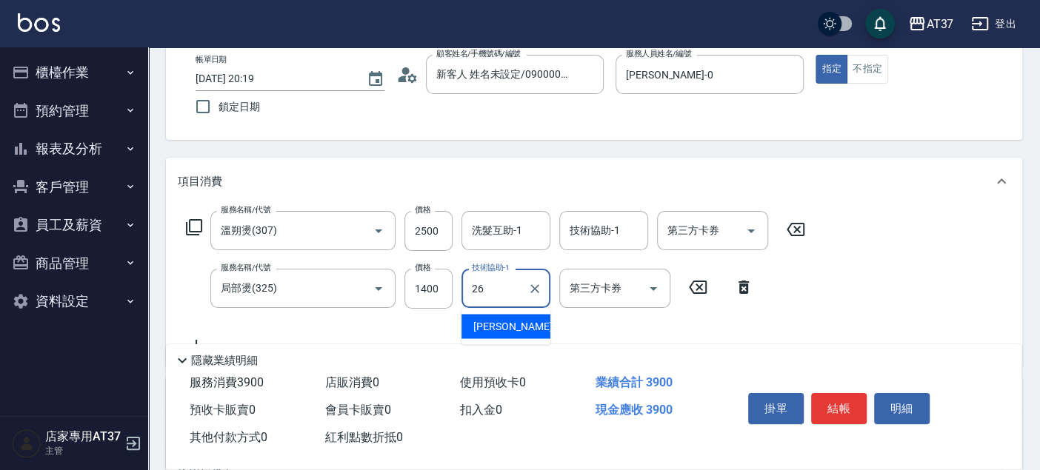
type input "鄧懷頎-26"
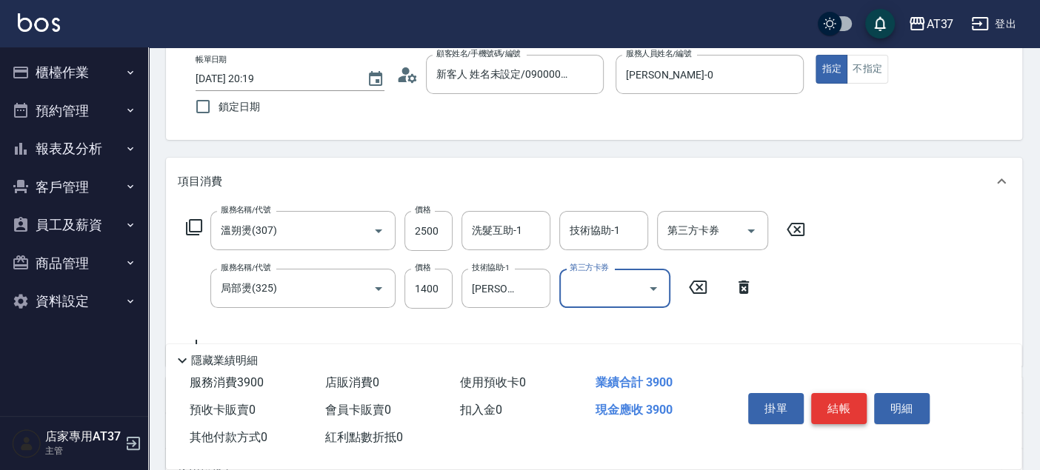
drag, startPoint x: 827, startPoint y: 407, endPoint x: 843, endPoint y: 391, distance: 22.0
click at [828, 403] on button "結帳" at bounding box center [839, 408] width 56 height 31
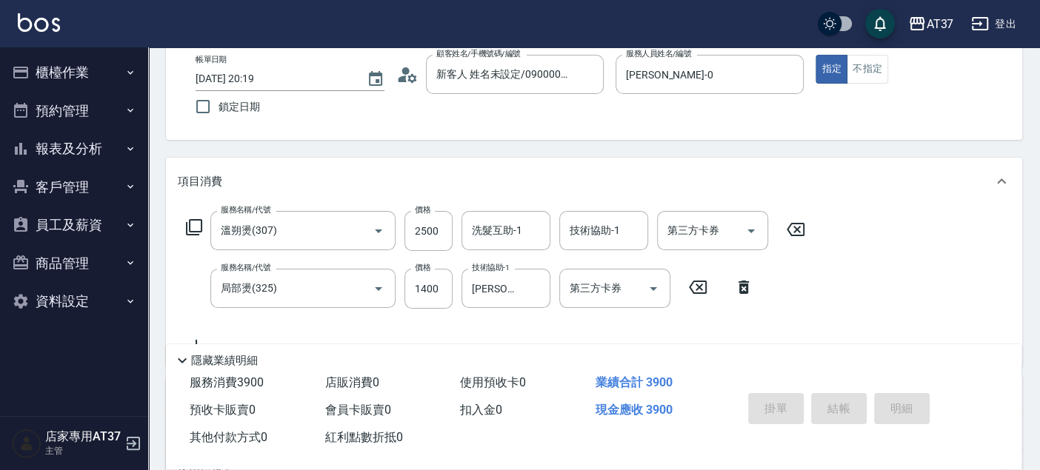
type input "2025/08/16 20:20"
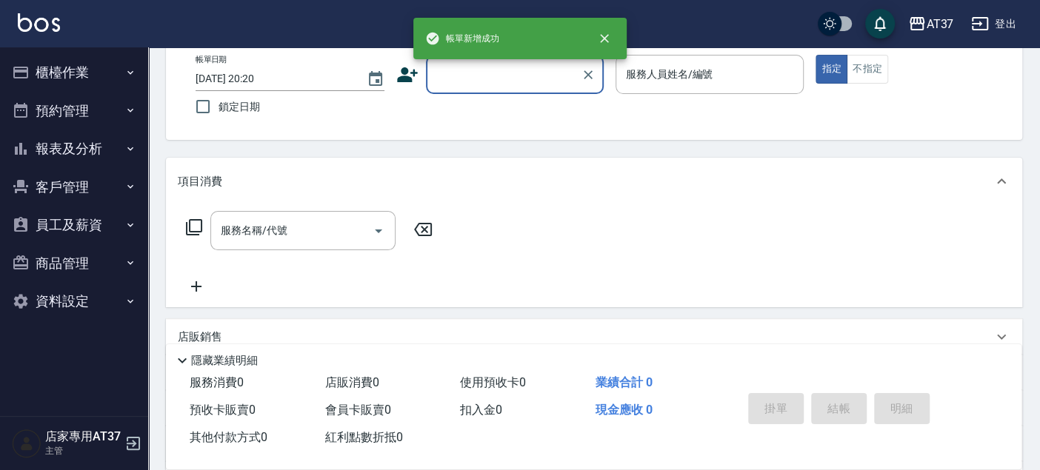
scroll to position [0, 0]
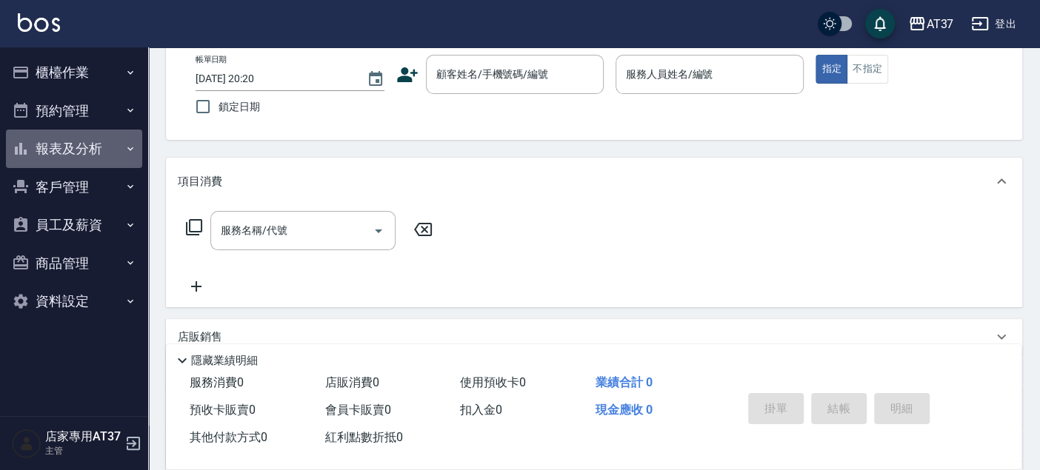
click at [38, 150] on button "報表及分析" at bounding box center [74, 149] width 136 height 39
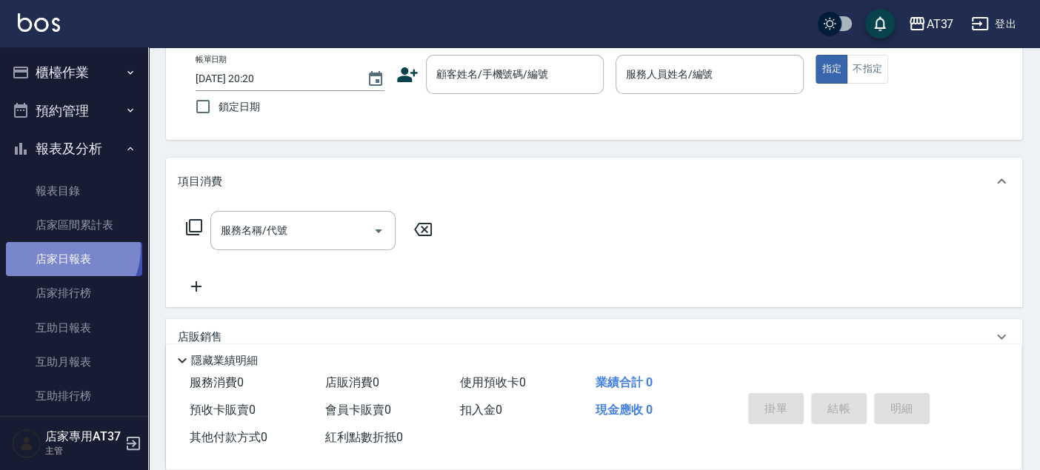
click at [63, 249] on link "店家日報表" at bounding box center [74, 259] width 136 height 34
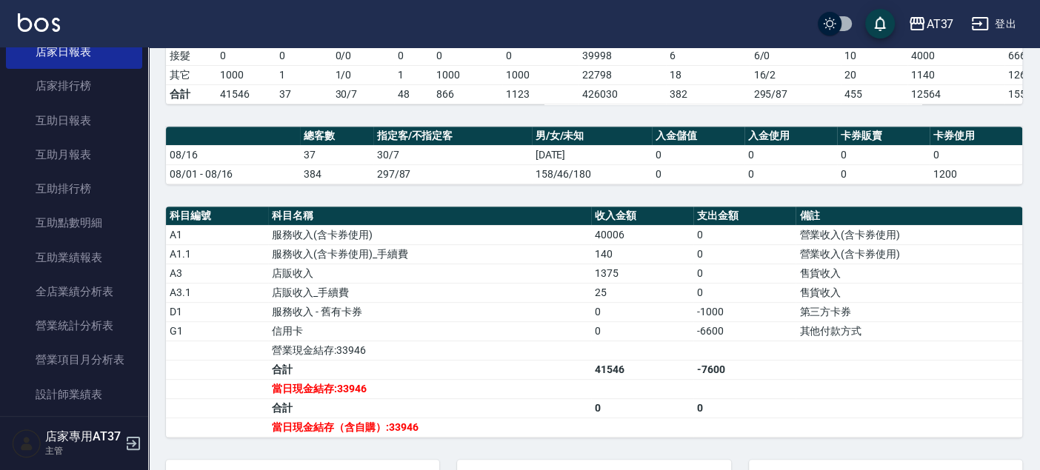
scroll to position [411, 0]
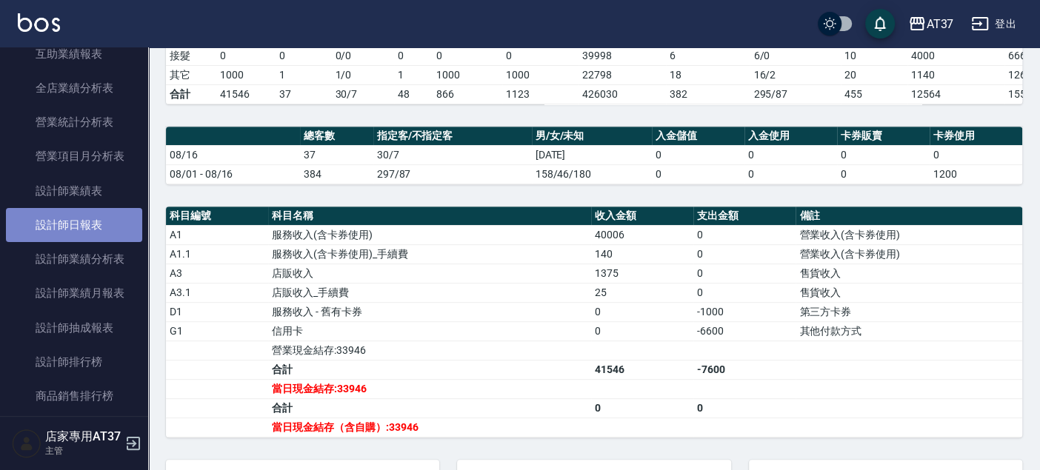
click at [101, 230] on link "設計師日報表" at bounding box center [74, 225] width 136 height 34
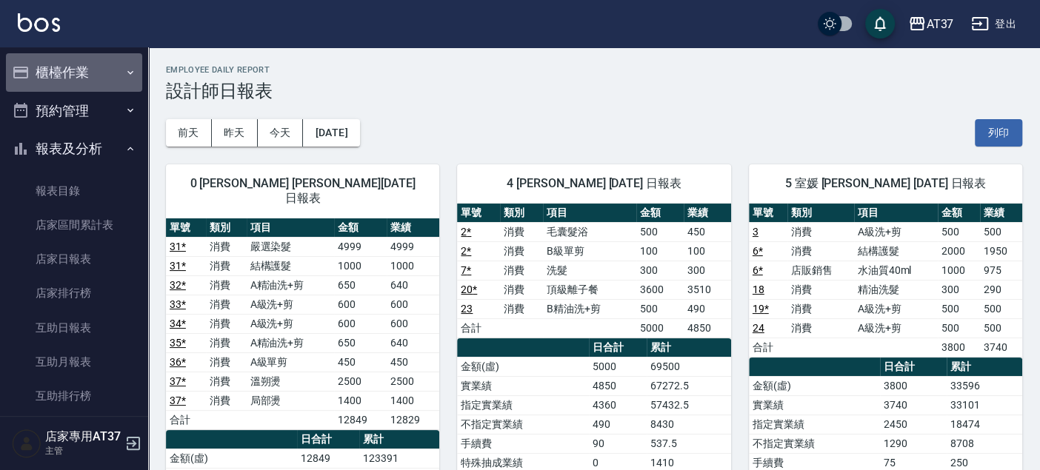
click at [84, 67] on button "櫃檯作業" at bounding box center [74, 72] width 136 height 39
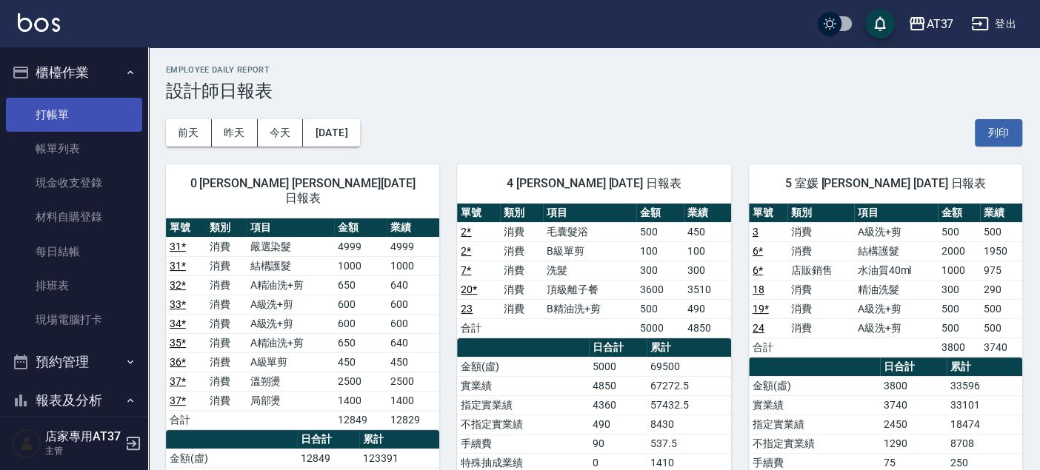
click at [95, 113] on link "打帳單" at bounding box center [74, 115] width 136 height 34
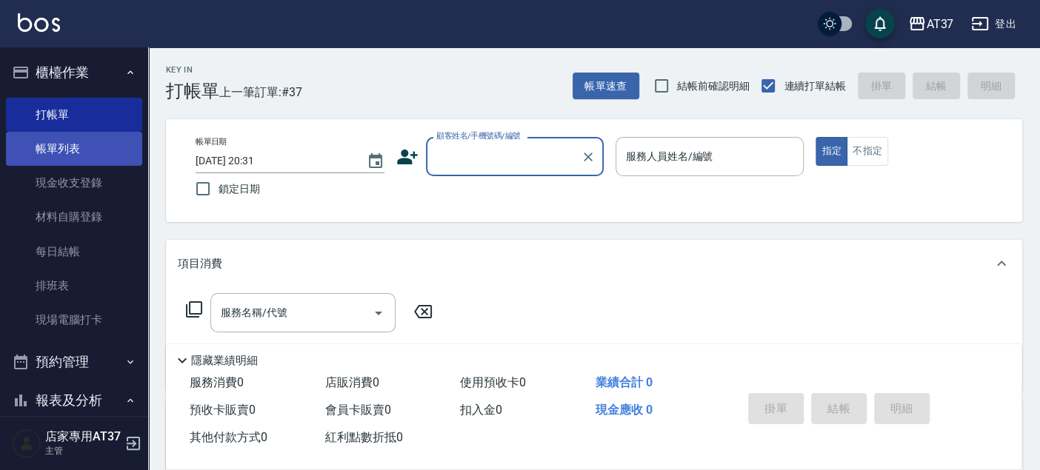
click at [89, 139] on link "帳單列表" at bounding box center [74, 149] width 136 height 34
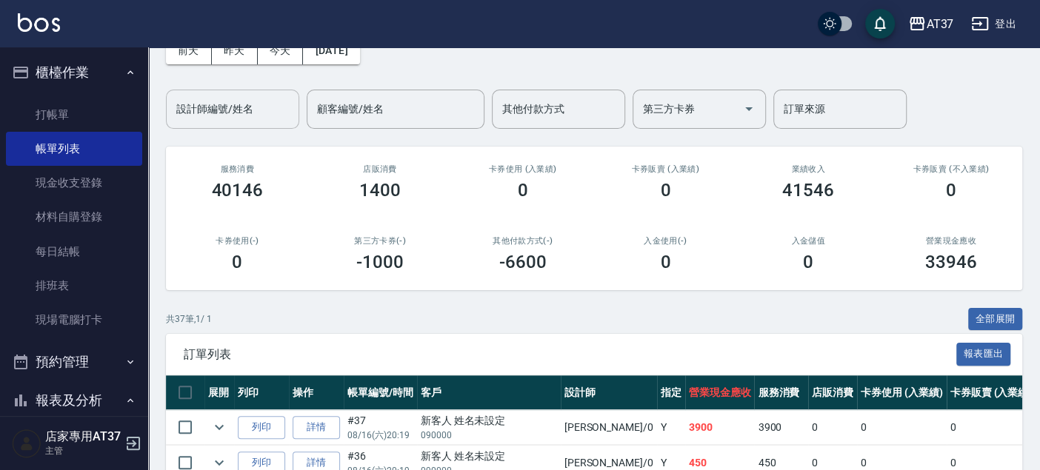
scroll to position [16, 0]
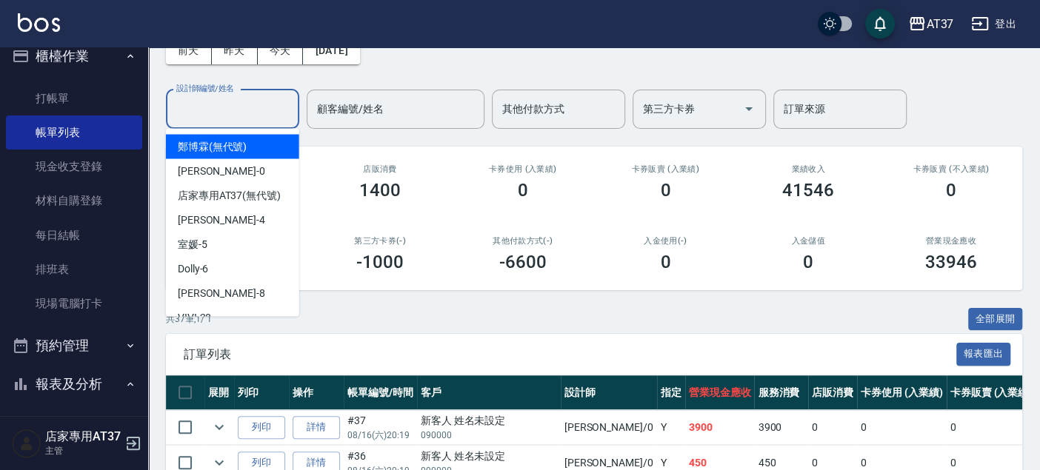
click at [214, 109] on input "設計師編號/姓名" at bounding box center [233, 109] width 120 height 26
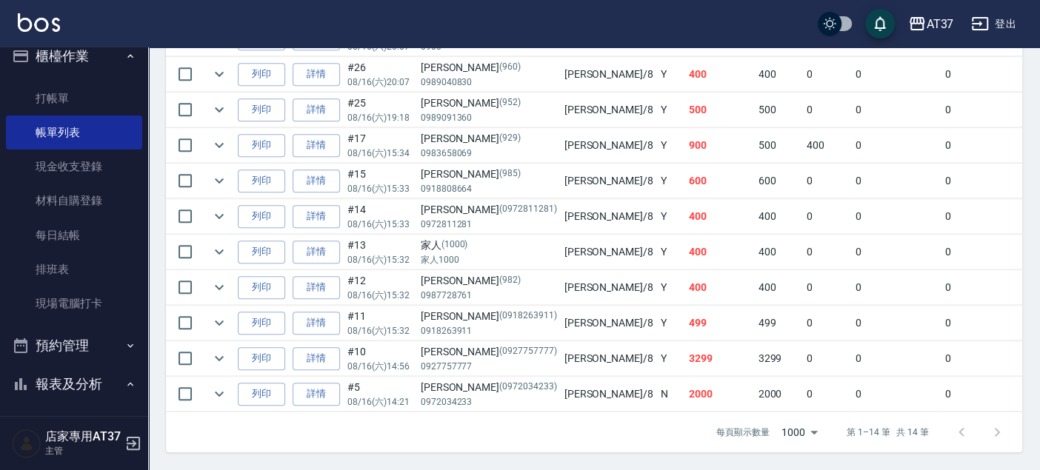
scroll to position [584, 0]
type input "Peggy-8"
click at [326, 385] on link "詳情" at bounding box center [315, 394] width 47 height 23
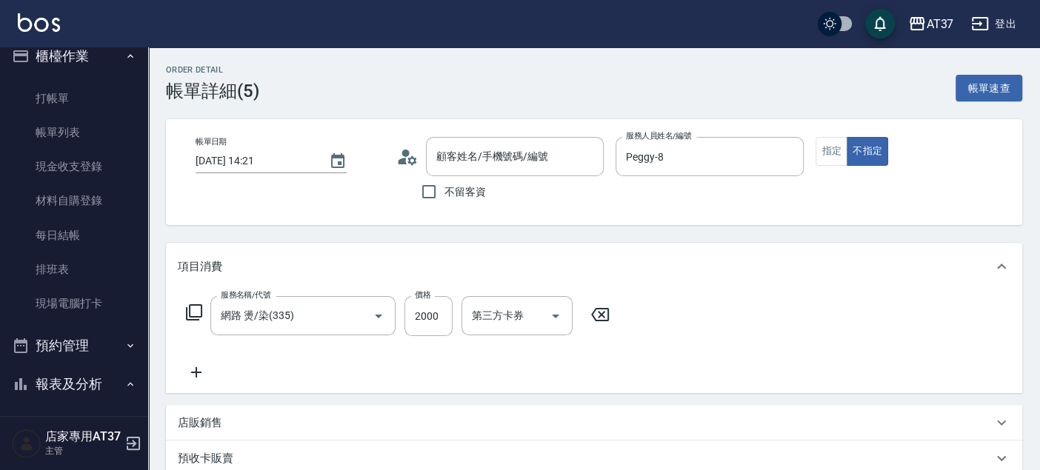
type input "2025/08/16 14:21"
type input "Peggy-8"
type input "網路 燙/染(335)"
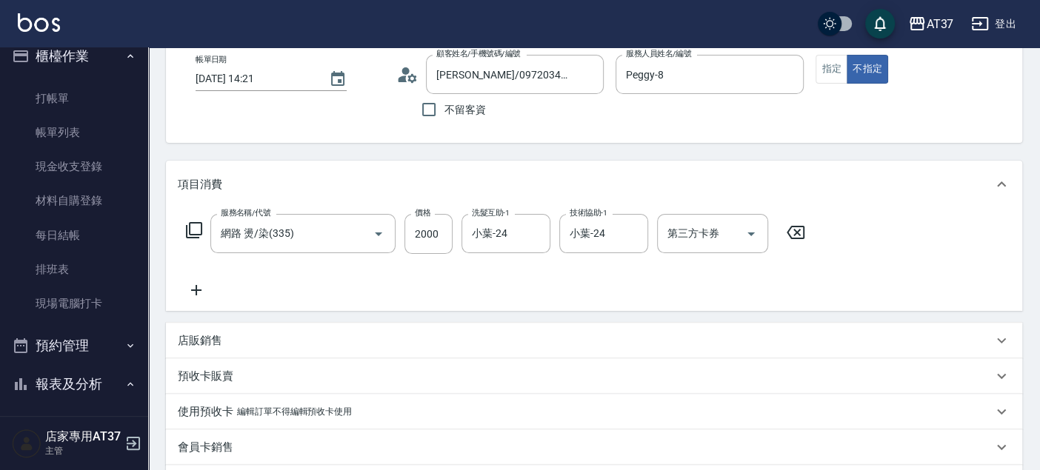
type input "陳俐如/0972034233/0972034233"
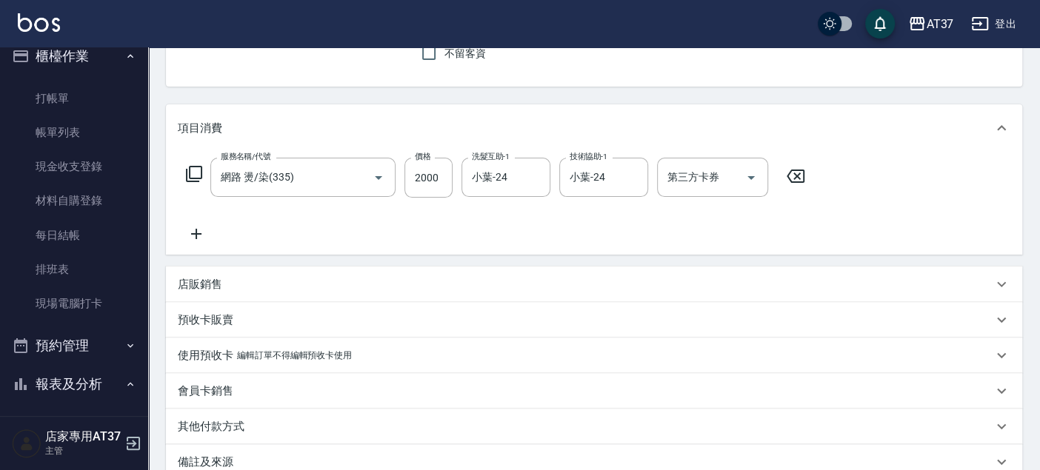
scroll to position [164, 0]
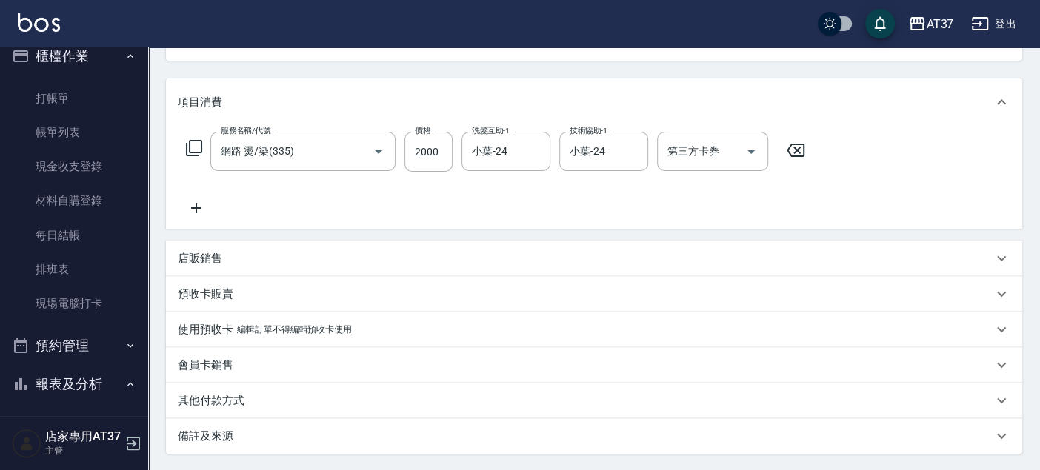
click at [202, 253] on p "店販銷售" at bounding box center [200, 259] width 44 height 16
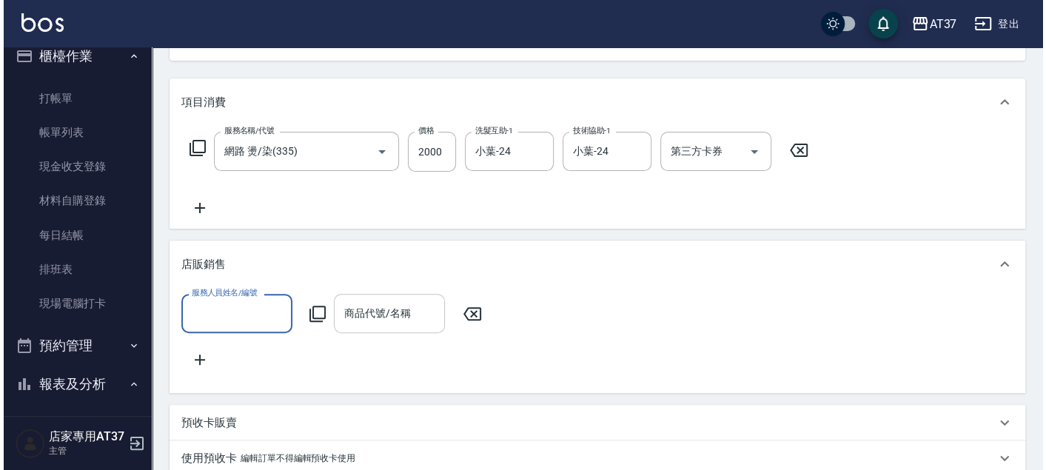
scroll to position [0, 0]
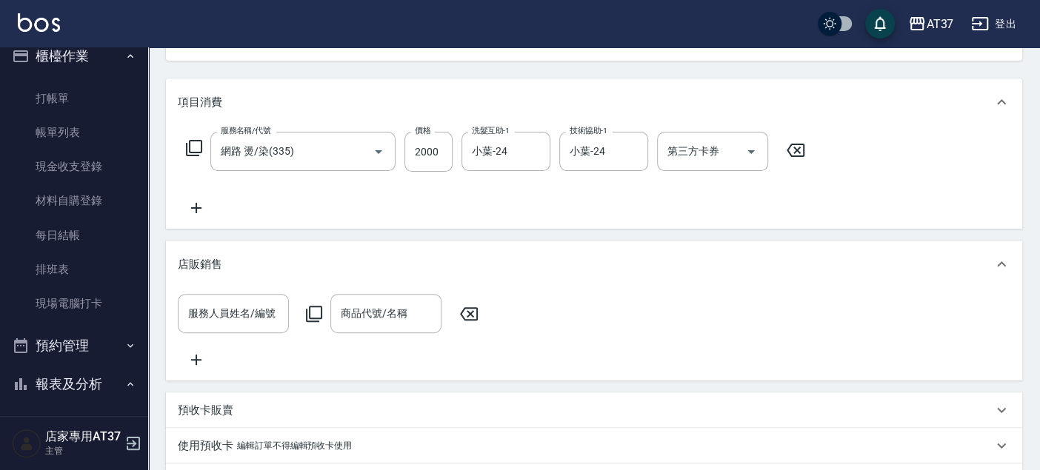
click at [312, 315] on icon at bounding box center [314, 314] width 18 height 18
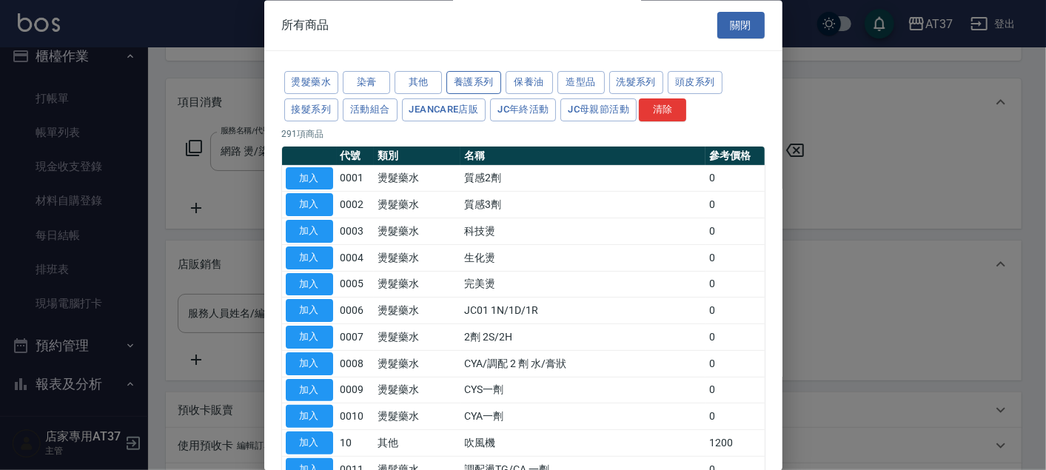
click at [492, 81] on button "養護系列" at bounding box center [474, 83] width 55 height 23
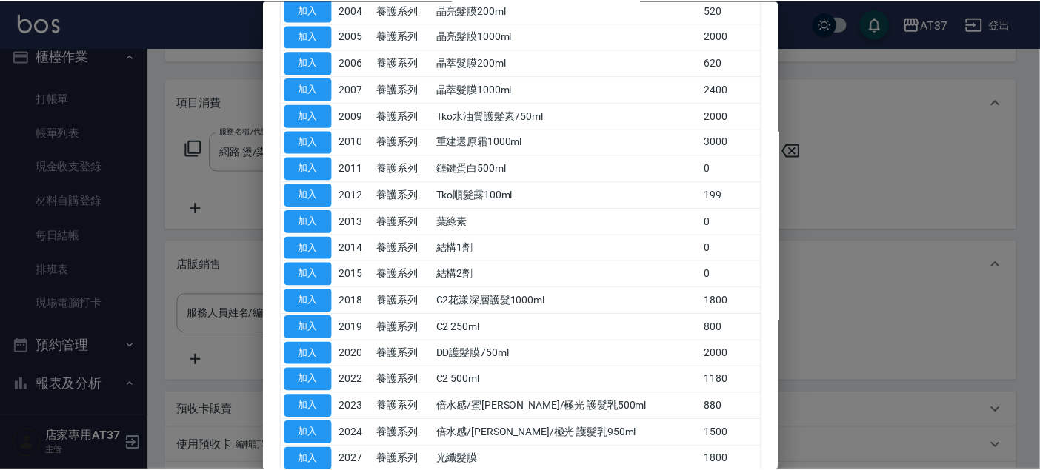
scroll to position [247, 0]
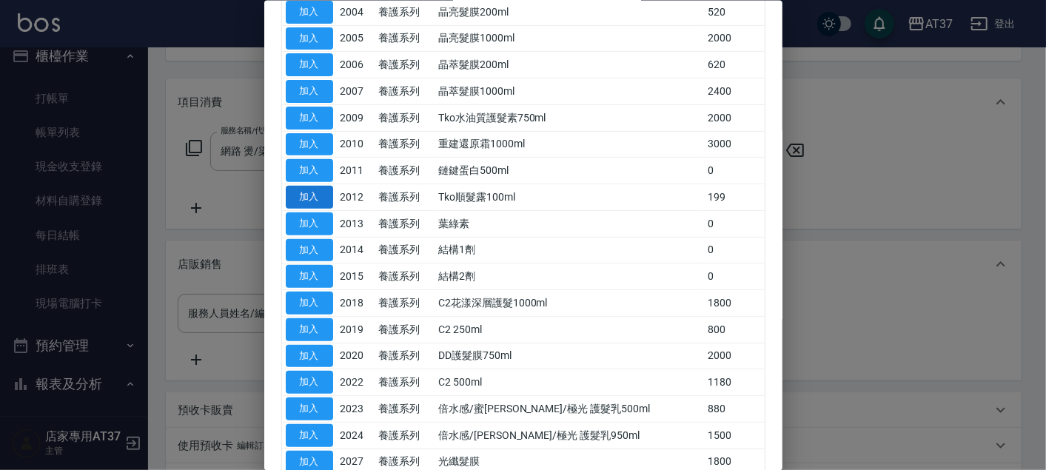
click at [317, 194] on button "加入" at bounding box center [309, 197] width 47 height 23
type input "Tko順髮露100ml"
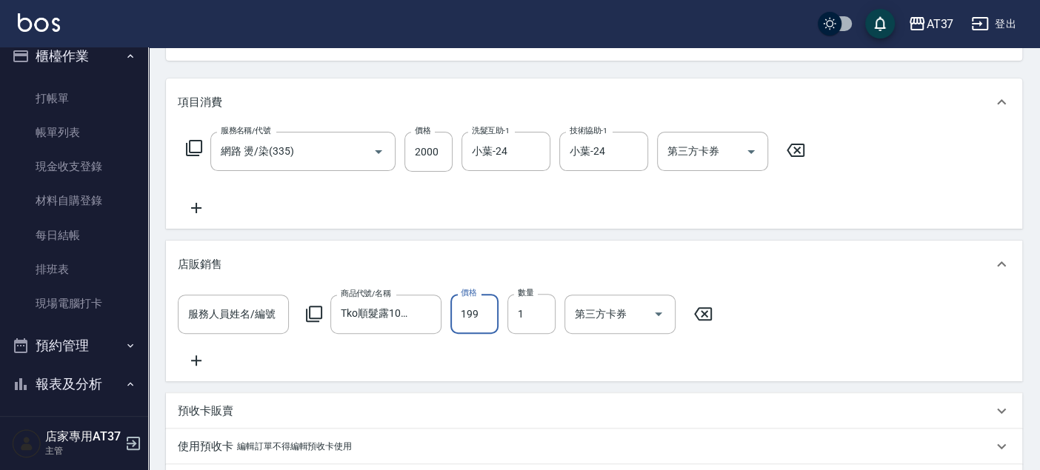
click at [475, 324] on input "199" at bounding box center [474, 314] width 48 height 40
type input "200"
click at [500, 364] on div "服務人員姓名/編號 服務人員姓名/編號 商品代號/名稱 Tko順髮露100ml 商品代號/名稱 價格 200 價格 數量 1 數量 第三方卡券 第三方卡券" at bounding box center [594, 332] width 832 height 76
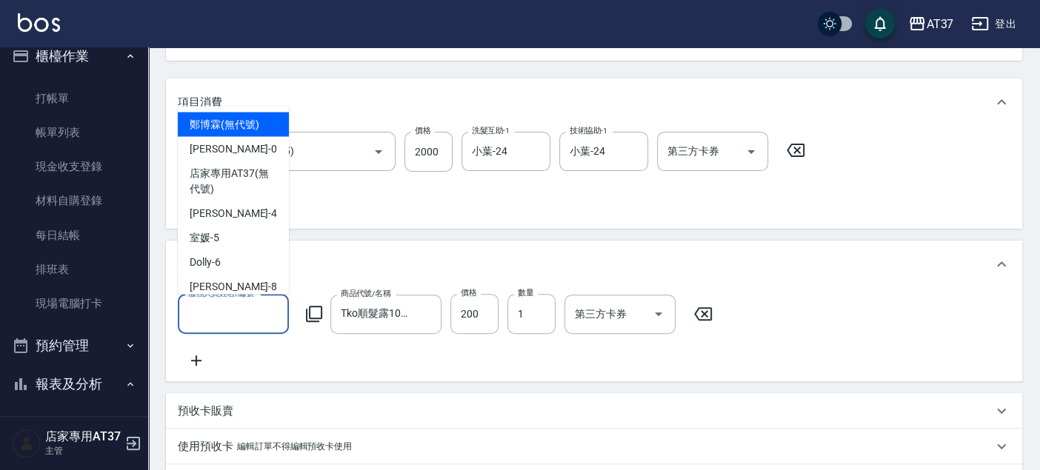
click at [273, 304] on input "服務人員姓名/編號" at bounding box center [233, 314] width 98 height 26
type input "Peggy-8"
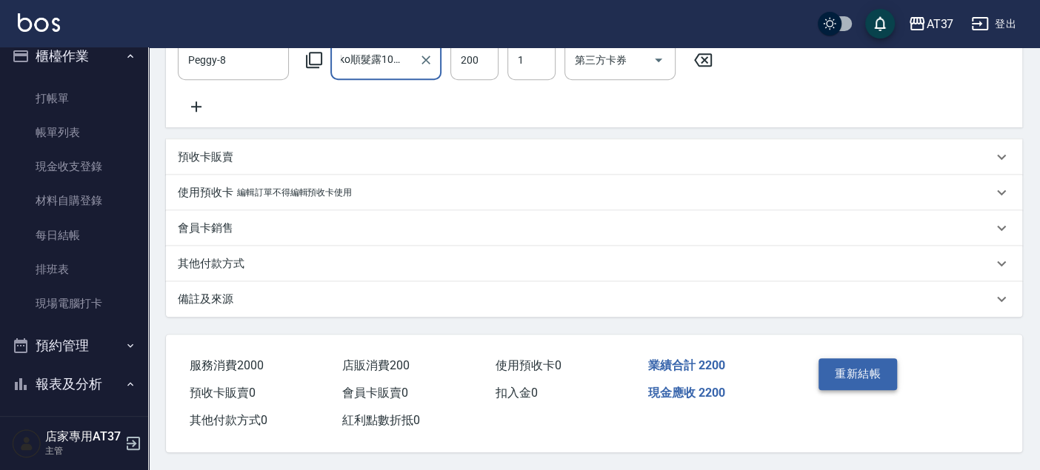
scroll to position [0, 0]
click at [880, 370] on button "重新結帳" at bounding box center [857, 373] width 78 height 31
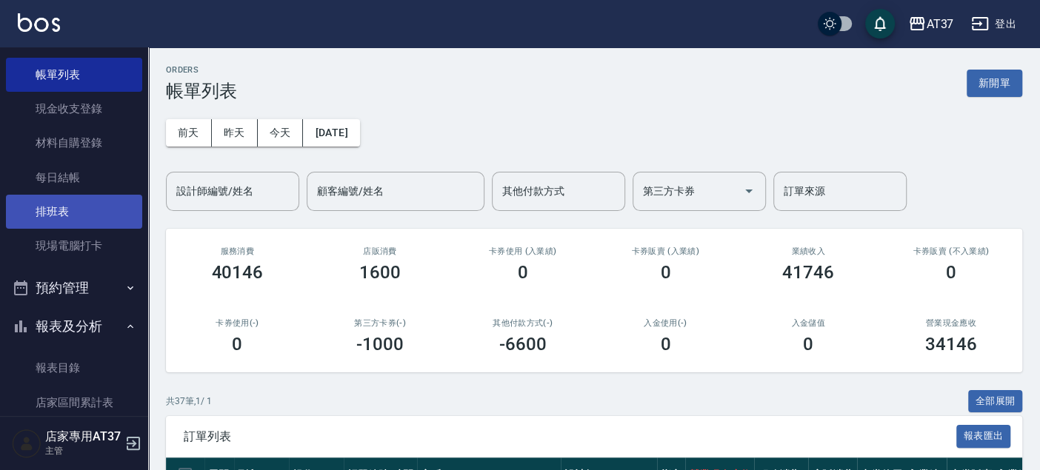
scroll to position [181, 0]
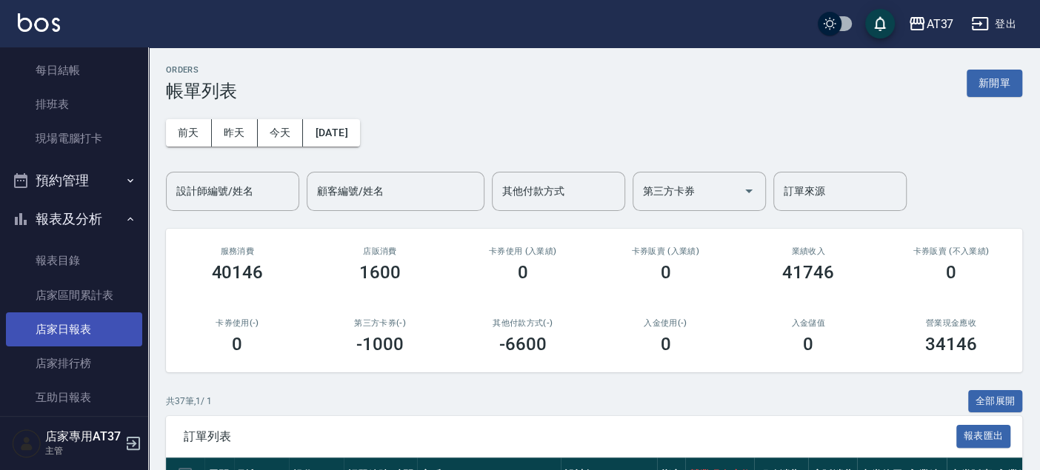
click at [78, 321] on link "店家日報表" at bounding box center [74, 329] width 136 height 34
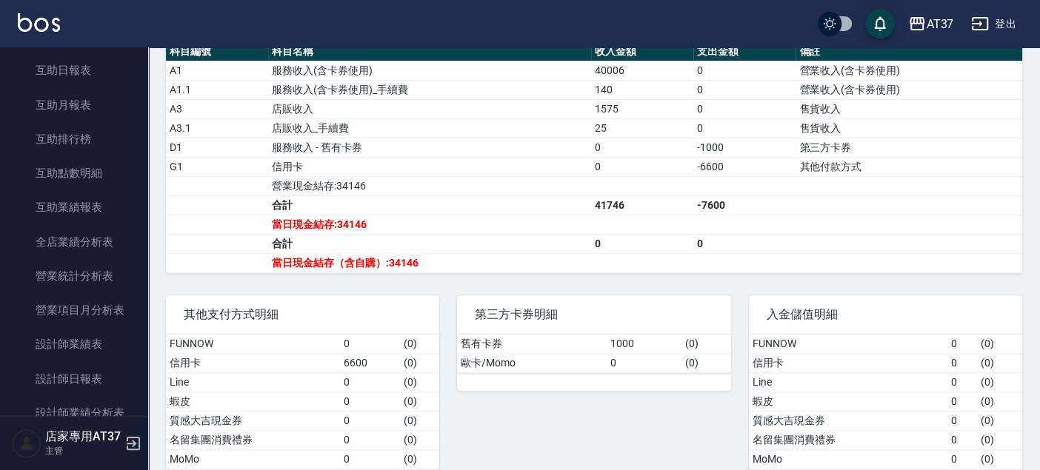
scroll to position [510, 0]
drag, startPoint x: 114, startPoint y: 365, endPoint x: 208, endPoint y: 342, distance: 96.8
click at [114, 366] on link "設計師日報表" at bounding box center [74, 378] width 136 height 34
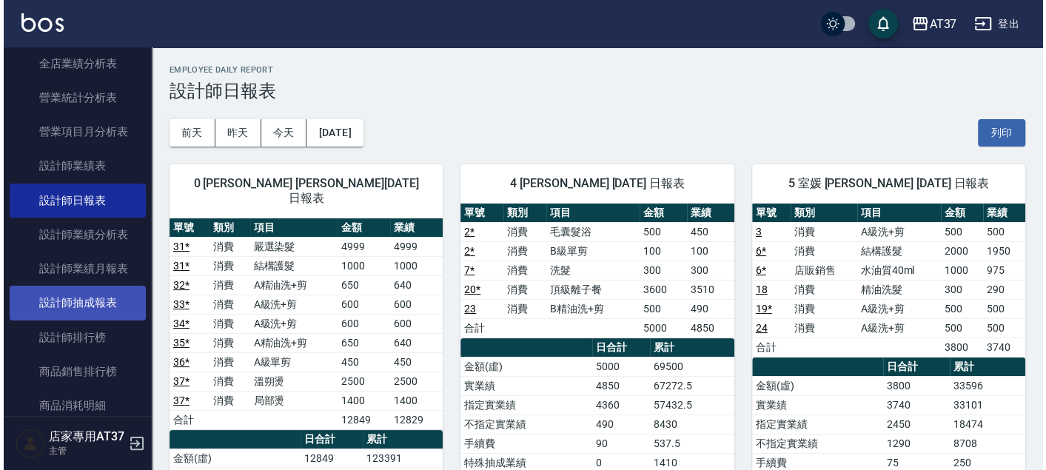
scroll to position [757, 0]
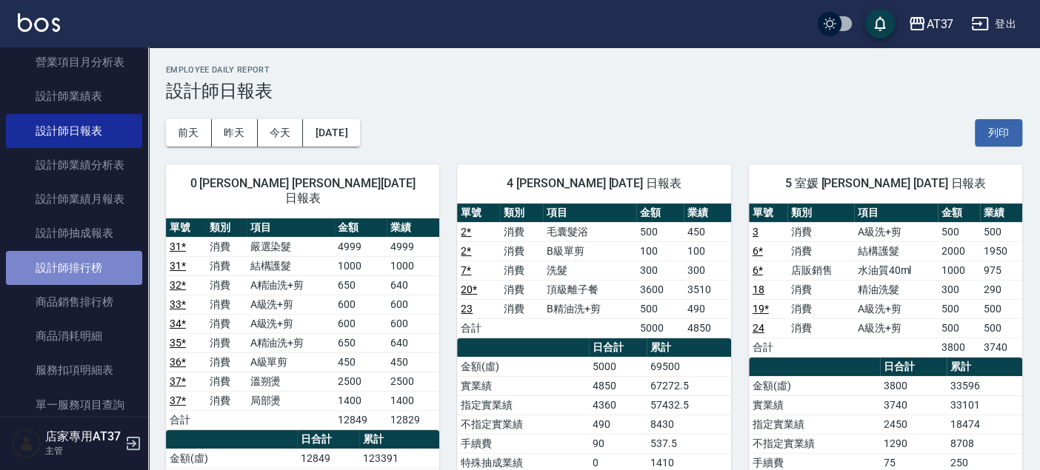
click at [98, 260] on link "設計師排行榜" at bounding box center [74, 268] width 136 height 34
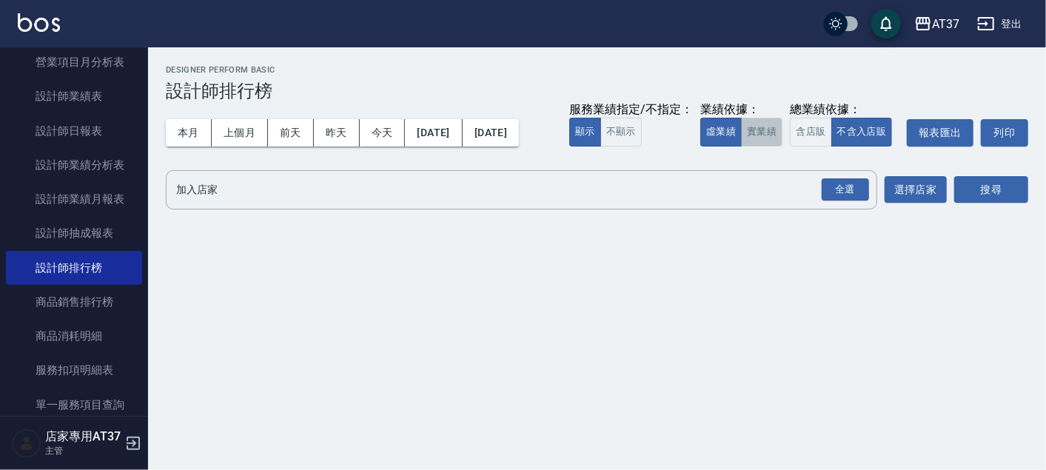
click at [765, 139] on button "實業績" at bounding box center [761, 132] width 41 height 29
click at [742, 187] on input "加入店家" at bounding box center [511, 190] width 676 height 26
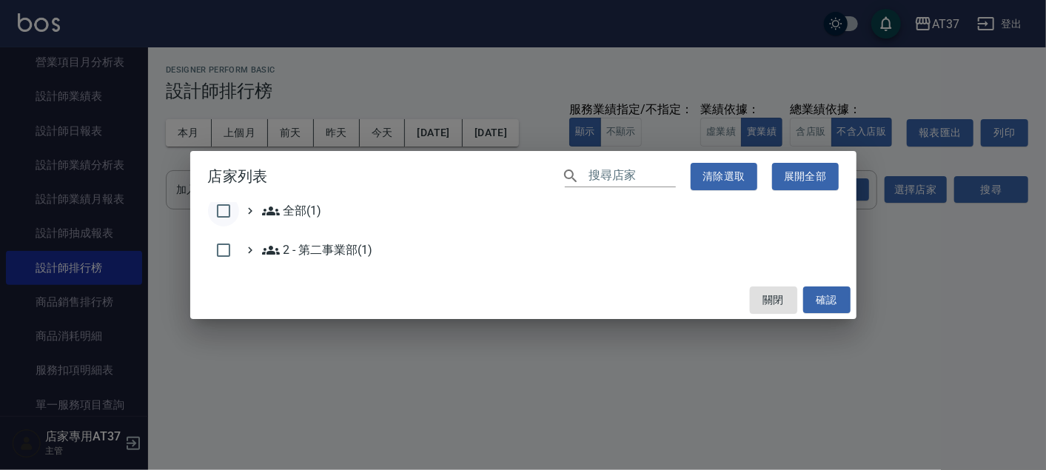
click at [232, 214] on input "checkbox" at bounding box center [223, 210] width 31 height 31
checkbox input "true"
click at [808, 291] on button "確認" at bounding box center [826, 300] width 47 height 27
checkbox input "false"
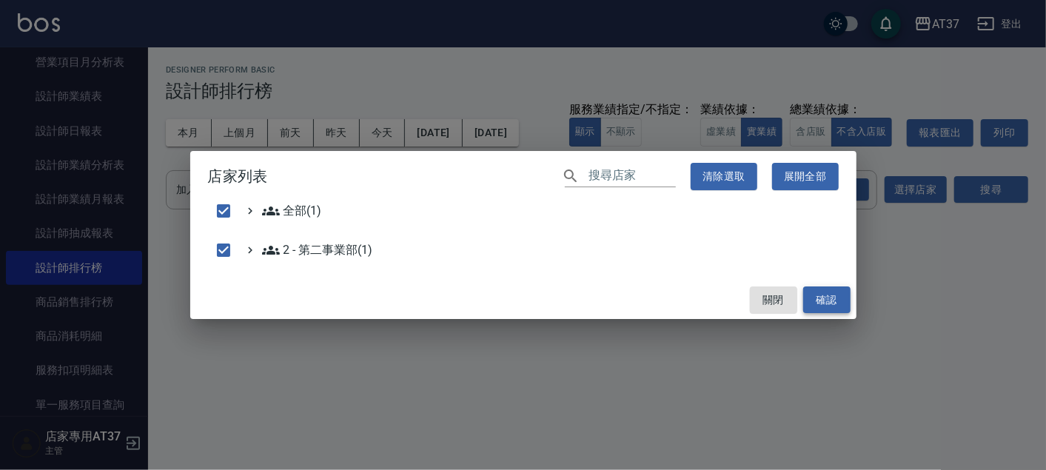
checkbox input "false"
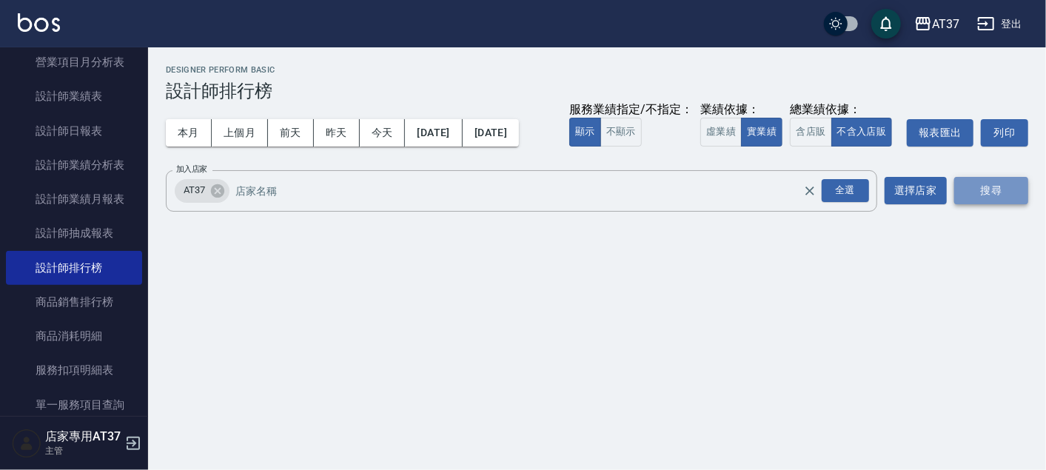
click at [998, 203] on button "搜尋" at bounding box center [992, 190] width 74 height 27
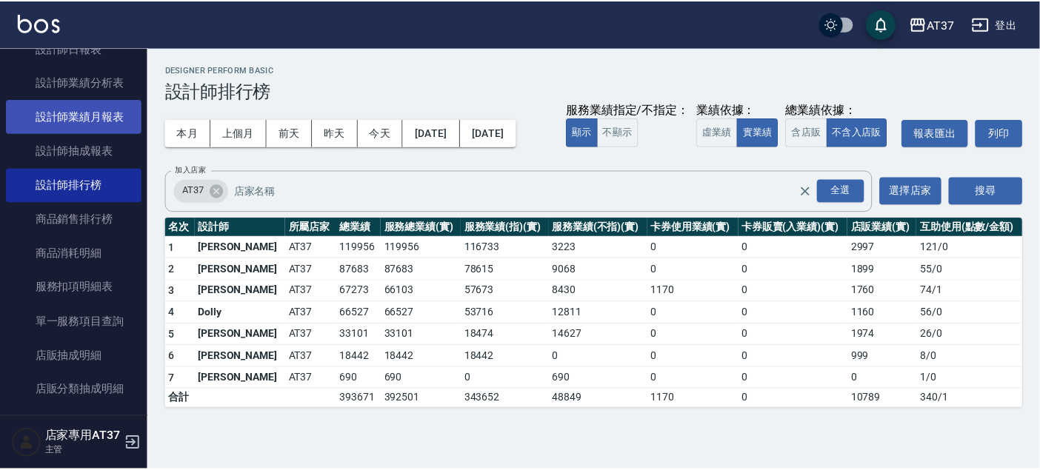
scroll to position [757, 0]
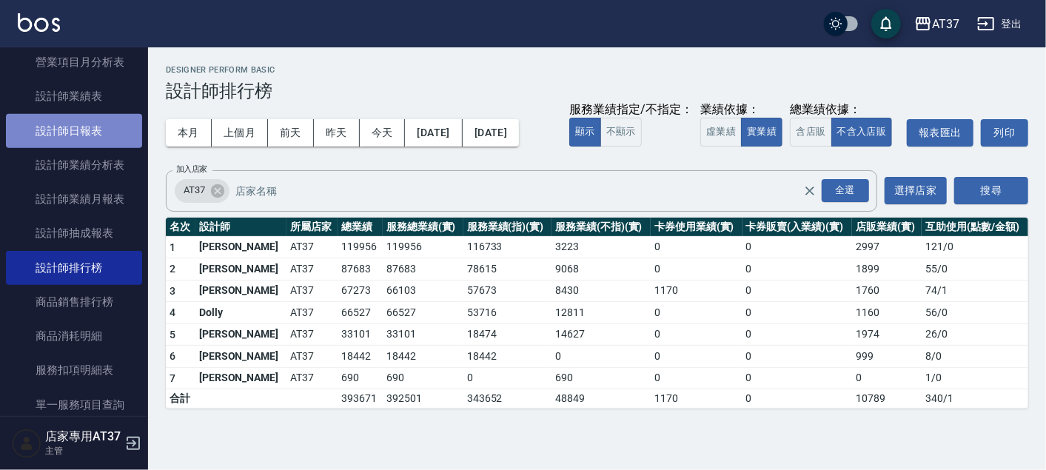
click at [110, 132] on link "設計師日報表" at bounding box center [74, 131] width 136 height 34
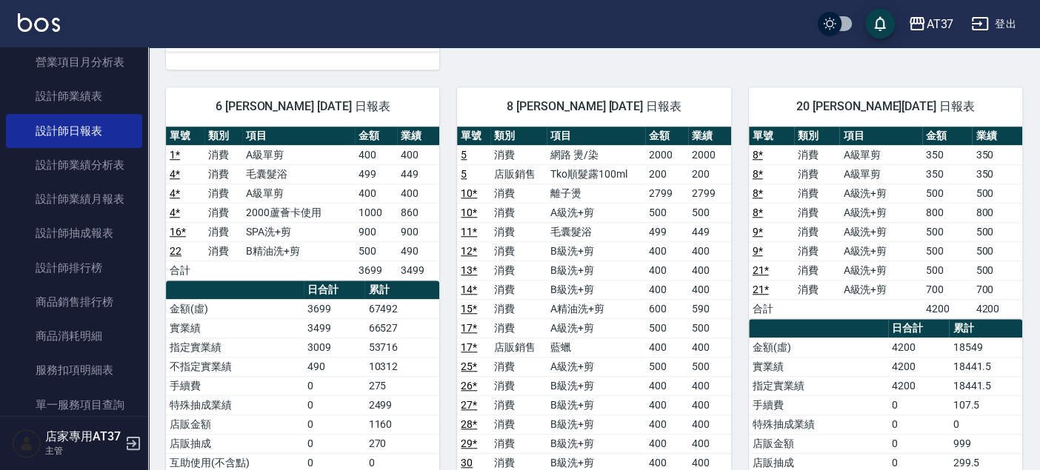
scroll to position [658, 0]
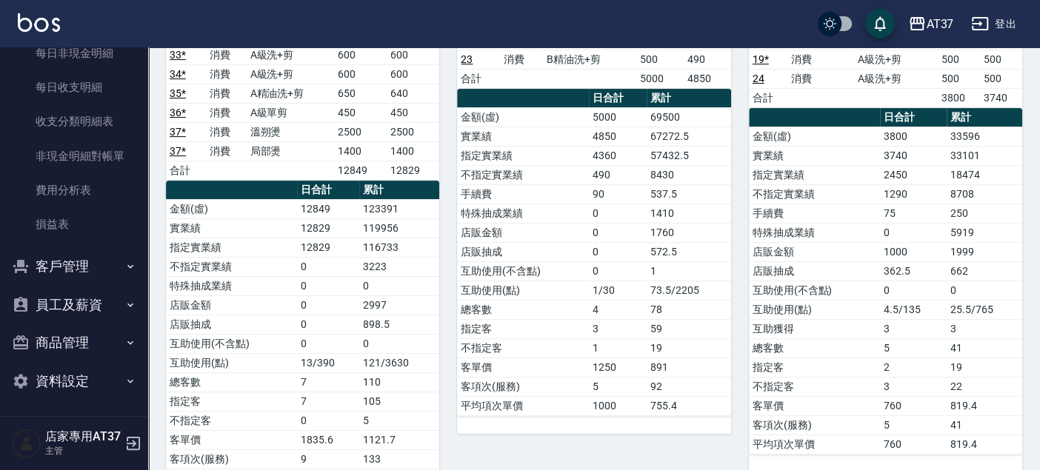
scroll to position [0, 0]
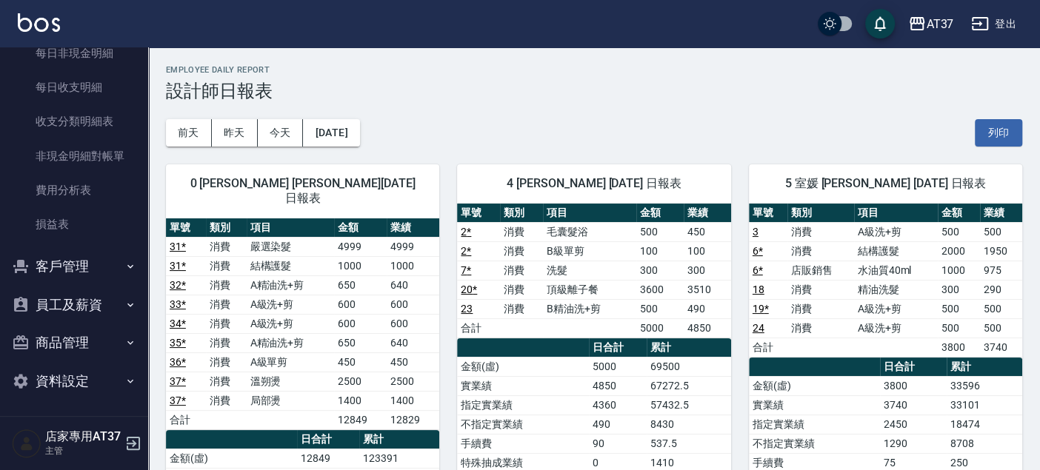
click at [704, 101] on div "前天 昨天 今天 2025/08/16 列印" at bounding box center [594, 132] width 856 height 63
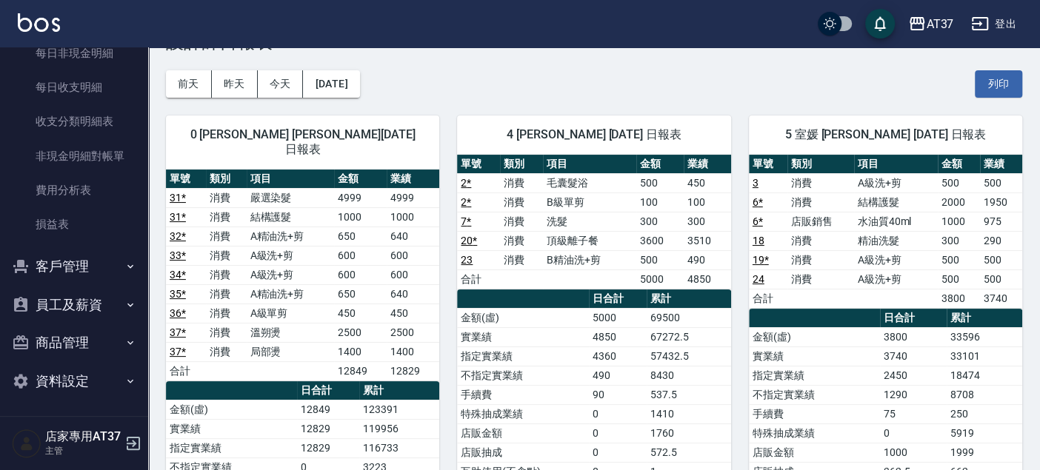
scroll to position [82, 0]
